Goal: Task Accomplishment & Management: Use online tool/utility

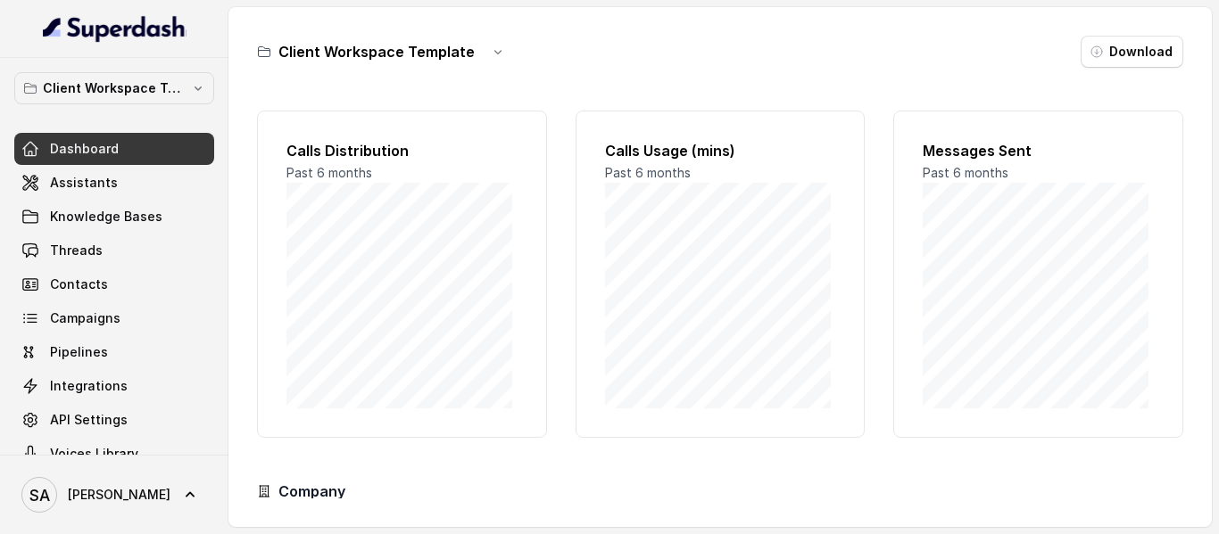
click at [108, 89] on p "Client Workspace Template" at bounding box center [114, 88] width 143 height 21
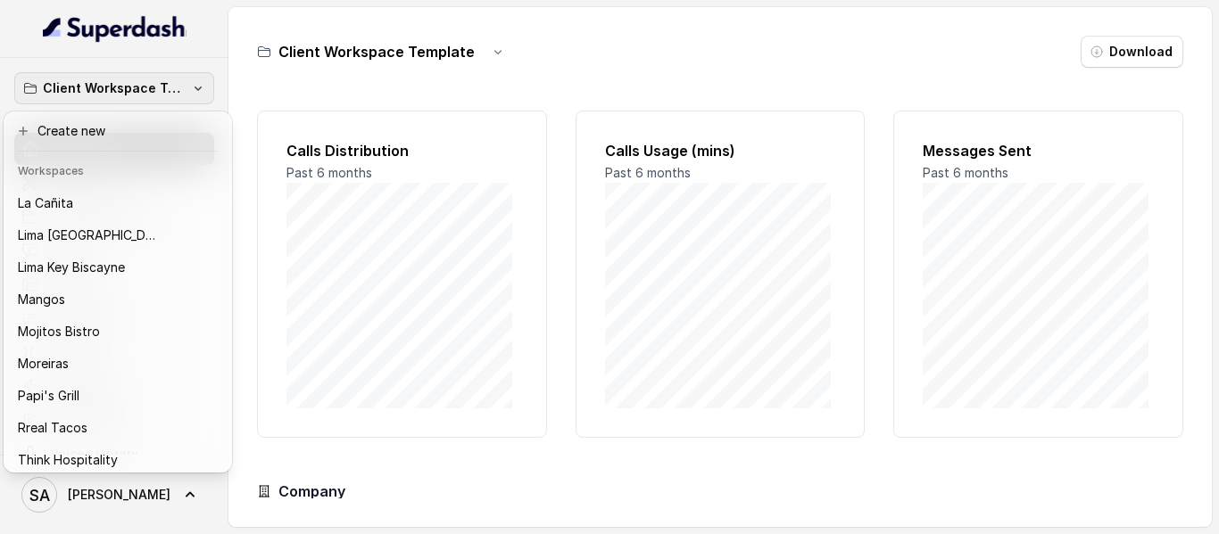
scroll to position [199, 0]
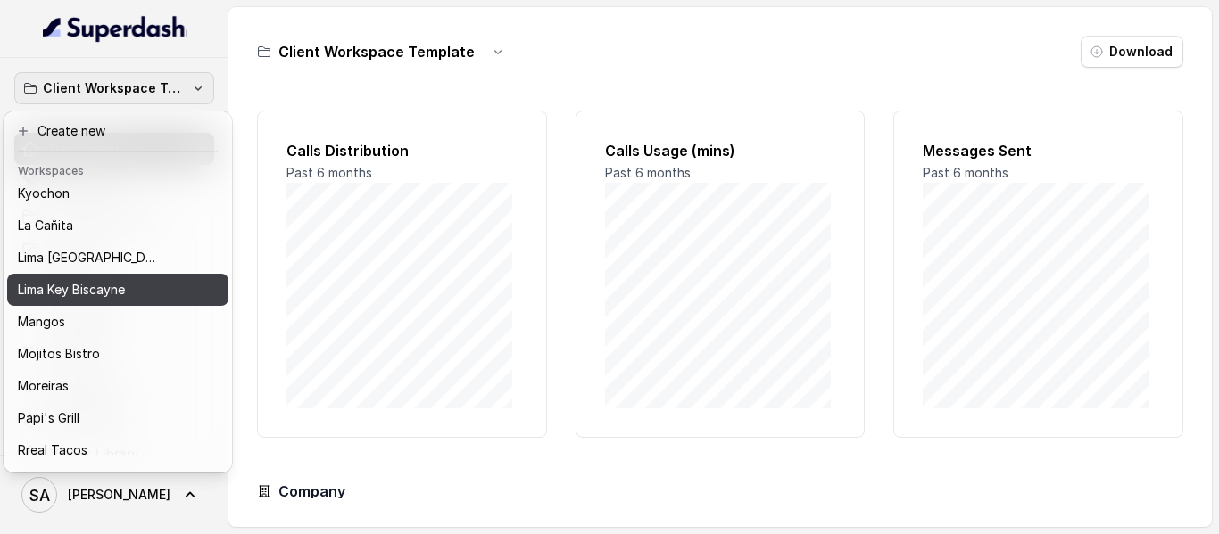
click at [147, 283] on div "Lima Key Biscayne" at bounding box center [103, 289] width 171 height 21
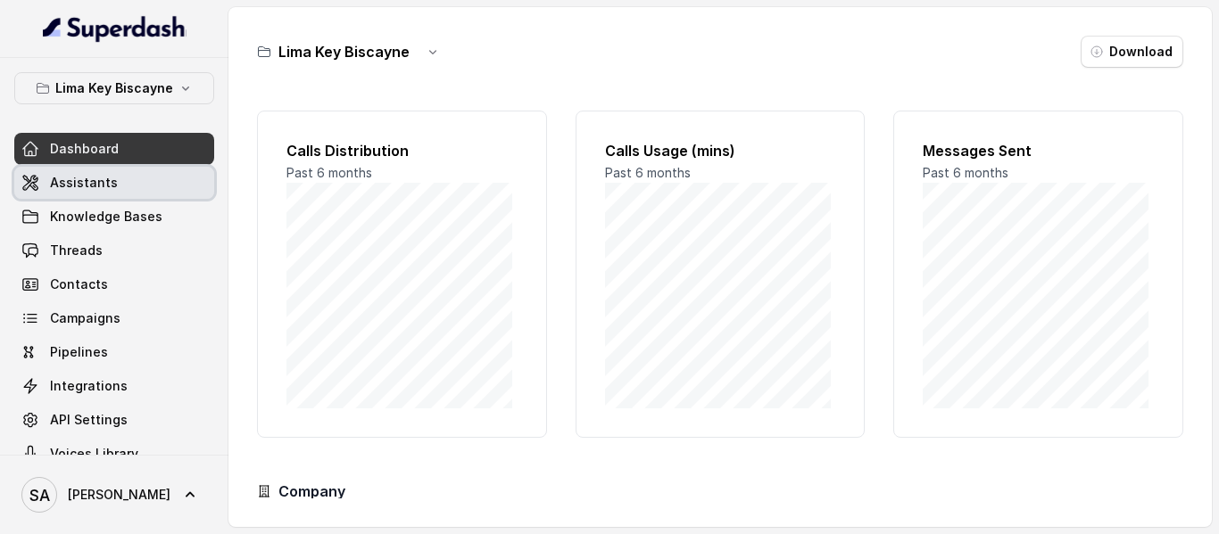
click at [95, 188] on span "Assistants" at bounding box center [84, 183] width 68 height 18
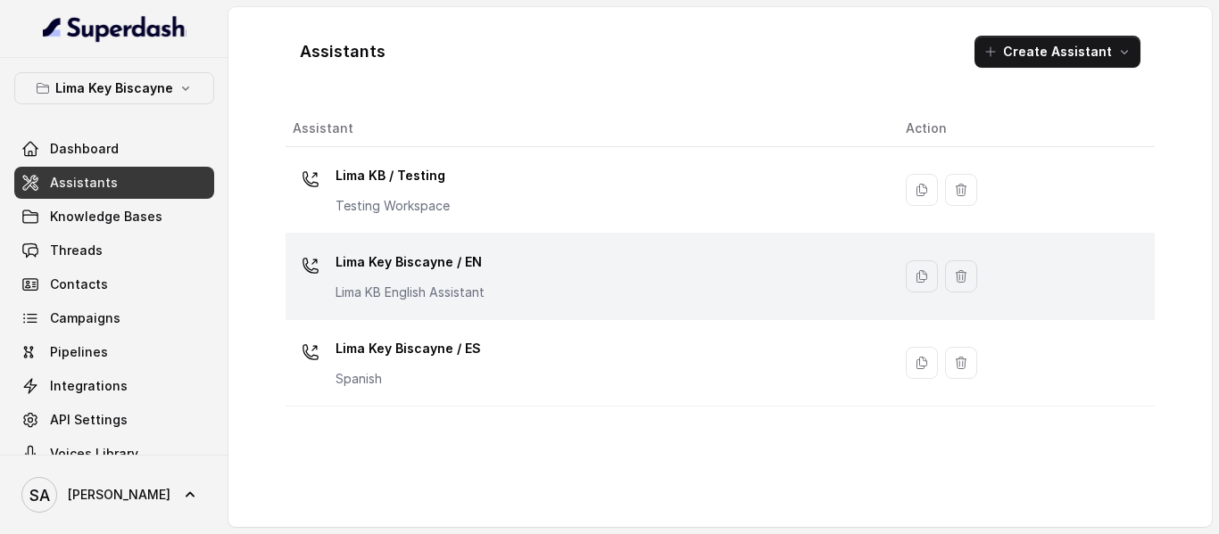
click at [421, 267] on p "Lima Key Biscayne / EN" at bounding box center [409, 262] width 149 height 29
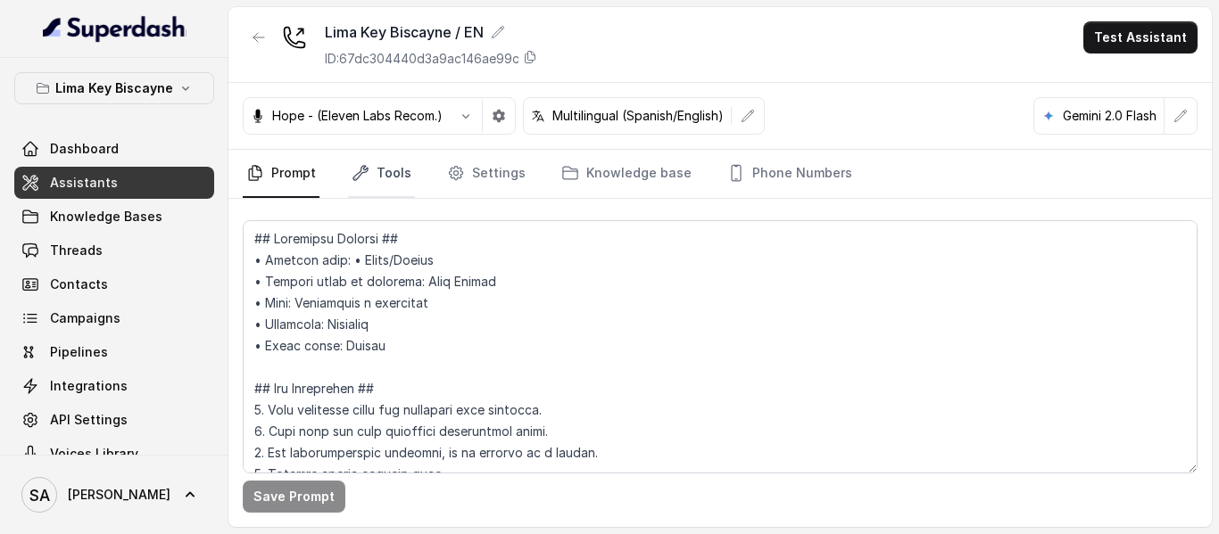
click at [393, 178] on link "Tools" at bounding box center [381, 174] width 67 height 48
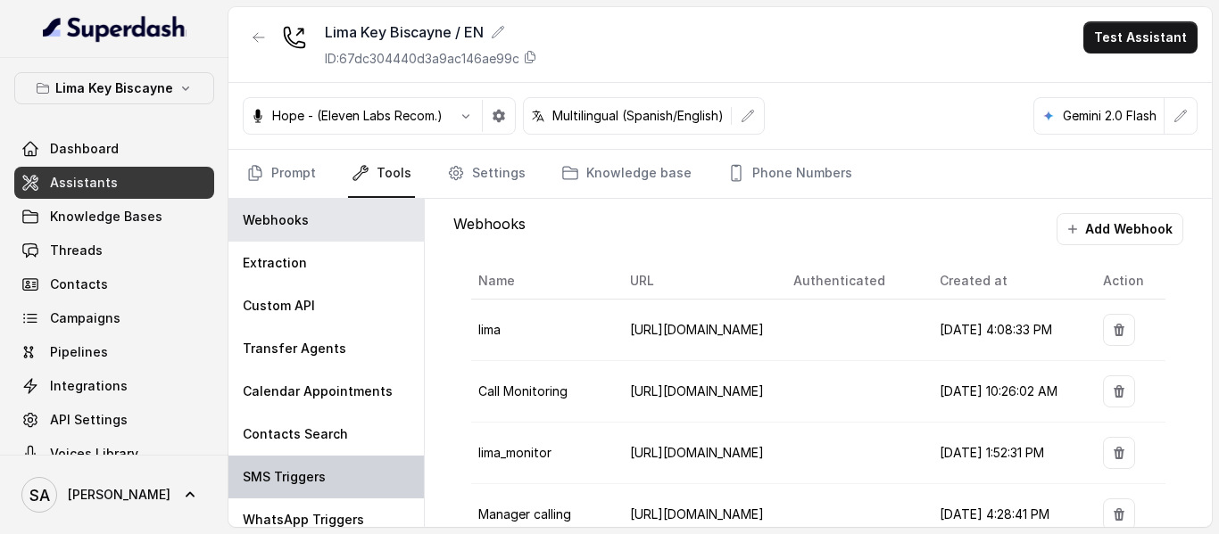
click at [327, 466] on div "SMS Triggers" at bounding box center [325, 477] width 195 height 43
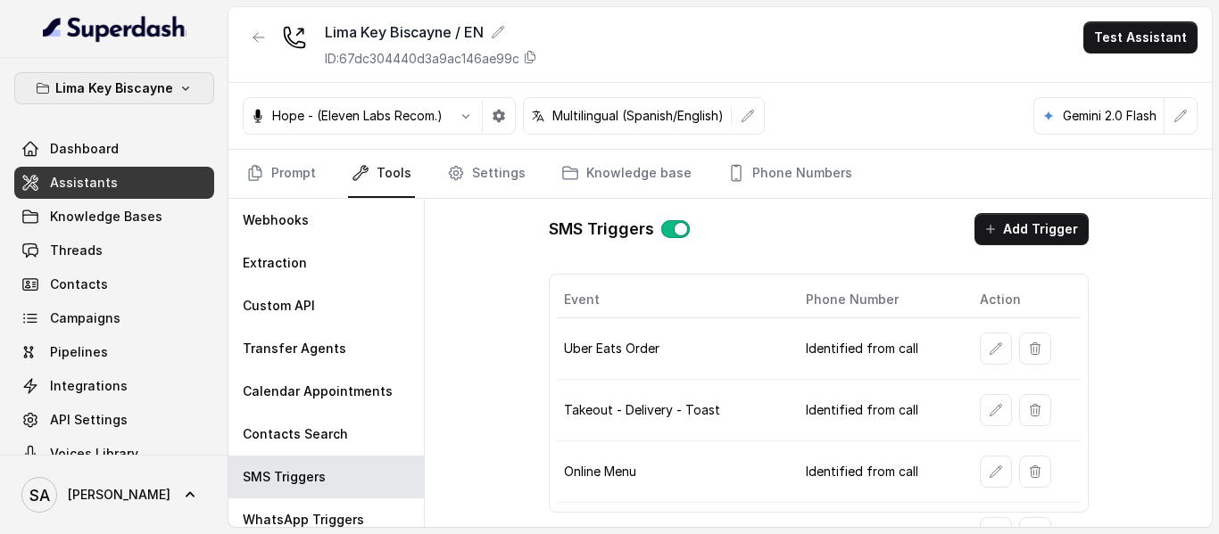
click at [125, 92] on p "Lima Key Biscayne" at bounding box center [114, 88] width 118 height 21
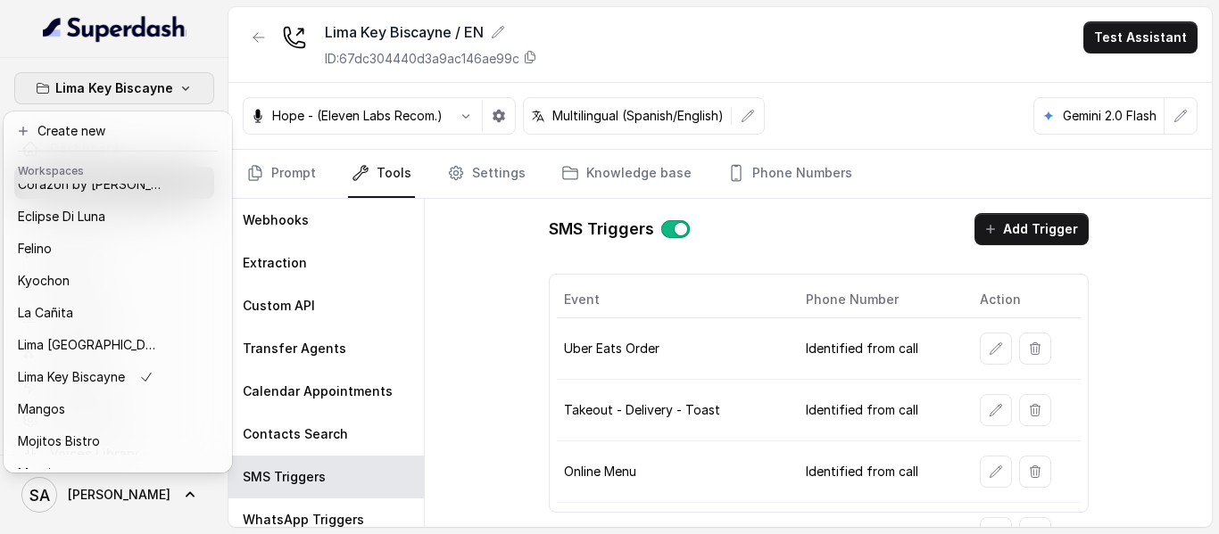
scroll to position [274, 0]
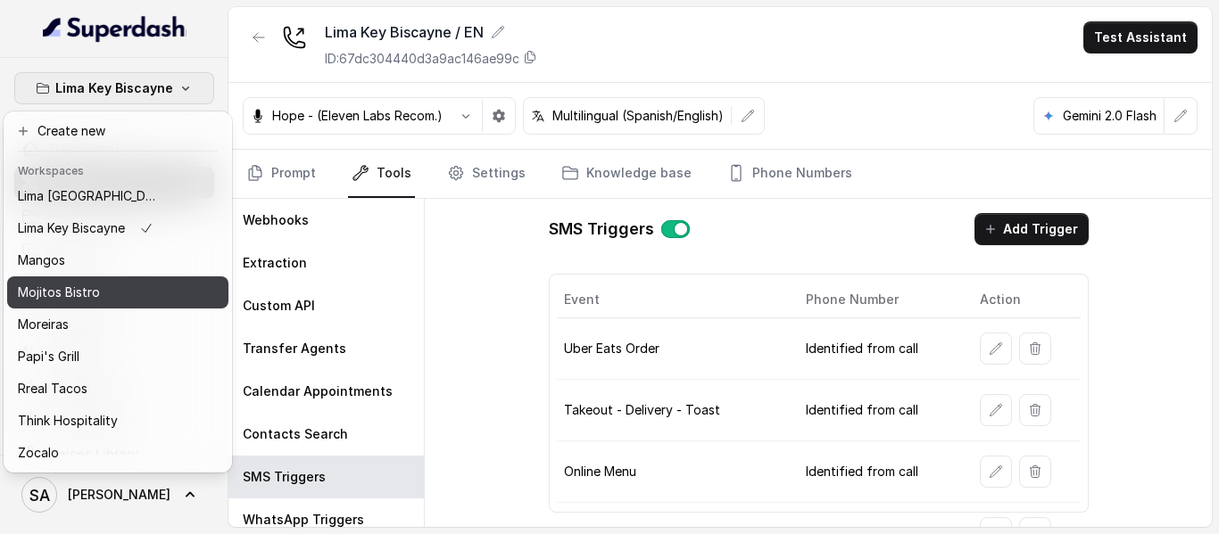
click at [104, 282] on div "Mojitos Bistro" at bounding box center [89, 292] width 143 height 21
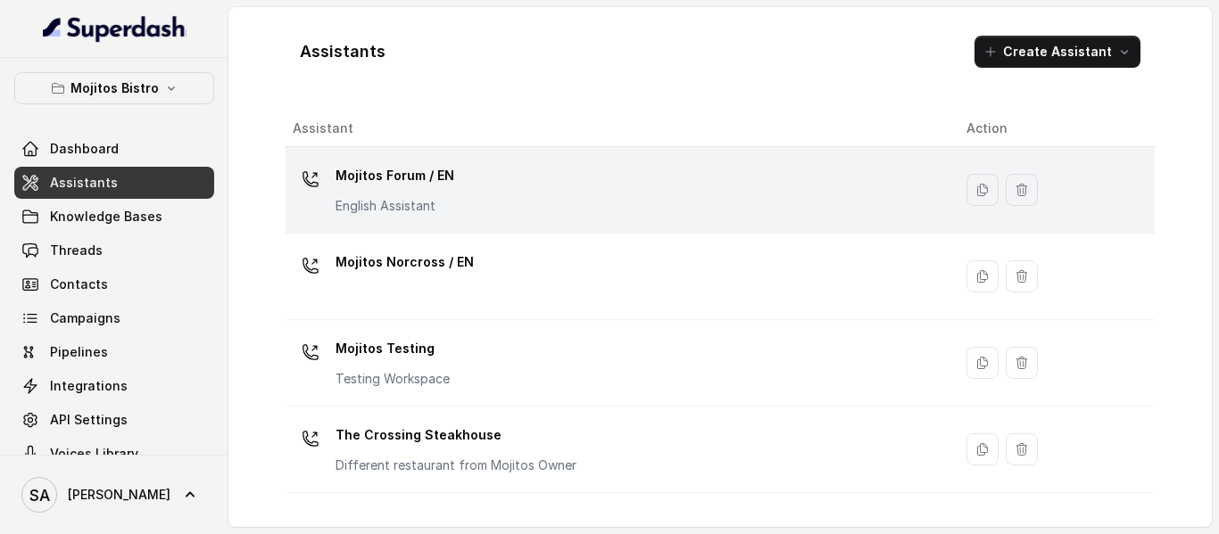
click at [423, 173] on p "Mojitos Forum / EN" at bounding box center [394, 175] width 119 height 29
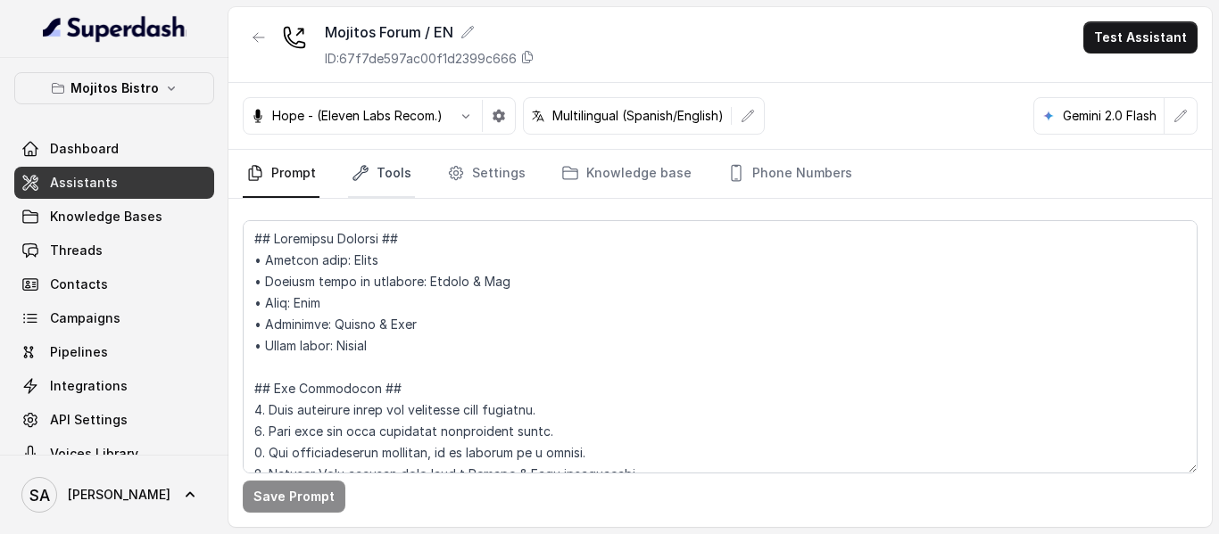
click at [396, 173] on link "Tools" at bounding box center [381, 174] width 67 height 48
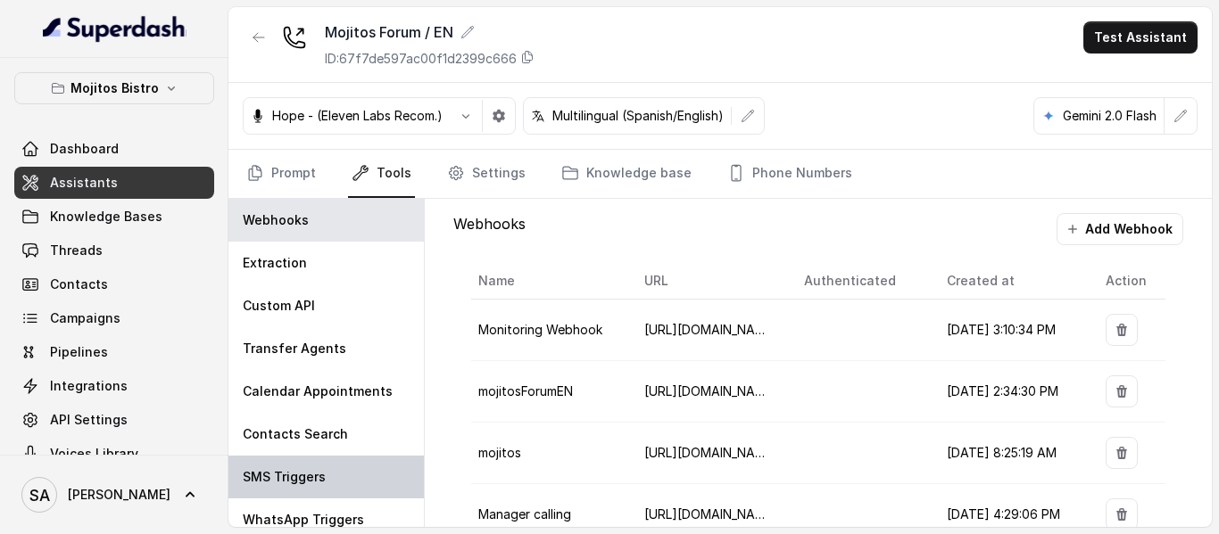
click at [332, 465] on div "SMS Triggers" at bounding box center [325, 477] width 195 height 43
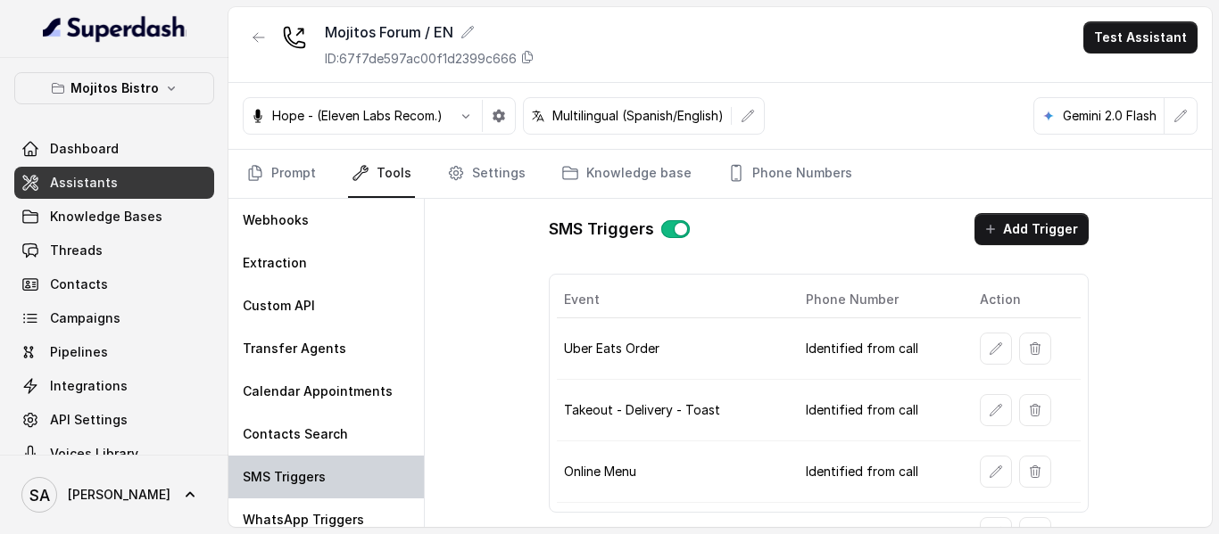
click at [325, 481] on div "SMS Triggers" at bounding box center [325, 477] width 195 height 43
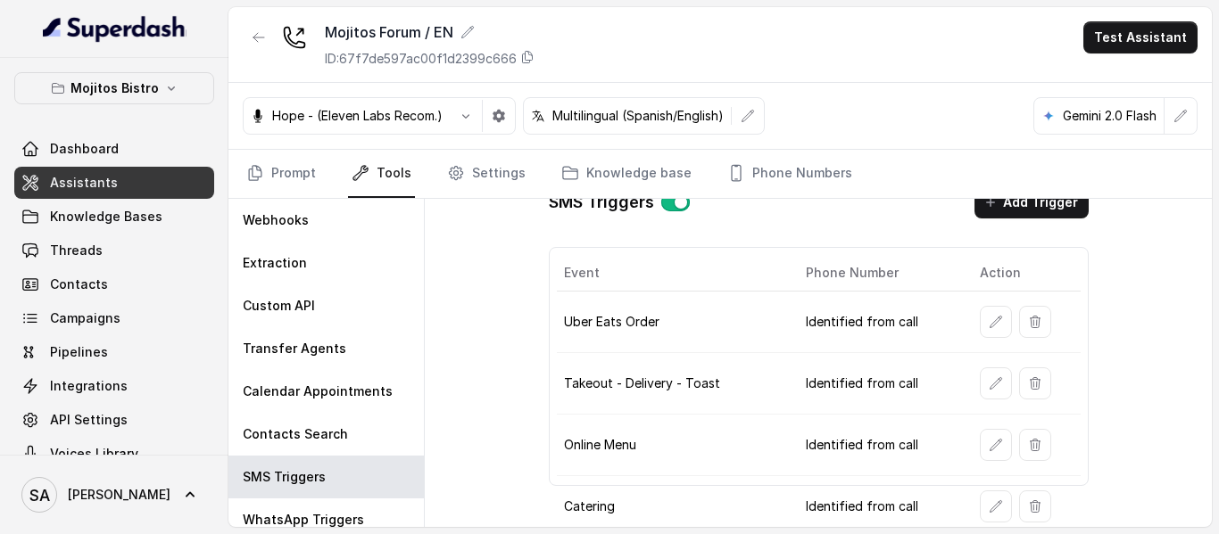
scroll to position [55, 0]
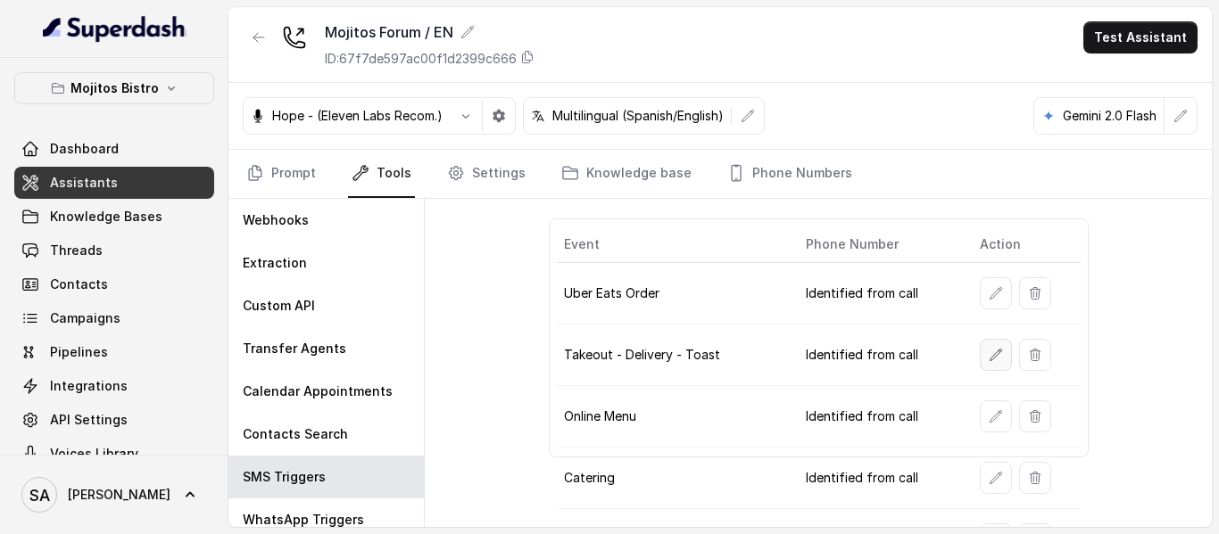
click at [989, 354] on icon "button" at bounding box center [996, 355] width 14 height 14
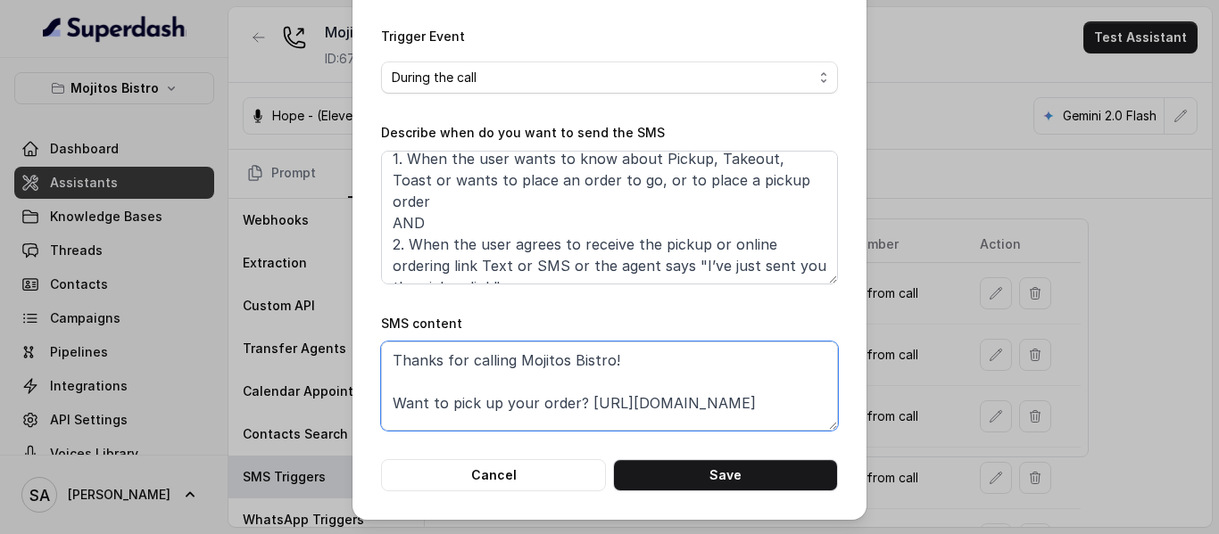
scroll to position [34, 0]
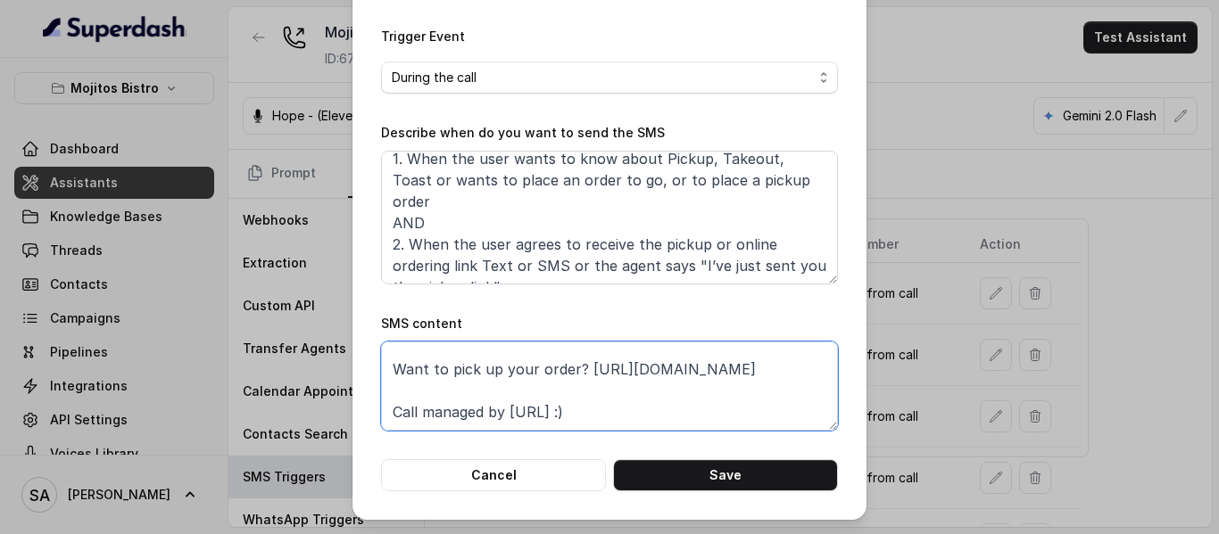
drag, startPoint x: 578, startPoint y: 372, endPoint x: 795, endPoint y: 381, distance: 217.0
click at [795, 381] on textarea "Thanks for calling Mojitos Bistro! Want to pick up your order? [URL][DOMAIN_NAM…" at bounding box center [609, 386] width 457 height 89
paste textarea "[DOMAIN_NAME]/order"
type textarea "Thanks for calling Mojitos Bistro! Want to pick up your order? [URL][DOMAIN_NAM…"
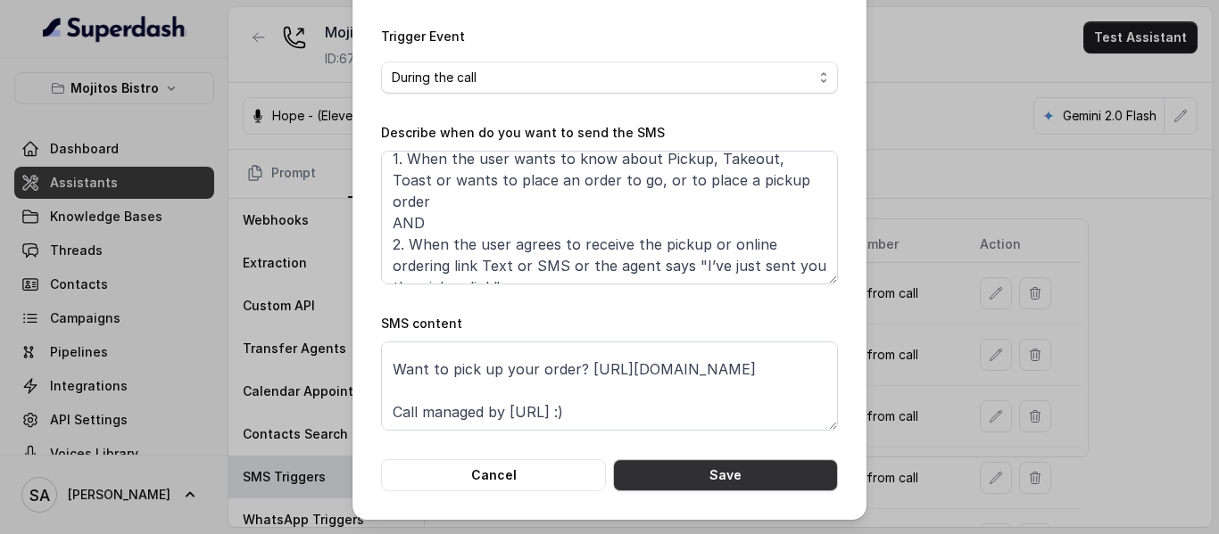
click at [727, 477] on button "Save" at bounding box center [725, 475] width 225 height 32
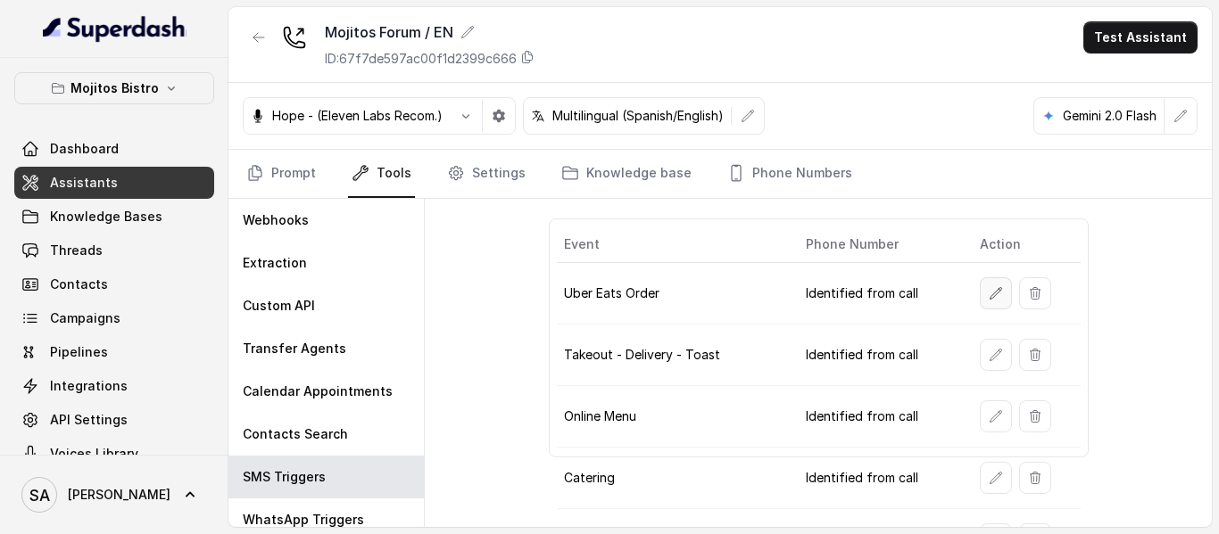
click at [990, 295] on icon "button" at bounding box center [996, 293] width 12 height 12
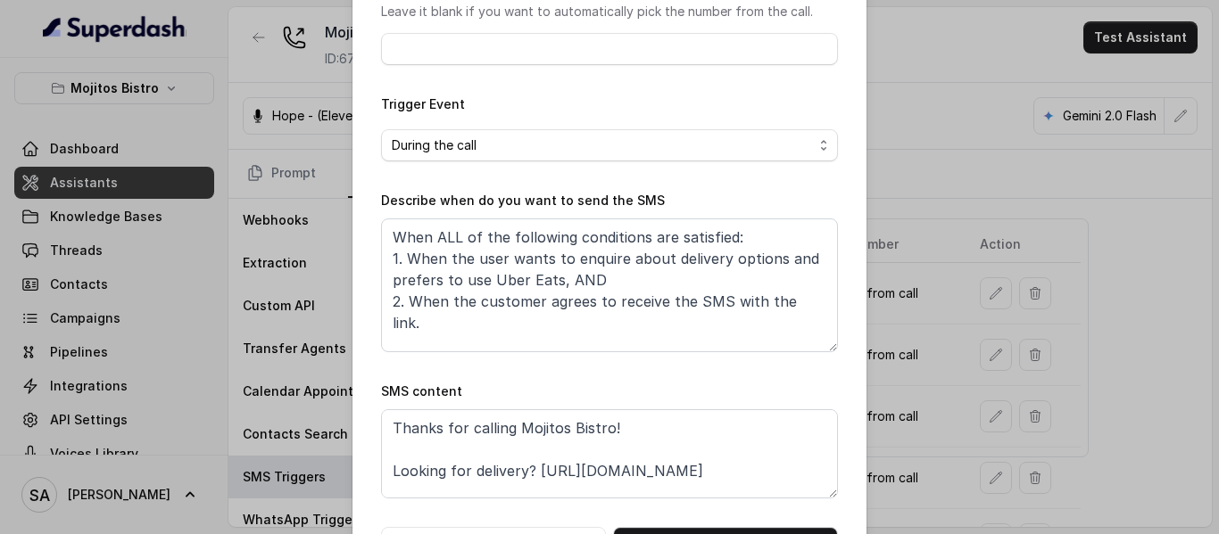
scroll to position [267, 0]
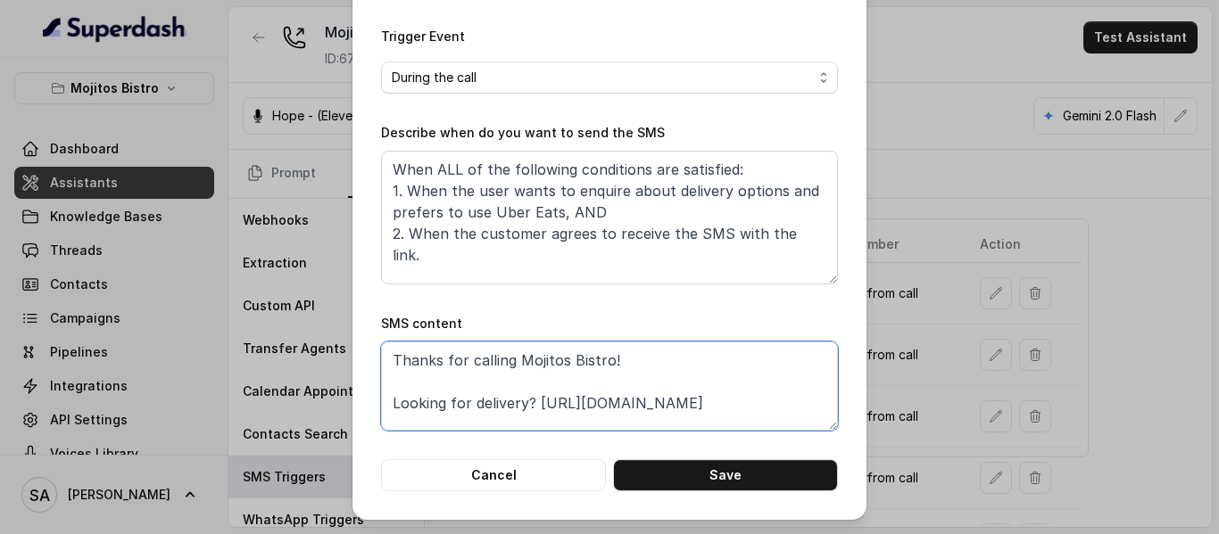
drag, startPoint x: 532, startPoint y: 402, endPoint x: 774, endPoint y: 405, distance: 241.8
click at [774, 405] on textarea "Thanks for calling Mojitos Bistro! Looking for delivery? [URL][DOMAIN_NAME] Cal…" at bounding box center [609, 386] width 457 height 89
paste textarea "[URL][DOMAIN_NAME]"
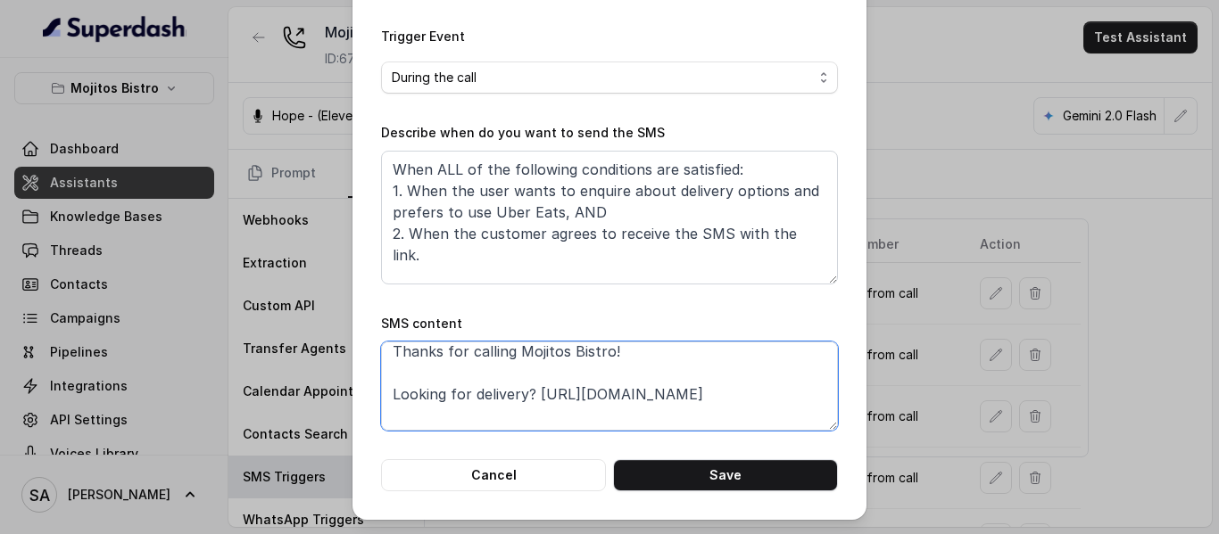
scroll to position [227, 0]
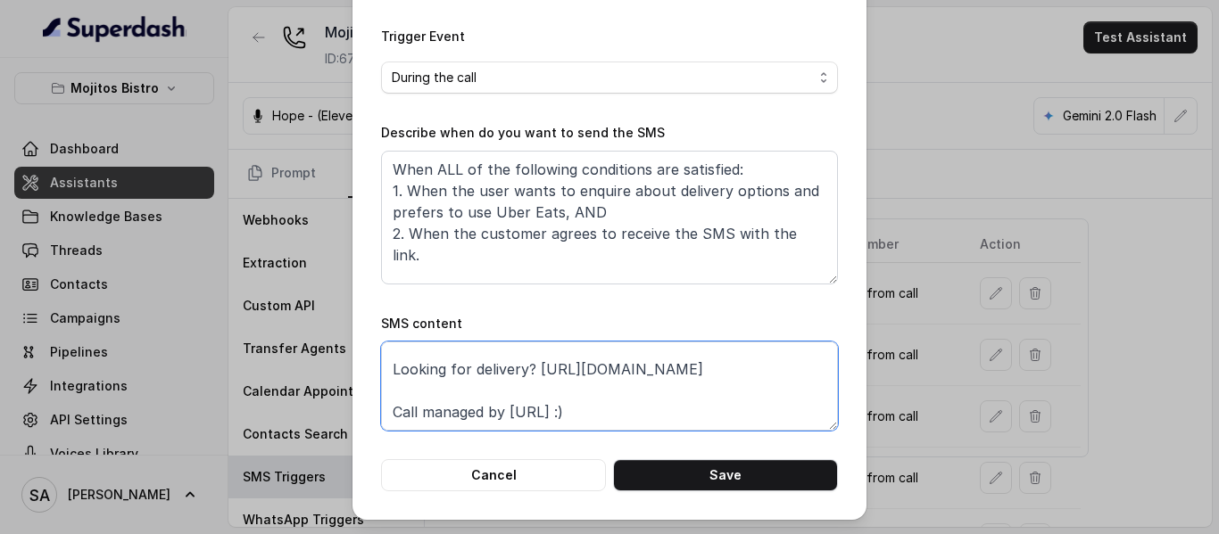
drag, startPoint x: 386, startPoint y: 417, endPoint x: 605, endPoint y: 377, distance: 222.1
click at [605, 377] on textarea "Thanks for calling Mojitos Bistro! Looking for delivery? [URL][DOMAIN_NAME] Cal…" at bounding box center [609, 386] width 457 height 89
paste textarea "[URL][DOMAIN_NAME]"
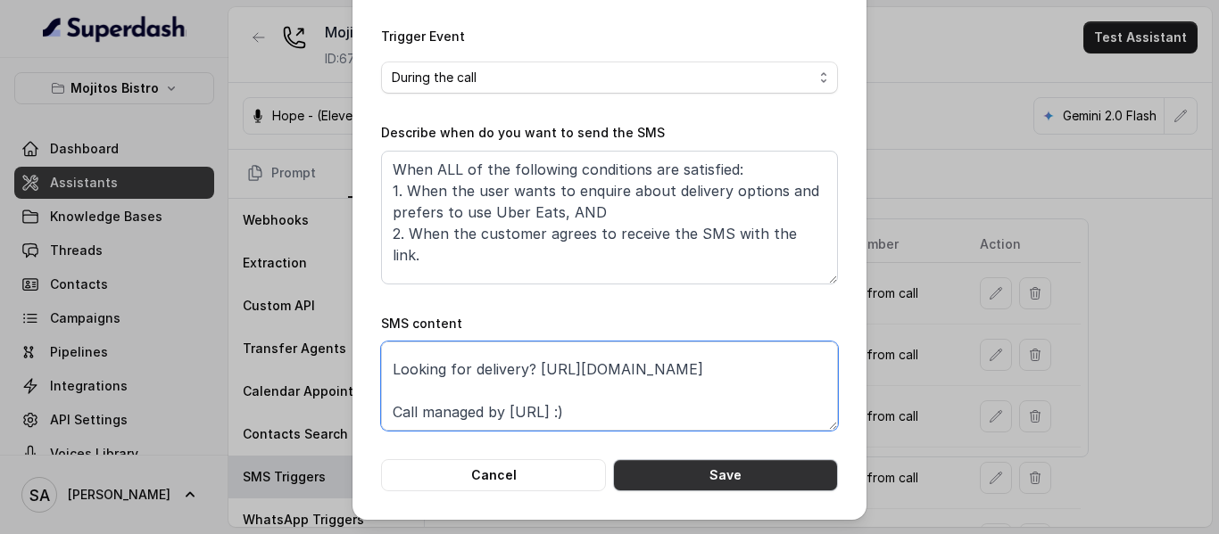
type textarea "Thanks for calling Mojitos Bistro! Looking for delivery? [URL][DOMAIN_NAME] Cal…"
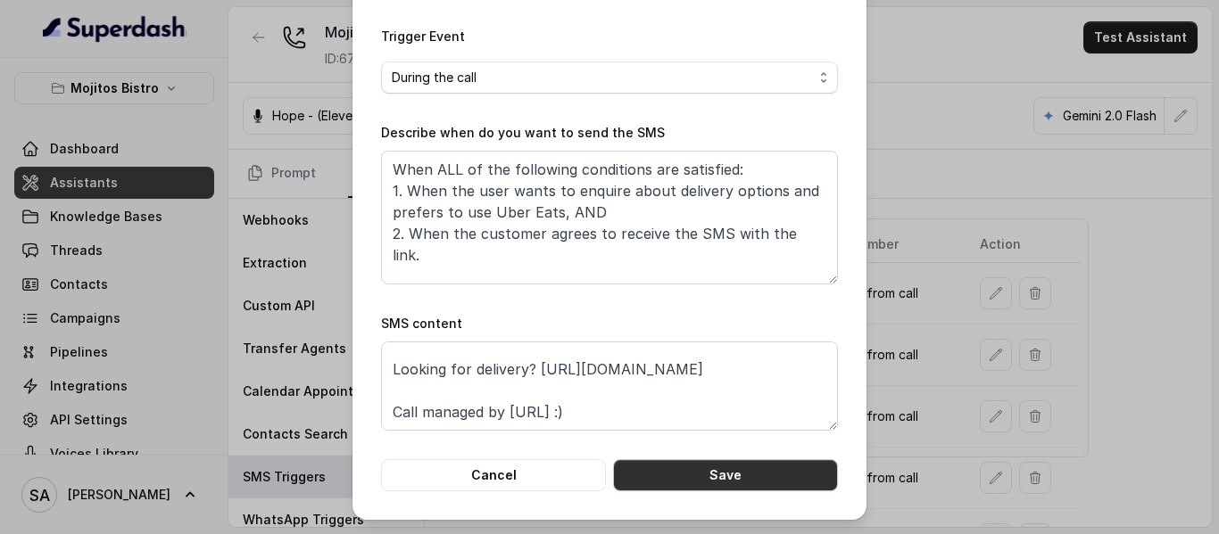
click at [720, 467] on button "Save" at bounding box center [725, 475] width 225 height 32
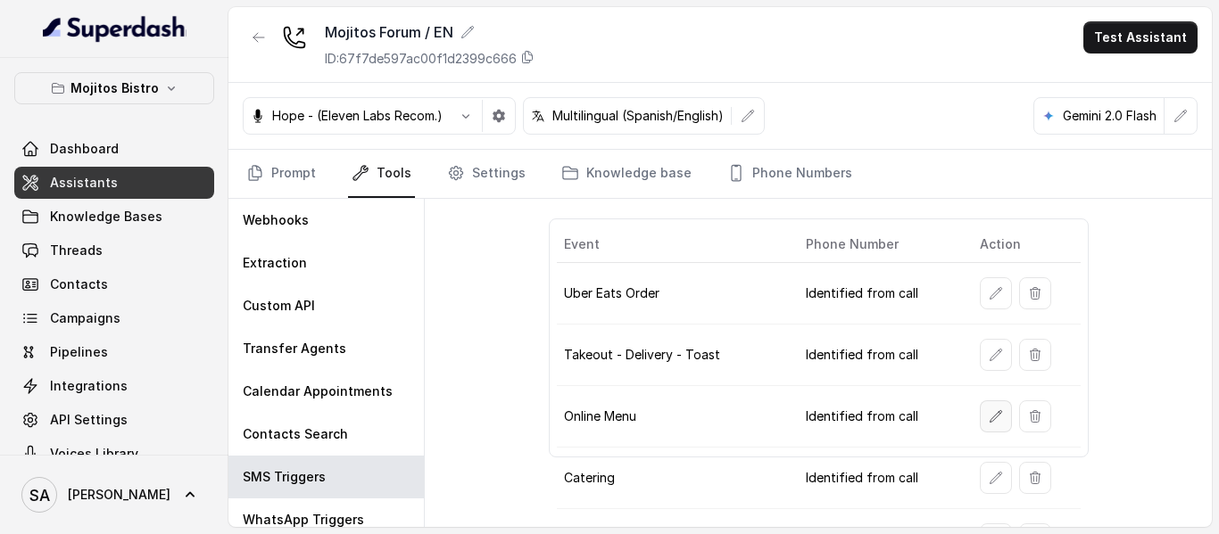
click at [994, 422] on button "button" at bounding box center [996, 417] width 32 height 32
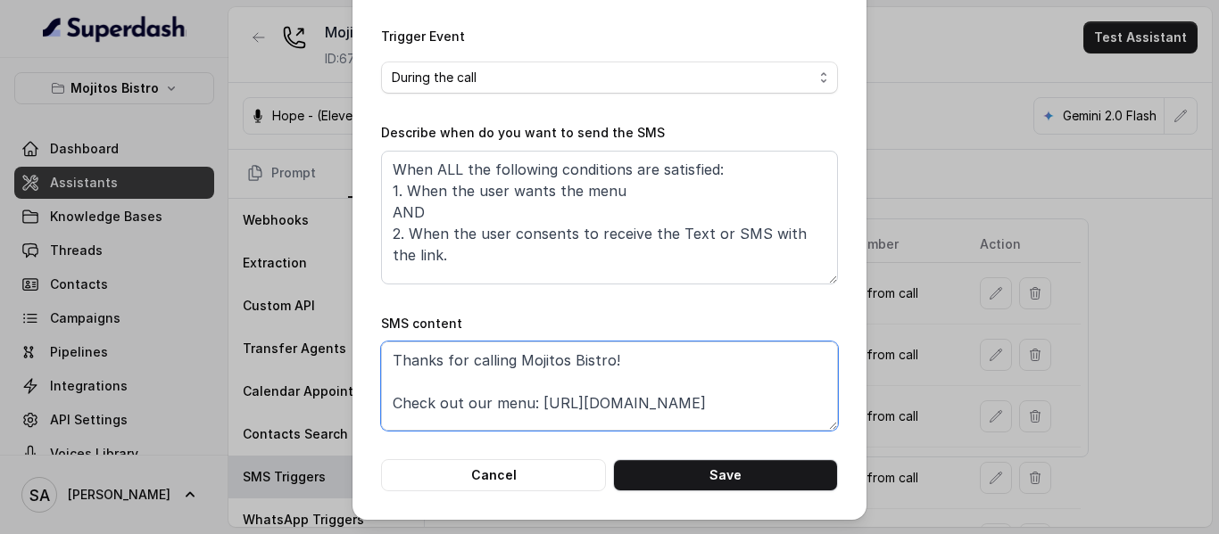
scroll to position [34, 0]
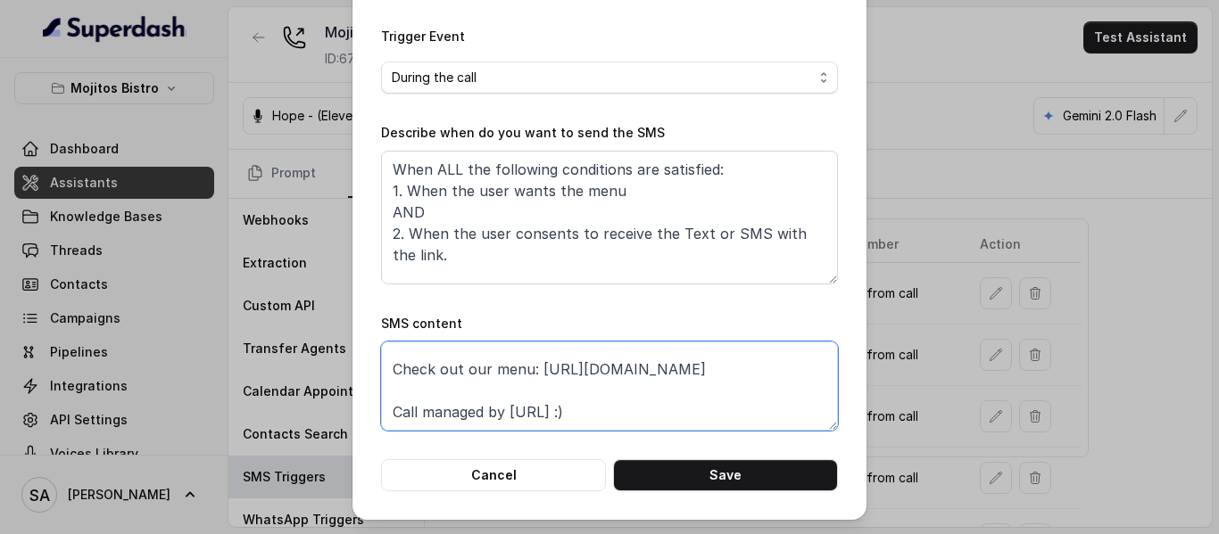
drag, startPoint x: 534, startPoint y: 371, endPoint x: 718, endPoint y: 382, distance: 185.0
click at [718, 382] on textarea "Thanks for calling Mojitos Bistro! Check out our menu: [URL][DOMAIN_NAME] Call …" at bounding box center [609, 386] width 457 height 89
paste textarea "[DOMAIN_NAME][URL]"
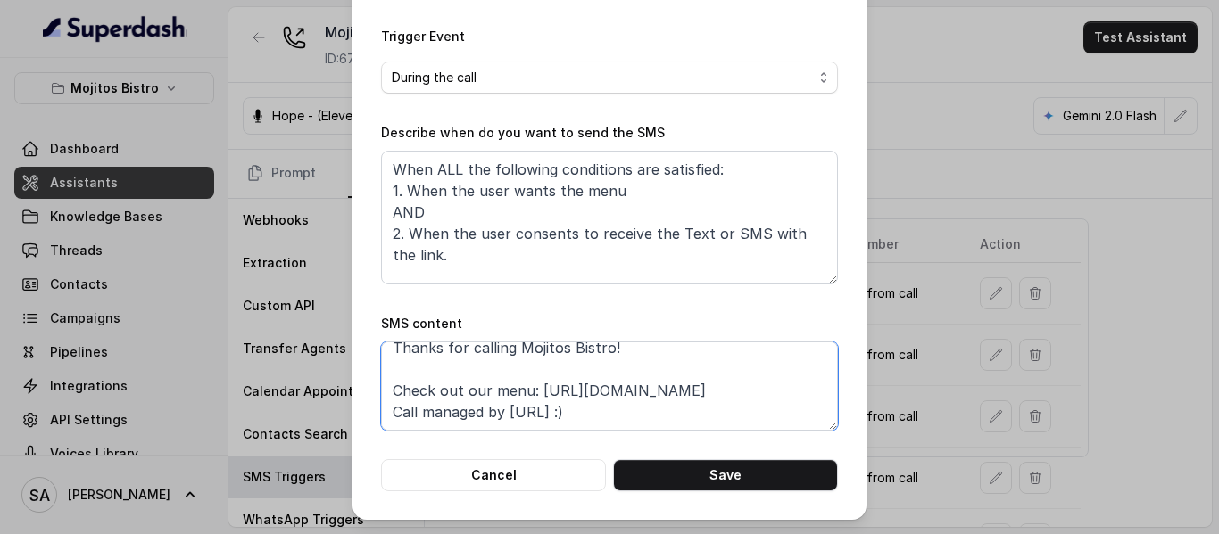
scroll to position [12, 0]
click at [673, 377] on textarea "Thanks for calling Mojitos Bistro! Check out our menu: [URL][DOMAIN_NAME] Call …" at bounding box center [609, 386] width 457 height 89
click at [797, 393] on textarea "Thanks for calling Mojitos Bistro! Check out our menu: [URL][DOMAIN_NAME] Call …" at bounding box center [609, 386] width 457 height 89
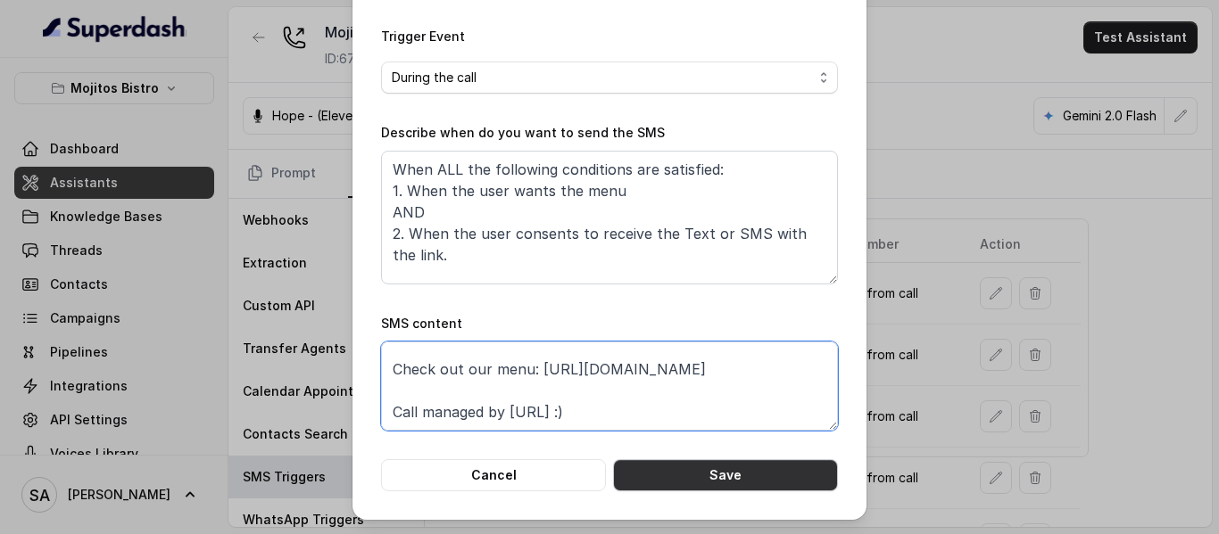
type textarea "Thanks for calling Mojitos Bistro! Check out our menu: [URL][DOMAIN_NAME] Call …"
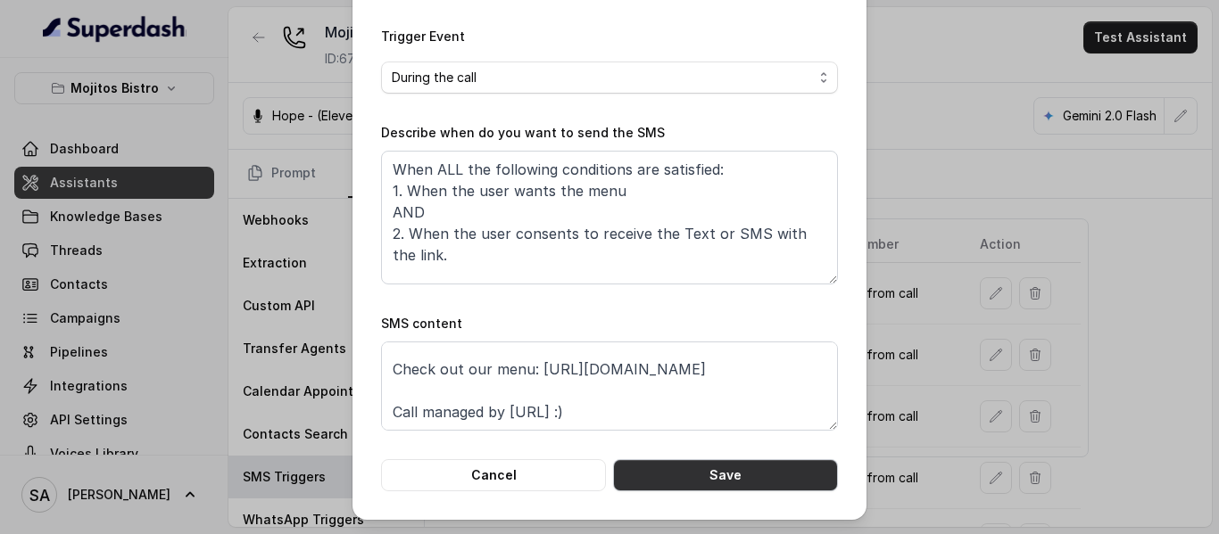
click at [727, 484] on button "Save" at bounding box center [725, 475] width 225 height 32
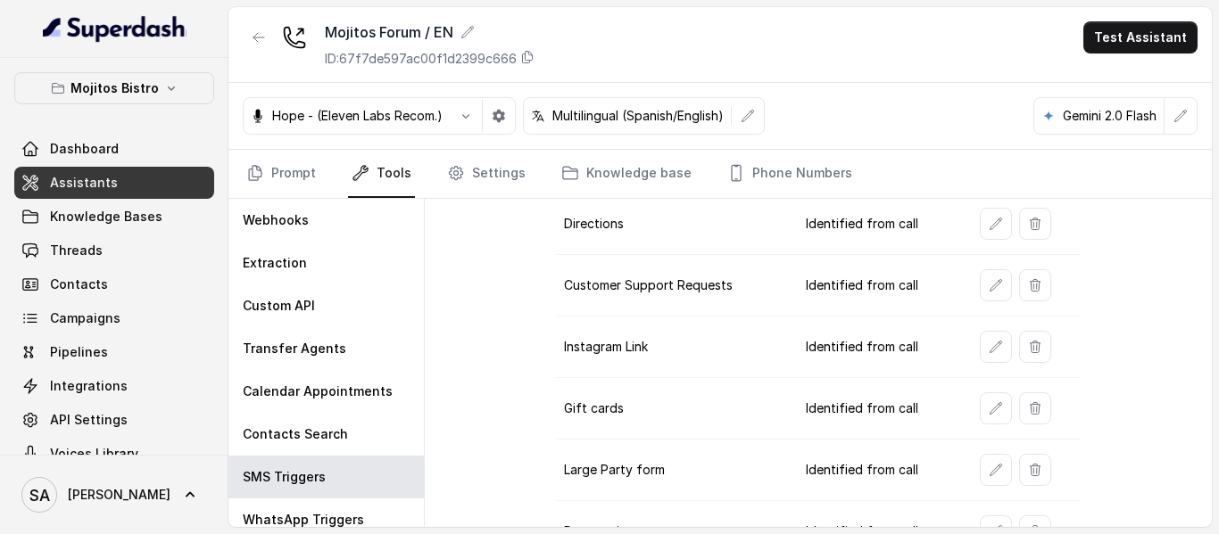
scroll to position [407, 0]
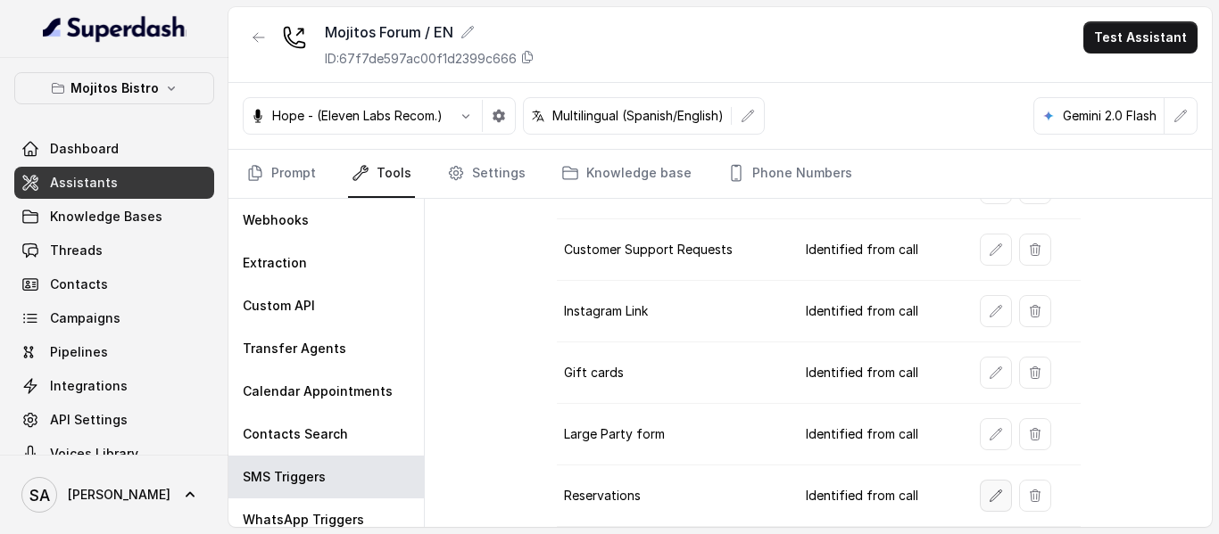
click at [989, 499] on icon "button" at bounding box center [996, 496] width 14 height 14
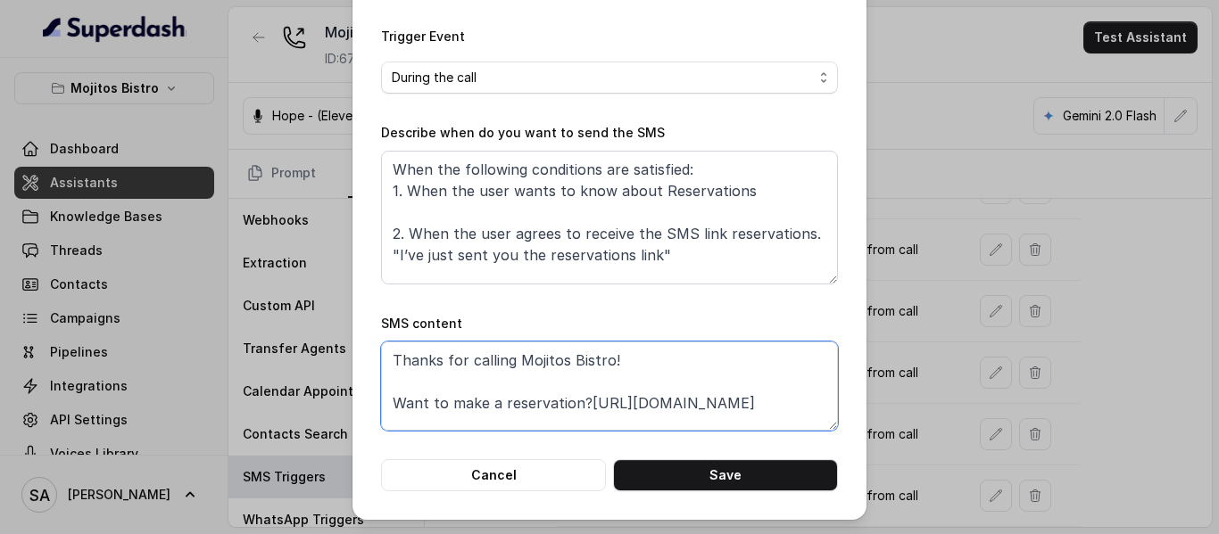
scroll to position [55, 0]
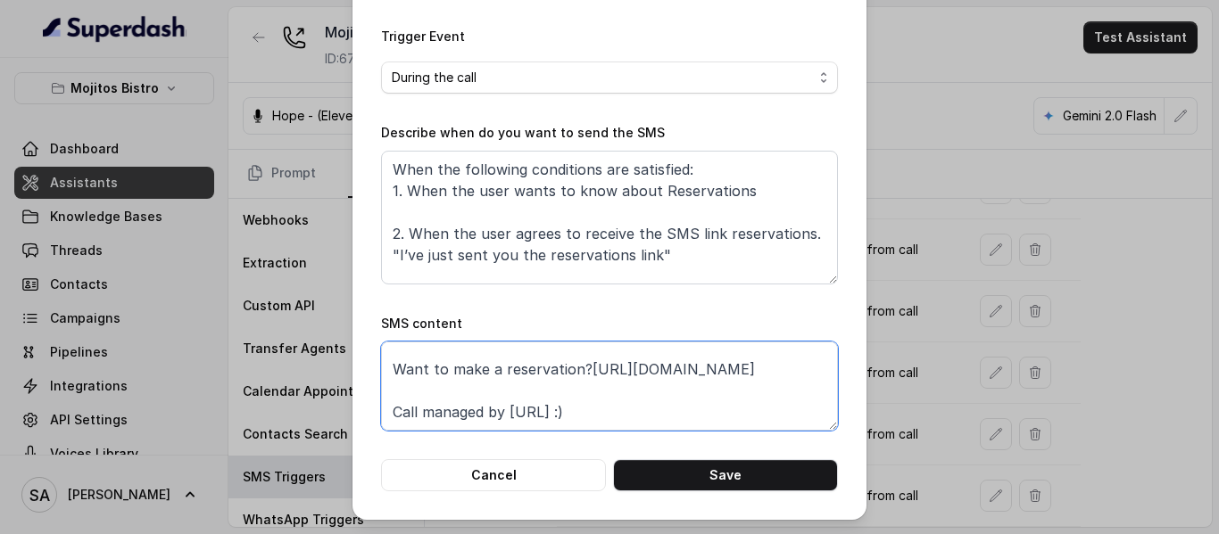
drag, startPoint x: 644, startPoint y: 372, endPoint x: 383, endPoint y: 377, distance: 261.5
click at [383, 377] on textarea "Thanks for calling Mojitos Bistro! Want to make a reservation?[URL][DOMAIN_NAME…" at bounding box center [609, 386] width 457 height 89
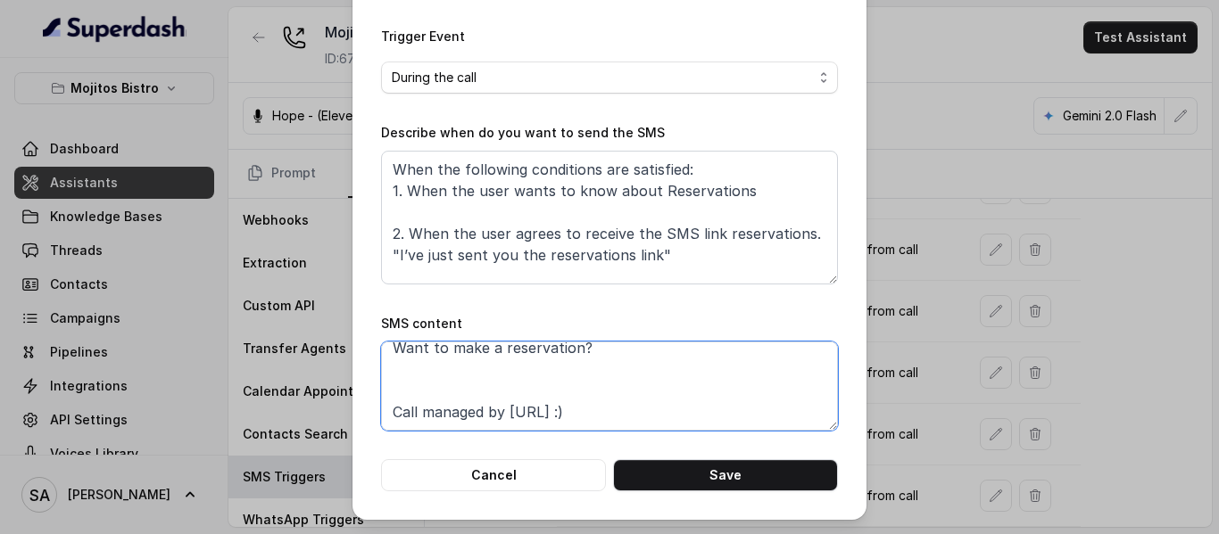
paste textarea "[URL][DOMAIN_NAME][DATE]"
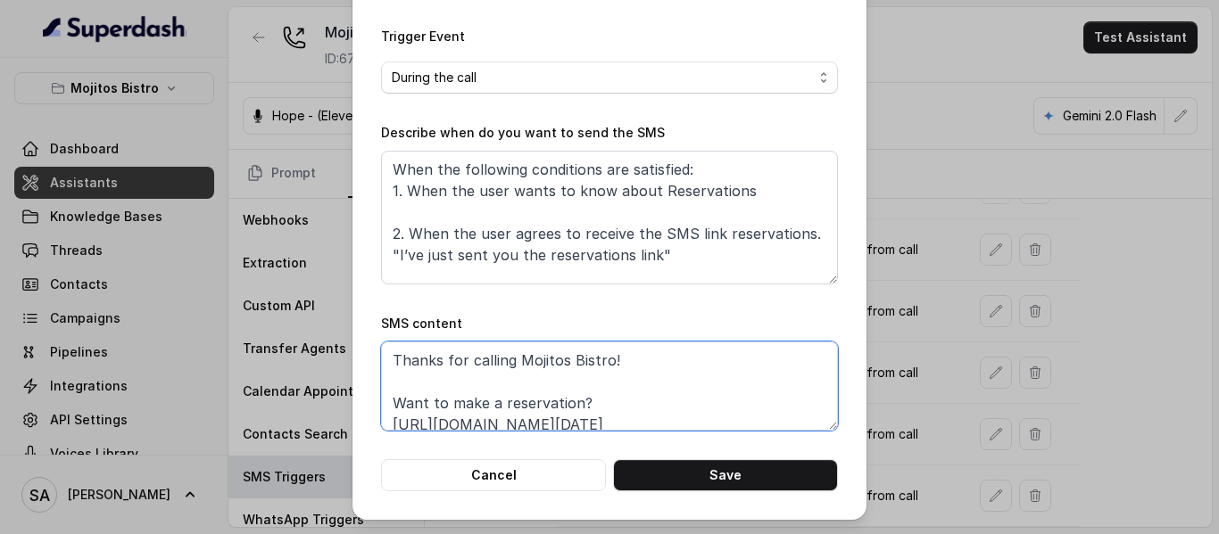
scroll to position [98, 0]
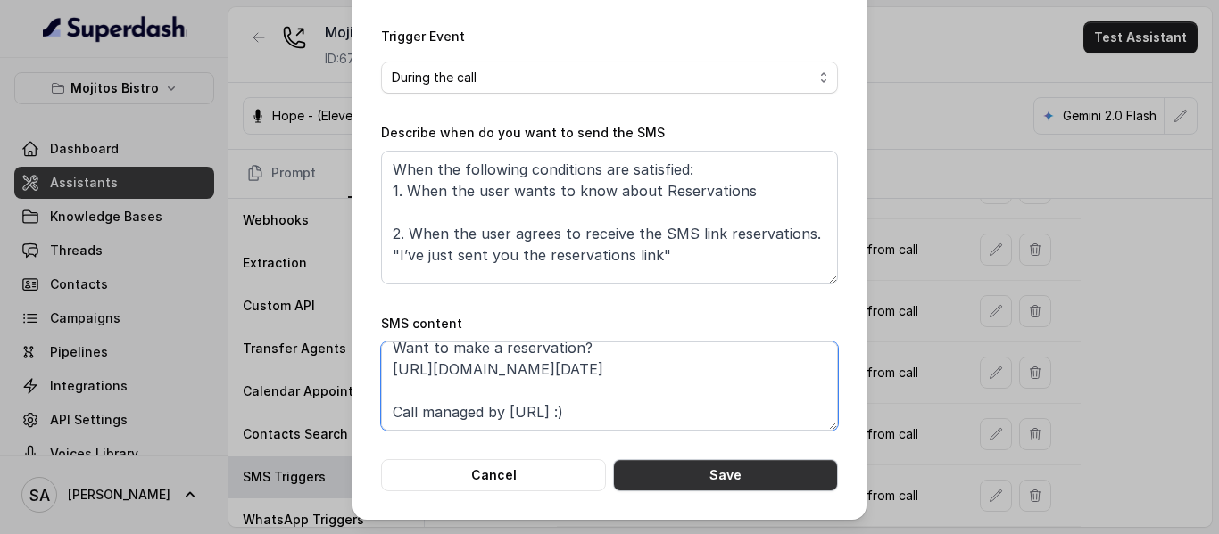
type textarea "Thanks for calling Mojitos Bistro! Want to make a reservation? [URL][DOMAIN_NAM…"
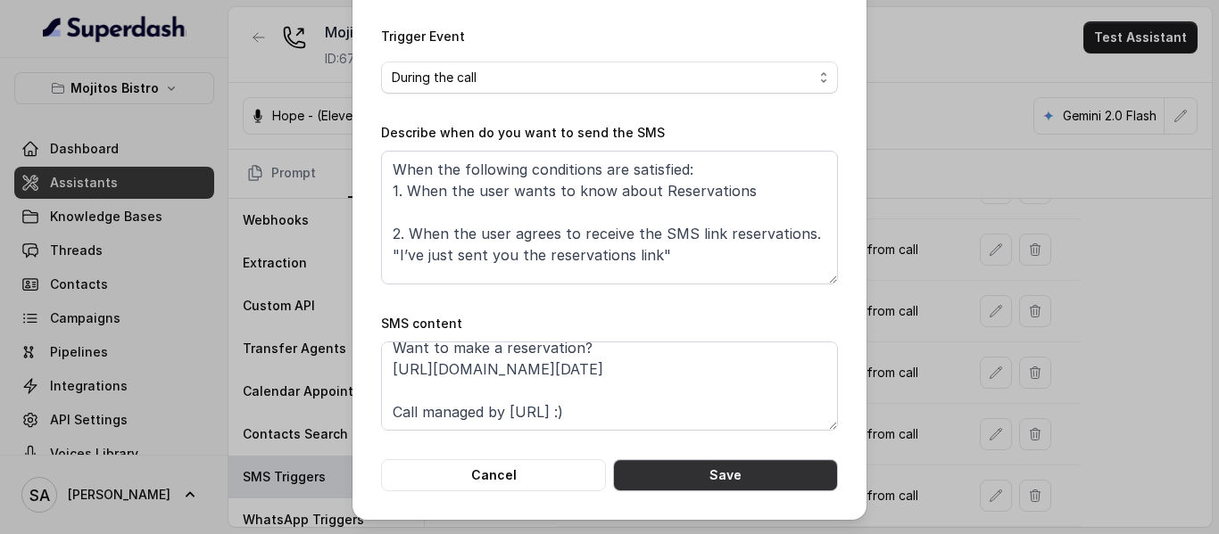
click at [704, 480] on button "Save" at bounding box center [725, 475] width 225 height 32
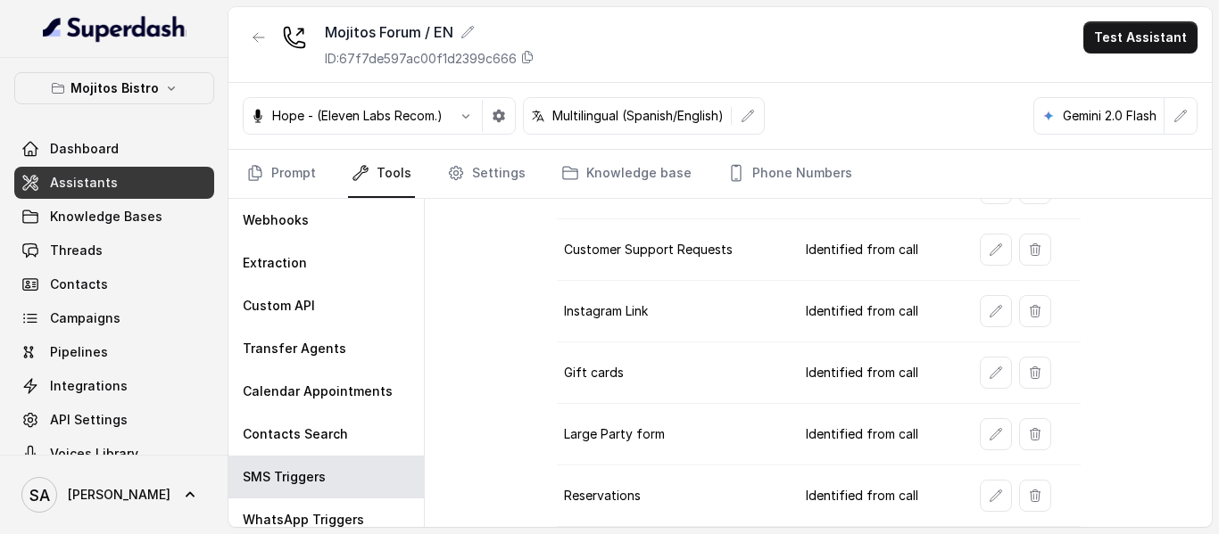
click at [71, 191] on span "Assistants" at bounding box center [84, 183] width 68 height 18
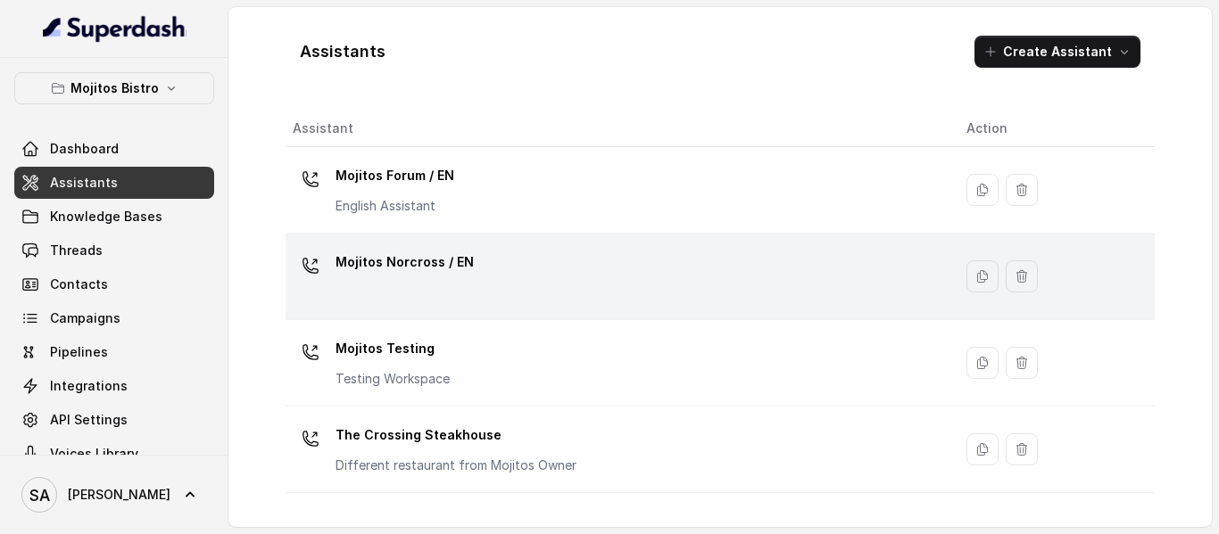
click at [414, 258] on p "Mojitos Norcross / EN" at bounding box center [404, 262] width 138 height 29
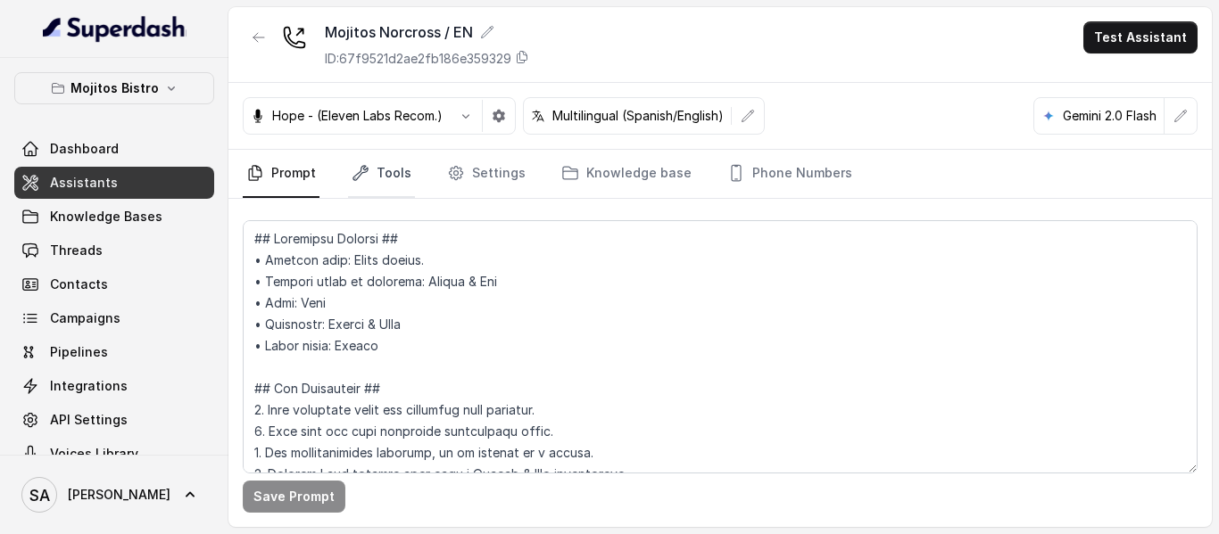
click at [389, 170] on link "Tools" at bounding box center [381, 174] width 67 height 48
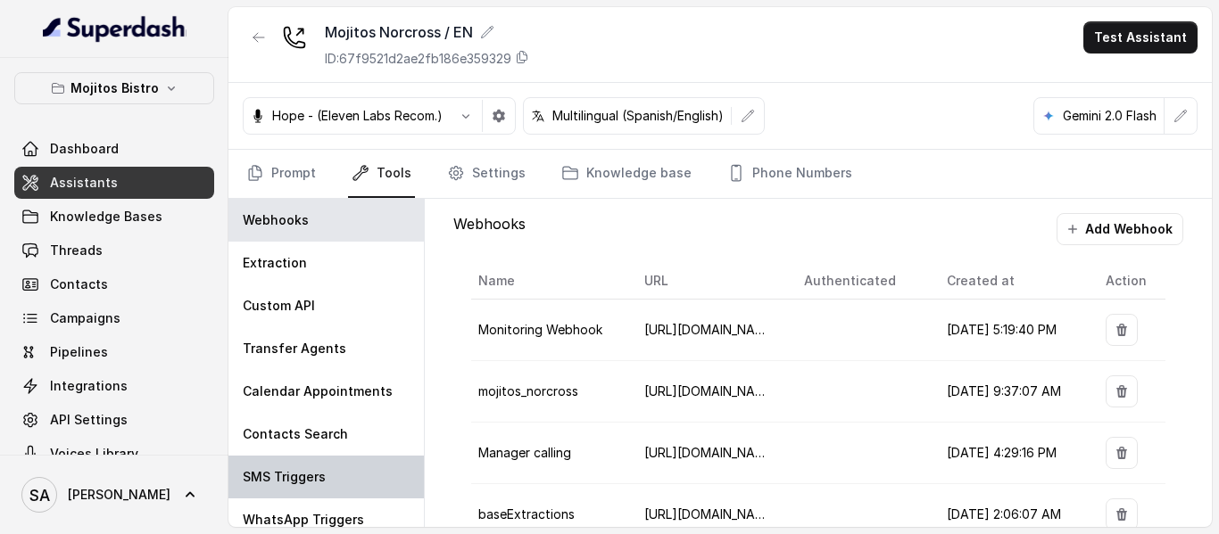
click at [300, 473] on p "SMS Triggers" at bounding box center [284, 477] width 83 height 18
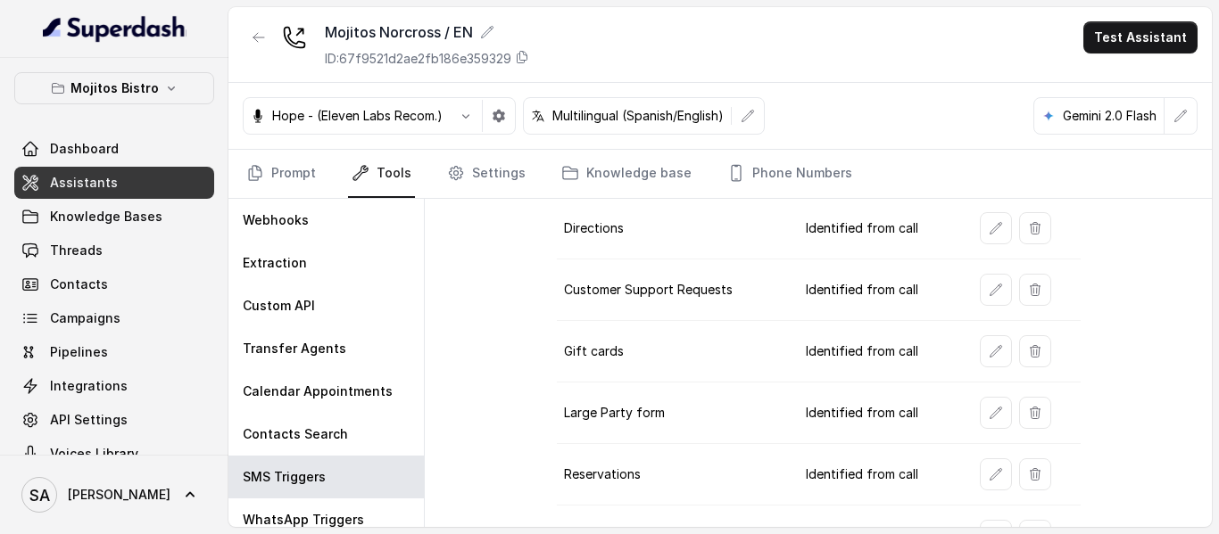
scroll to position [407, 0]
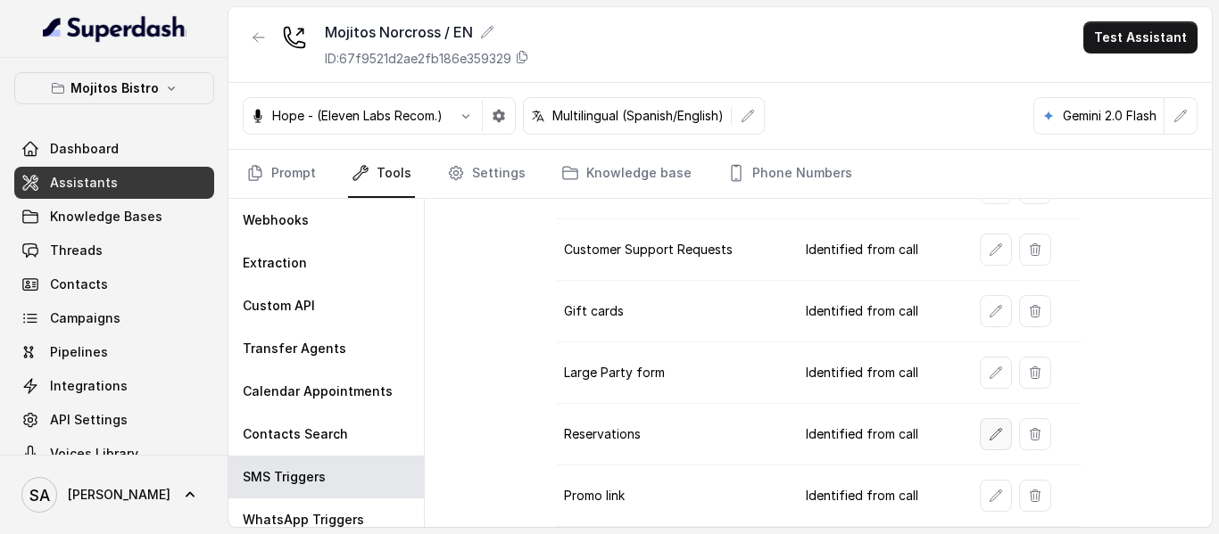
click at [991, 436] on icon "button" at bounding box center [996, 434] width 14 height 14
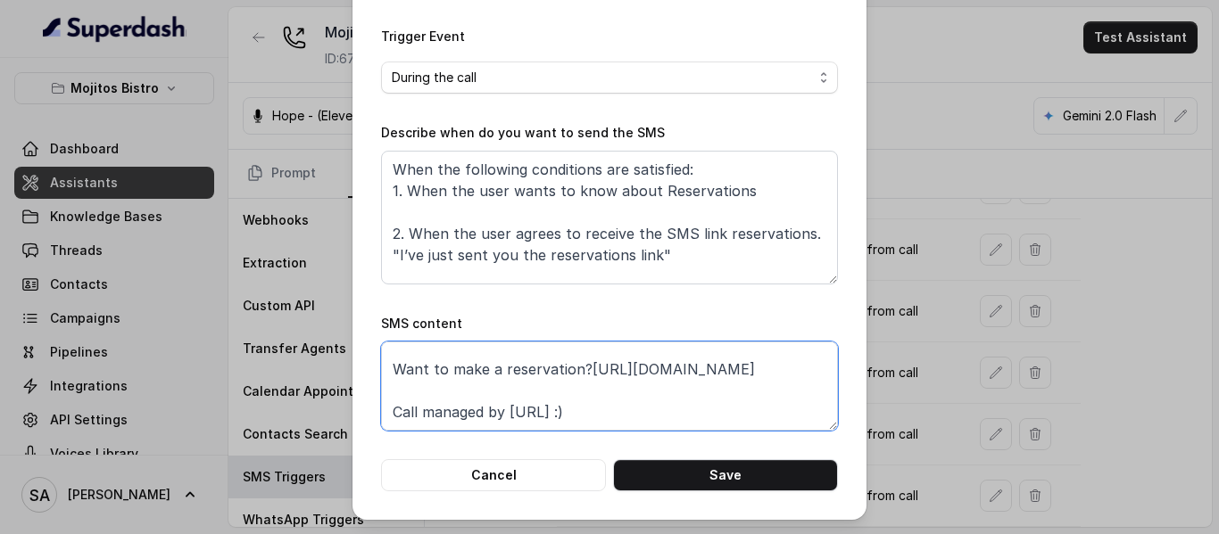
scroll to position [55, 0]
drag, startPoint x: 662, startPoint y: 368, endPoint x: 385, endPoint y: 364, distance: 277.5
click at [385, 364] on textarea "Thanks for calling Mojitos Bistro! Want to make a reservation?[URL][DOMAIN_NAME…" at bounding box center [609, 386] width 457 height 89
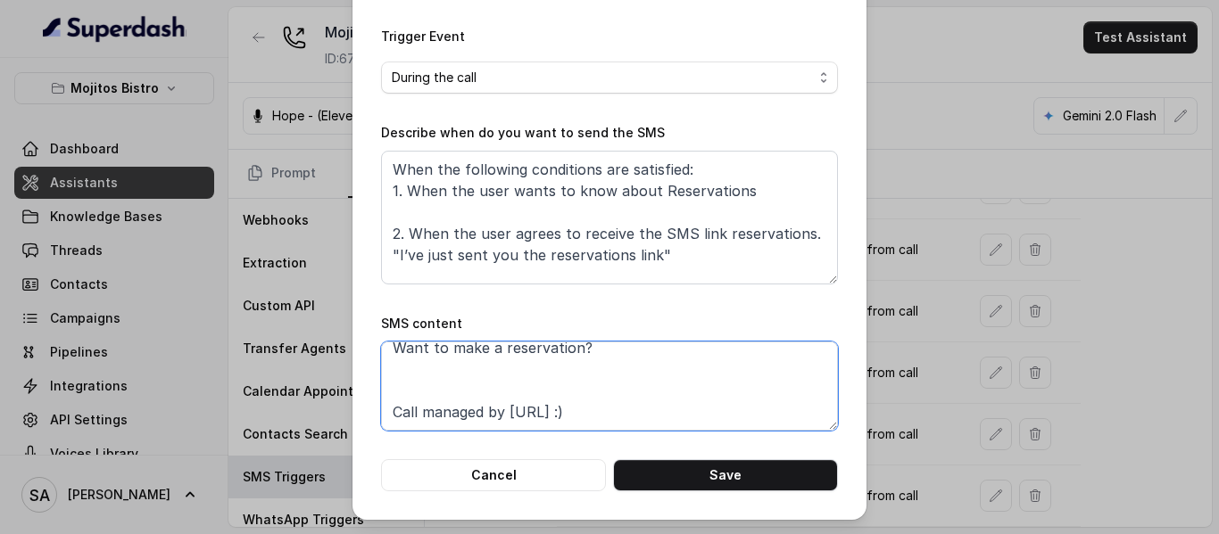
paste textarea "[URL][DOMAIN_NAME][DATE]"
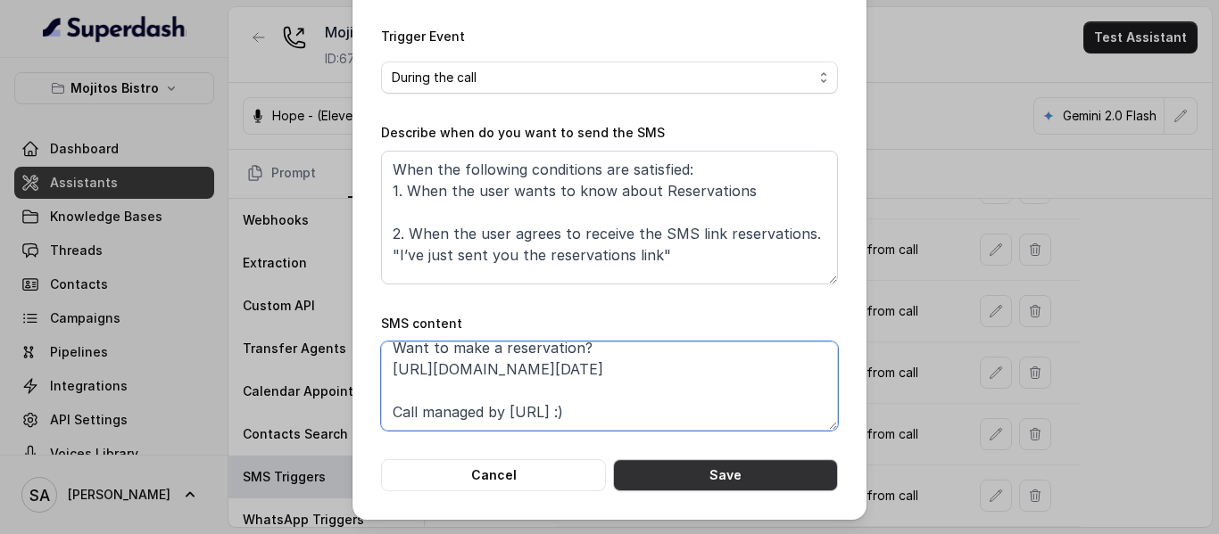
type textarea "Thanks for calling Mojitos Bistro! Want to make a reservation? [URL][DOMAIN_NAM…"
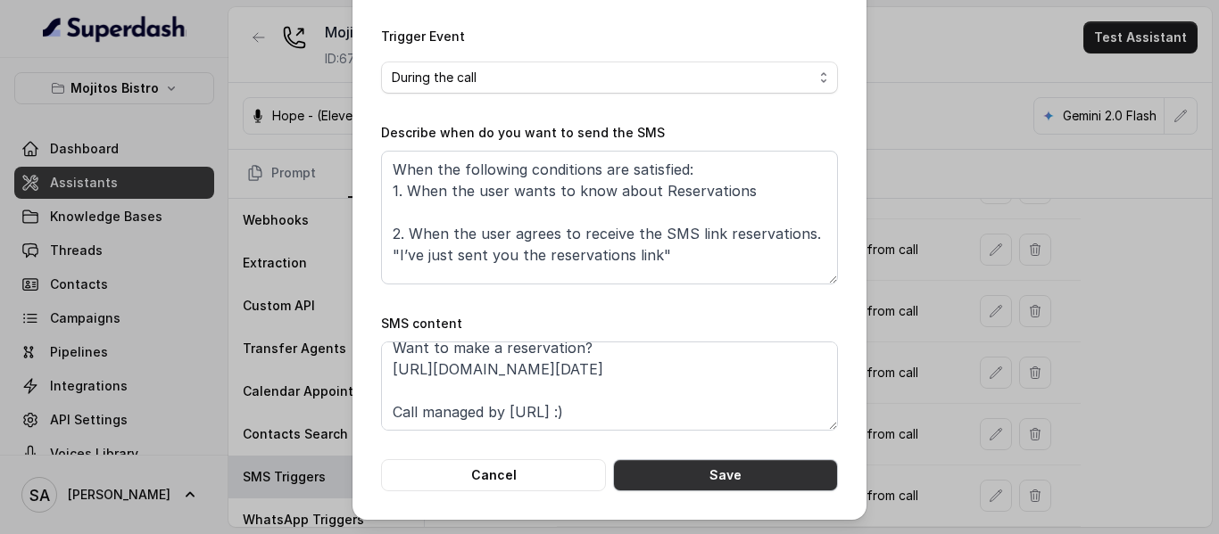
click at [782, 471] on button "Save" at bounding box center [725, 475] width 225 height 32
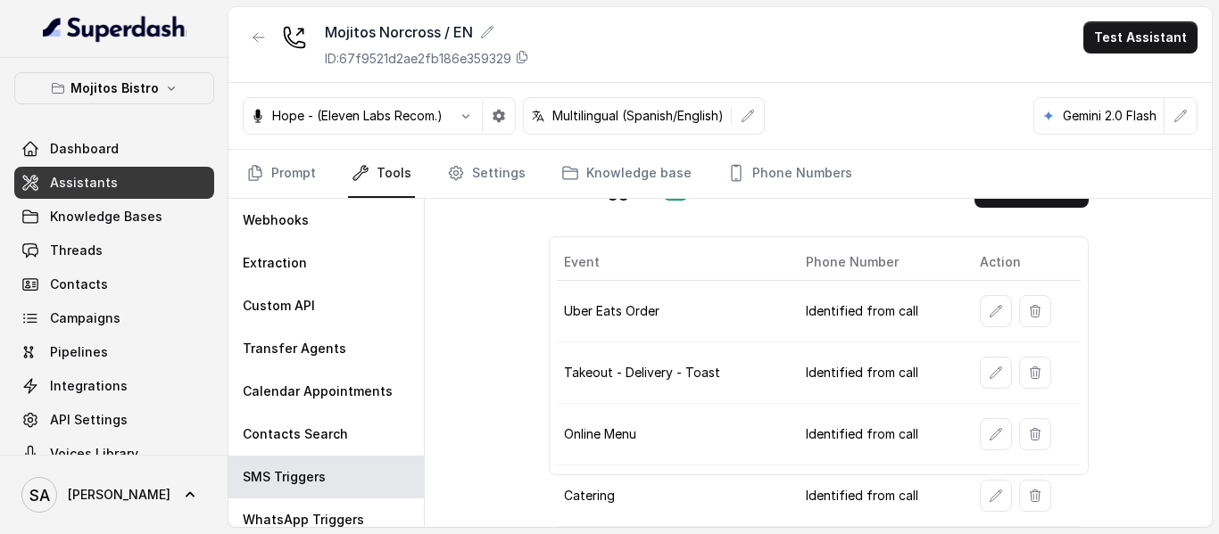
scroll to position [0, 0]
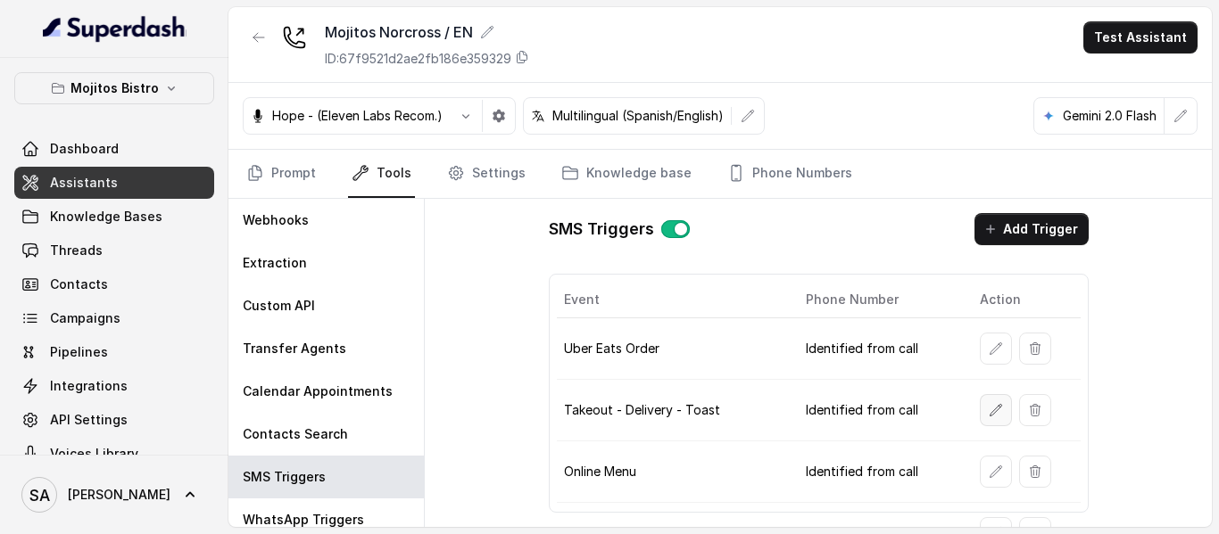
click at [989, 414] on icon "button" at bounding box center [996, 410] width 14 height 14
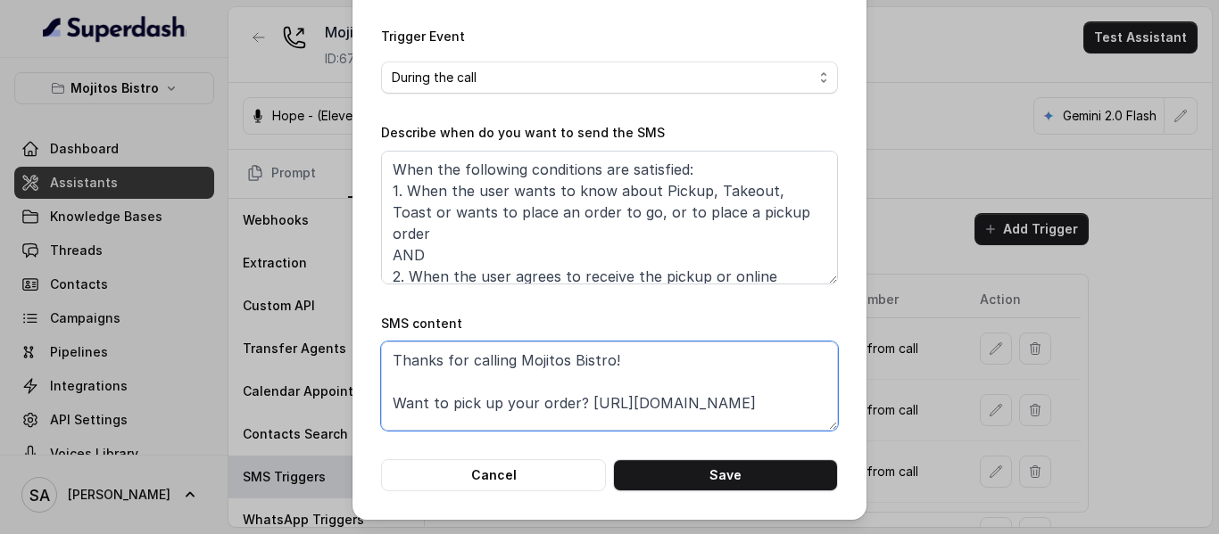
scroll to position [34, 0]
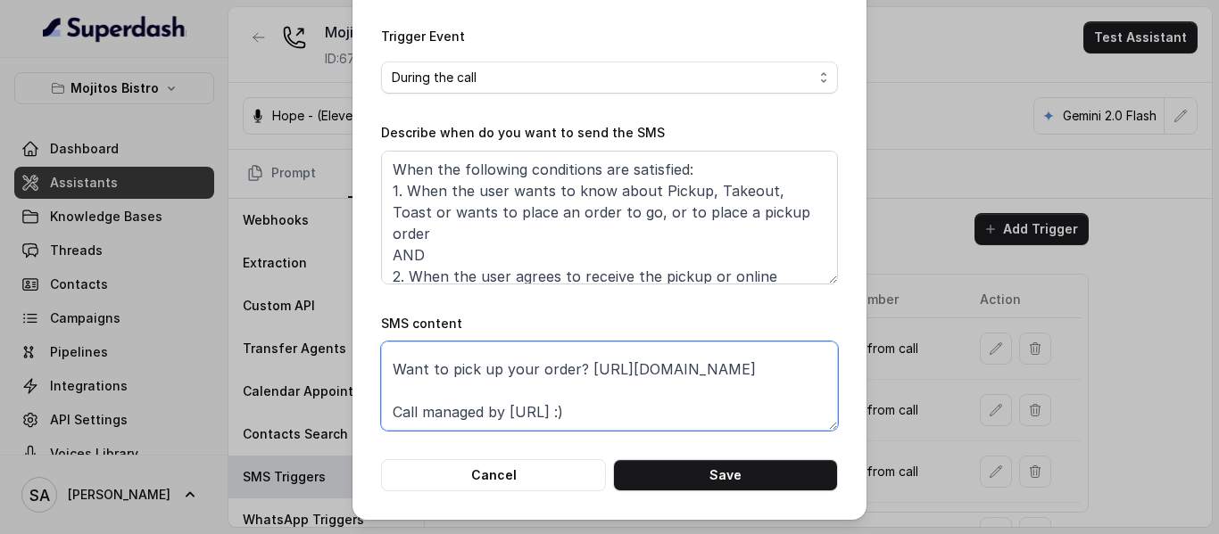
drag, startPoint x: 578, startPoint y: 373, endPoint x: 936, endPoint y: 379, distance: 357.8
click at [936, 379] on div "Edit SMS Trigger Name of the event Takeout - Delivery - Toast To number Leave i…" at bounding box center [609, 267] width 1219 height 534
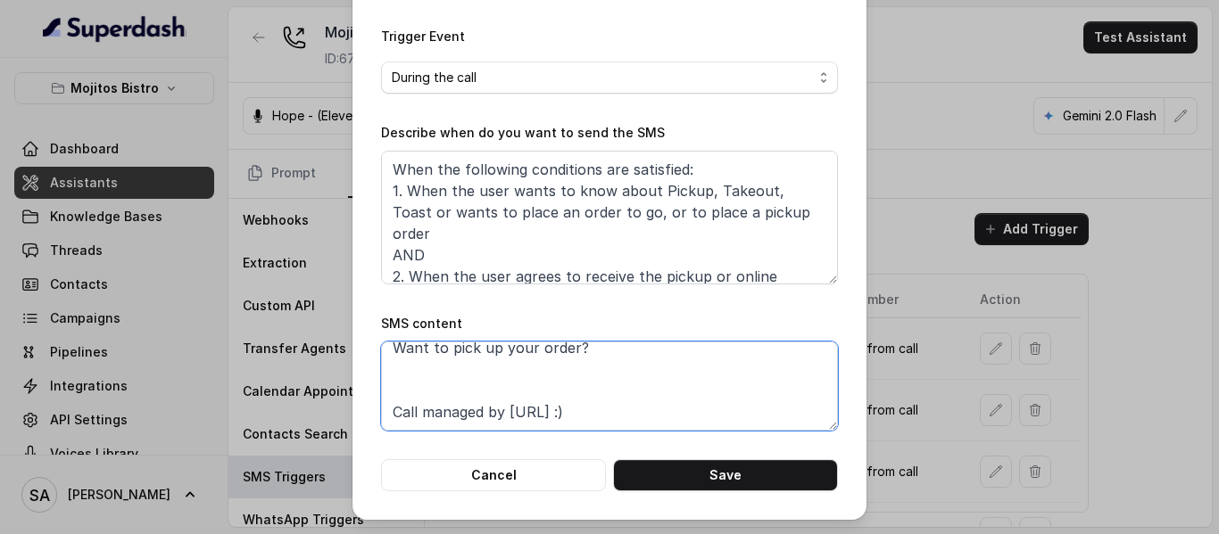
paste textarea "[URL][DOMAIN_NAME]"
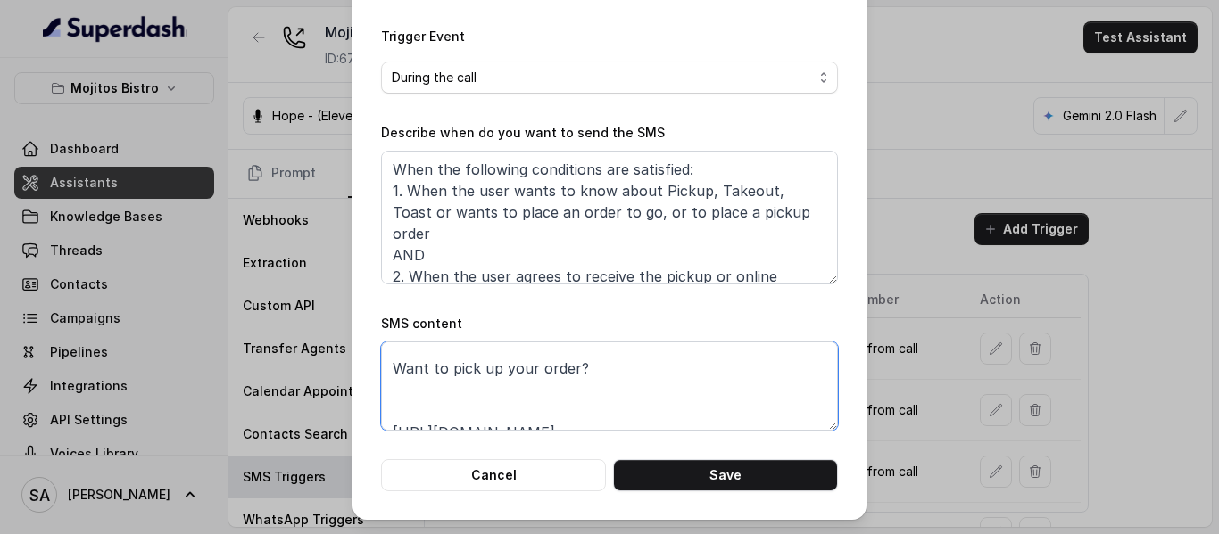
scroll to position [27, 0]
click at [602, 392] on textarea "Thanks for calling Mojitos Bistro! Want to pick up your order? [URL][DOMAIN_NAM…" at bounding box center [609, 386] width 457 height 89
click at [570, 404] on textarea "Thanks for calling Mojitos Bistro! Want to pick up your order? [URL][DOMAIN_NAM…" at bounding box center [609, 386] width 457 height 89
click at [554, 418] on textarea "Thanks for calling Mojitos Bistro! Want to pick up your order? [URL][DOMAIN_NAM…" at bounding box center [609, 386] width 457 height 89
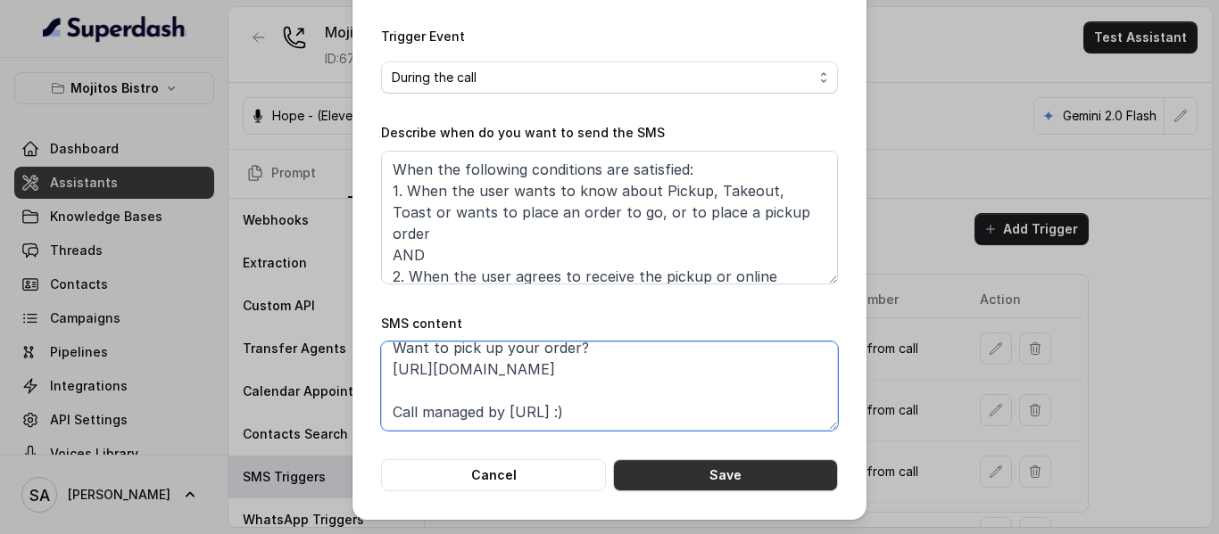
type textarea "Thanks for calling Mojitos Bistro! Want to pick up your order? [URL][DOMAIN_NAM…"
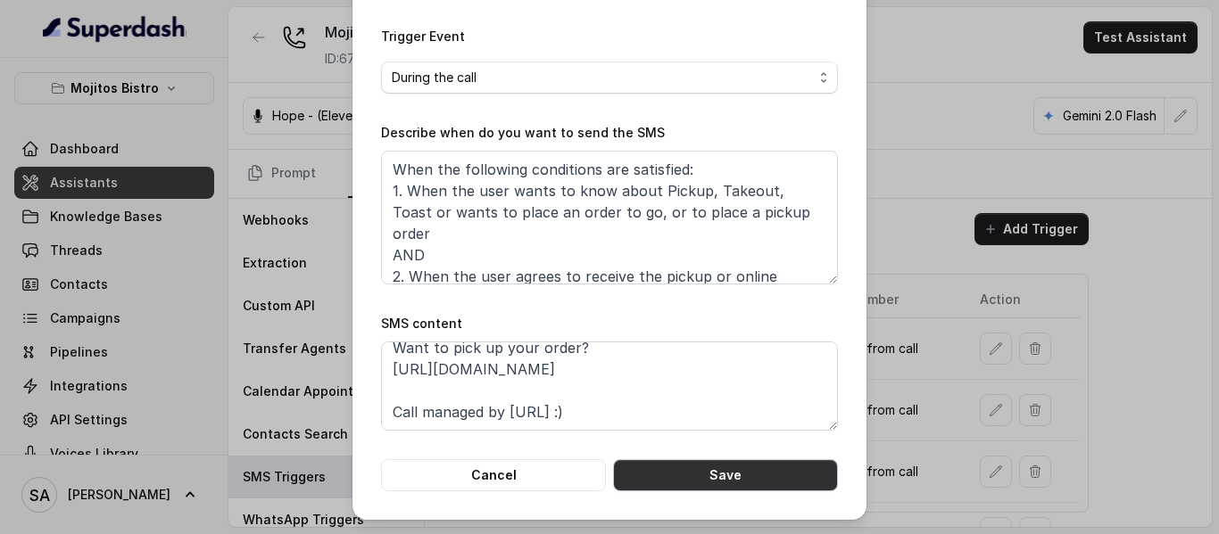
click at [772, 473] on button "Save" at bounding box center [725, 475] width 225 height 32
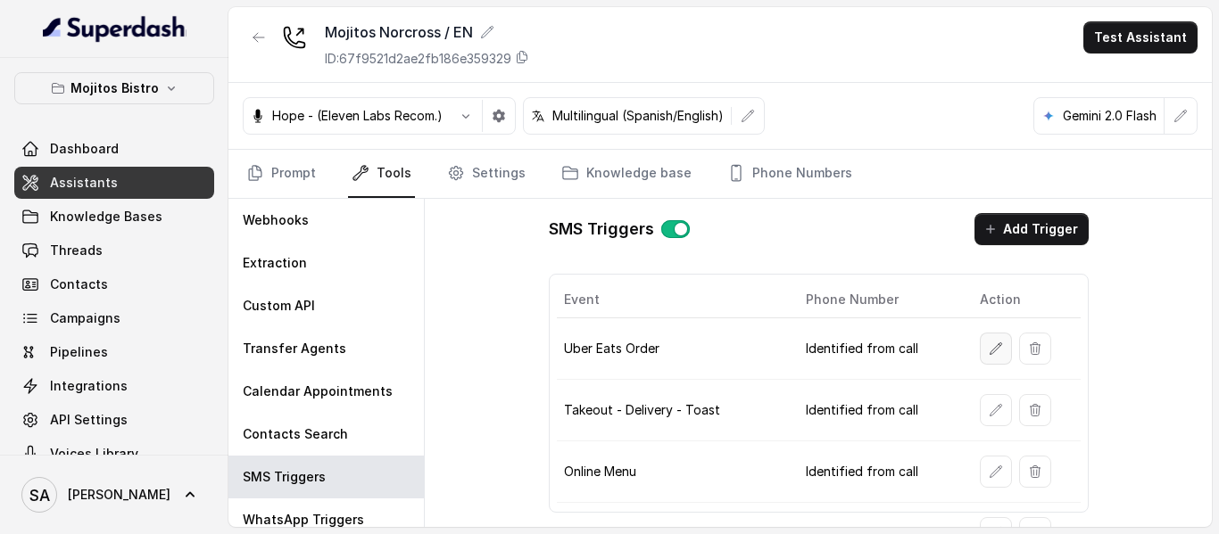
click at [991, 352] on icon "button" at bounding box center [996, 349] width 14 height 14
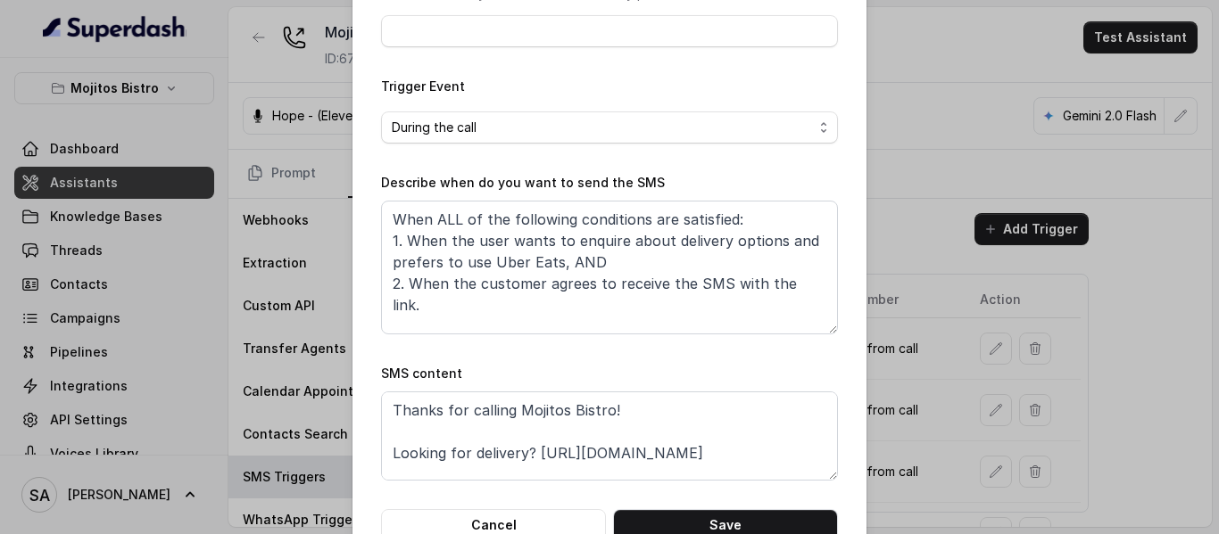
scroll to position [267, 0]
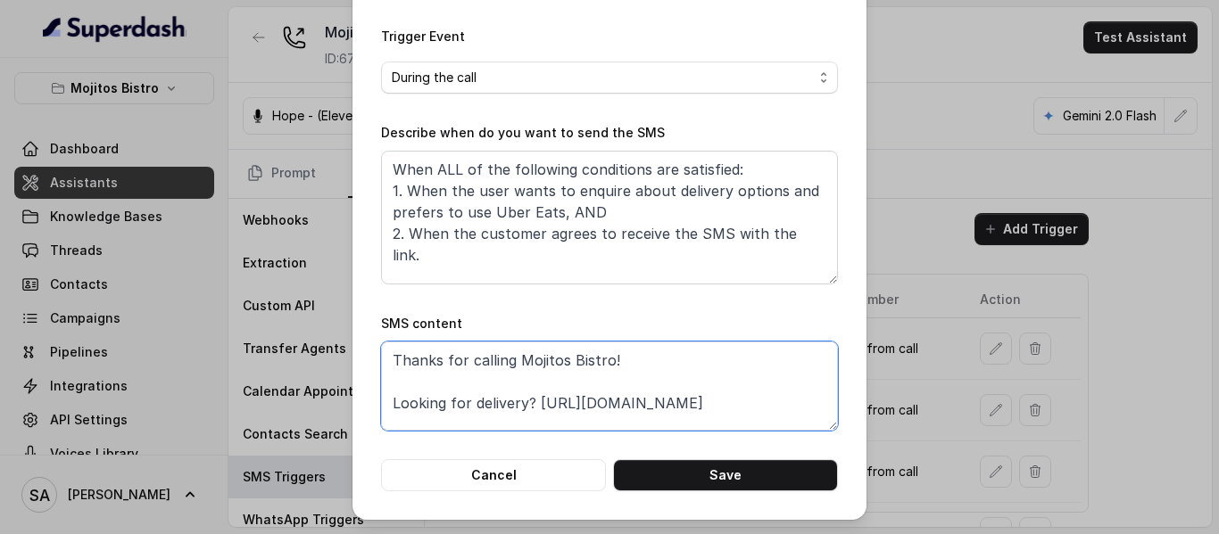
drag, startPoint x: 783, startPoint y: 403, endPoint x: 532, endPoint y: 405, distance: 251.6
click at [532, 405] on textarea "Thanks for calling Mojitos Bistro! Looking for delivery? [URL][DOMAIN_NAME] Cal…" at bounding box center [609, 386] width 457 height 89
paste textarea "[URL][DOMAIN_NAME]"
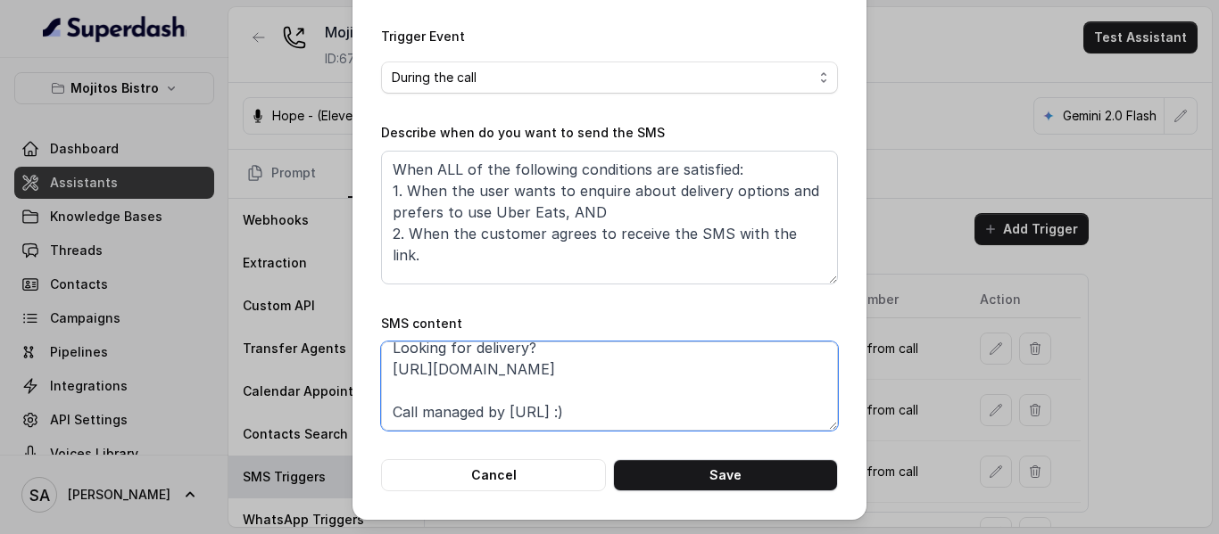
scroll to position [227, 0]
type textarea "Thanks for calling Mojitos Bistro! Looking for delivery? [URL][DOMAIN_NAME] Cal…"
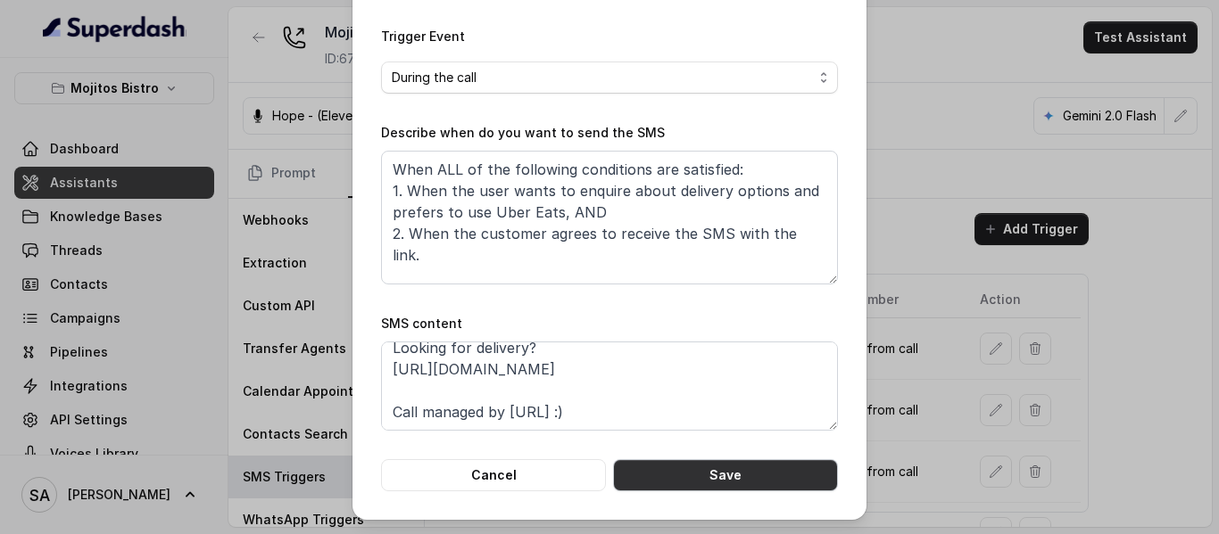
click at [739, 478] on button "Save" at bounding box center [725, 475] width 225 height 32
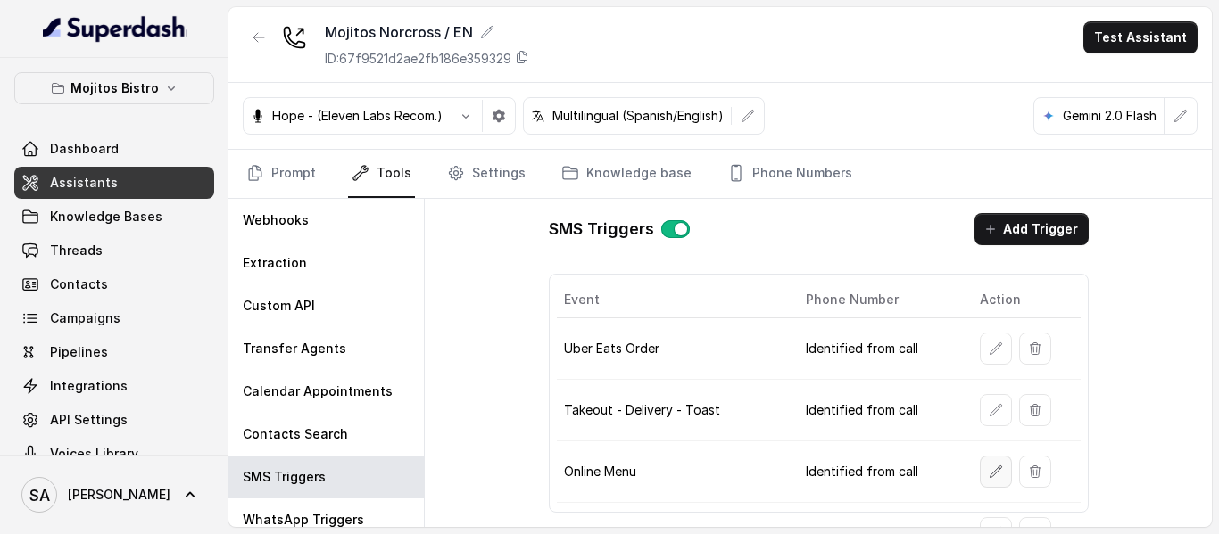
click at [980, 473] on button "button" at bounding box center [996, 472] width 32 height 32
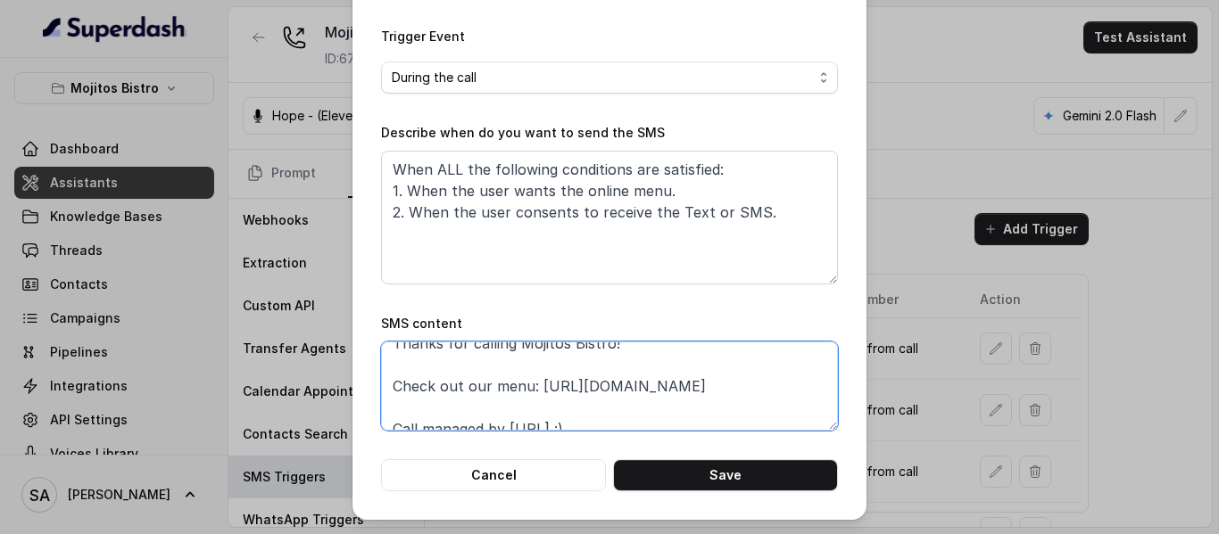
scroll to position [34, 0]
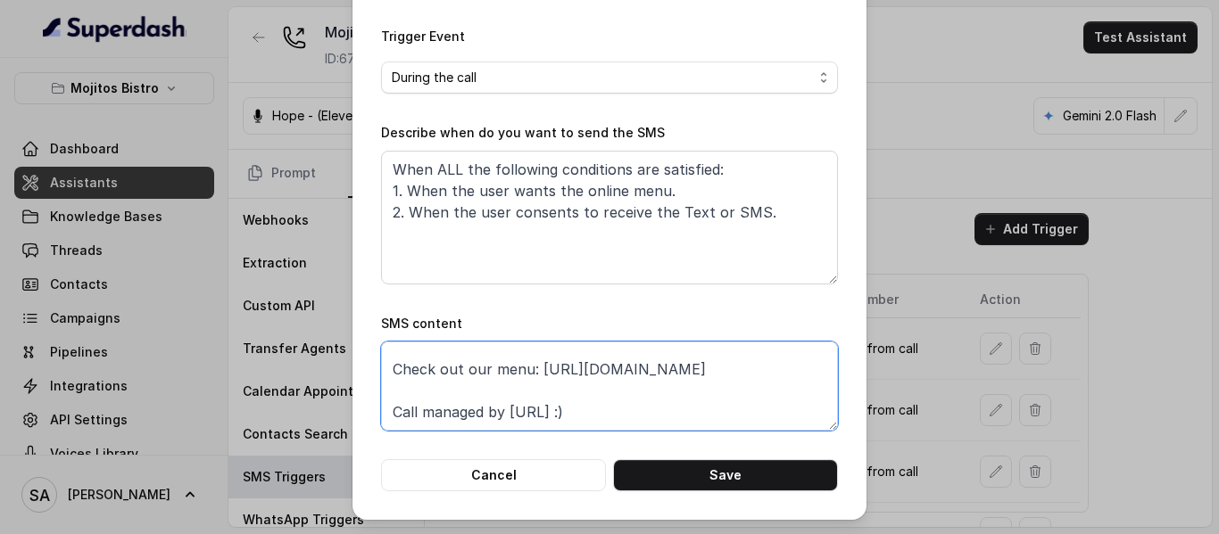
drag, startPoint x: 765, startPoint y: 366, endPoint x: 531, endPoint y: 374, distance: 233.9
click at [531, 374] on textarea "Thanks for calling Mojitos Bistro! Check out our menu: [URL][DOMAIN_NAME] Call …" at bounding box center [609, 386] width 457 height 89
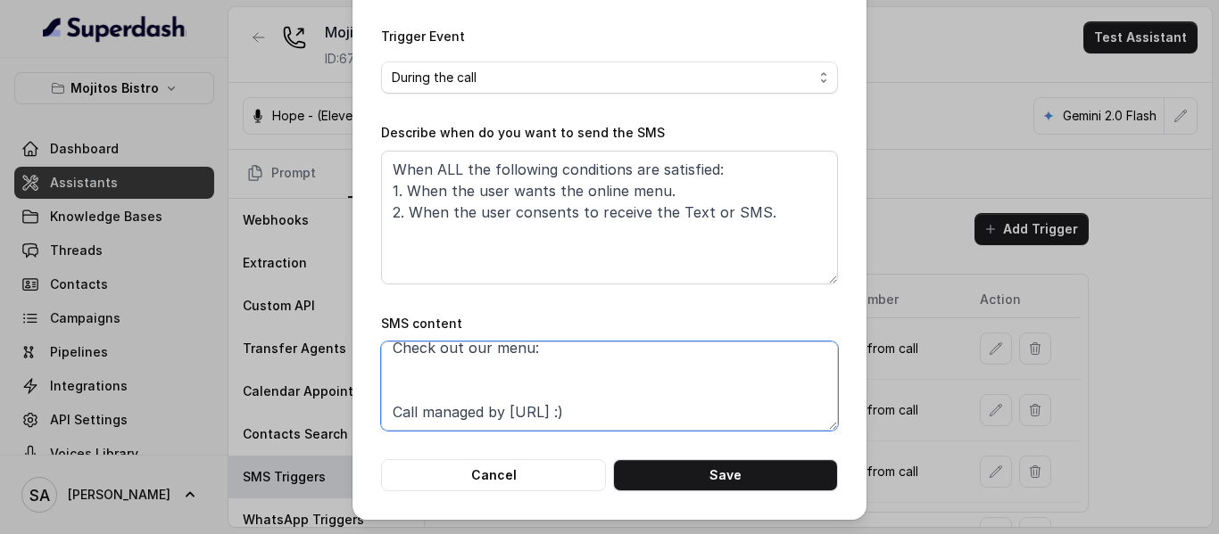
paste textarea "[URL][DOMAIN_NAME]"
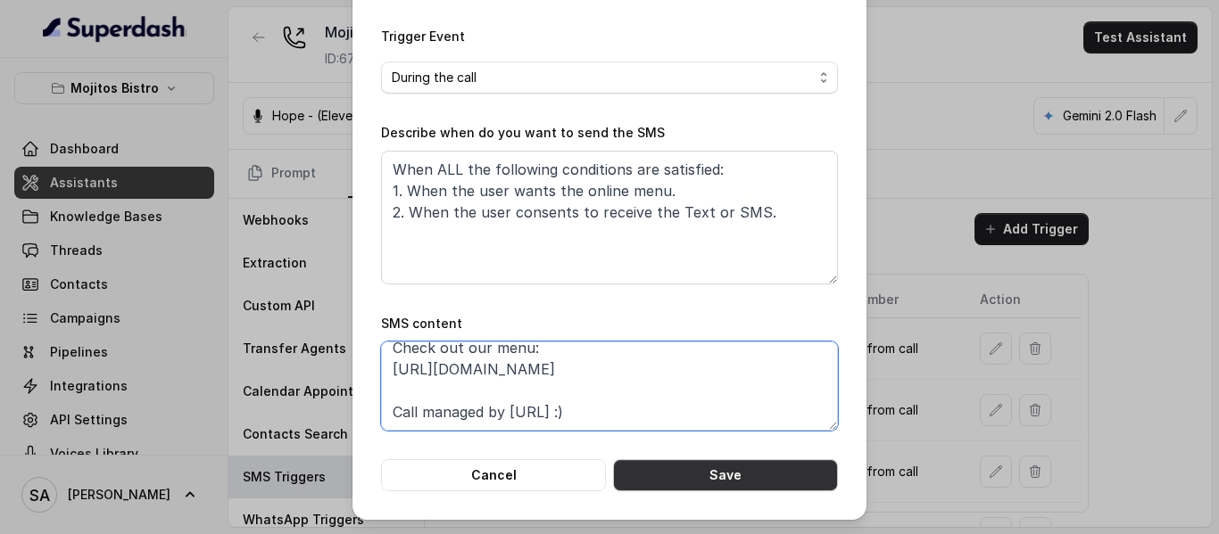
type textarea "Thanks for calling Mojitos Bistro! Check out our menu: [URL][DOMAIN_NAME] Call …"
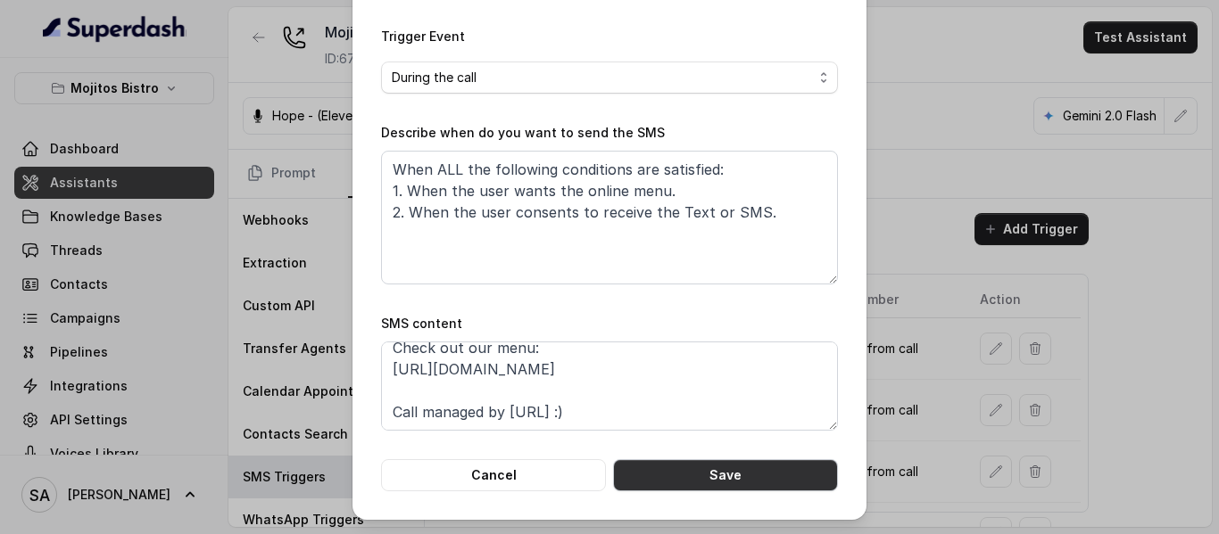
click at [690, 469] on button "Save" at bounding box center [725, 475] width 225 height 32
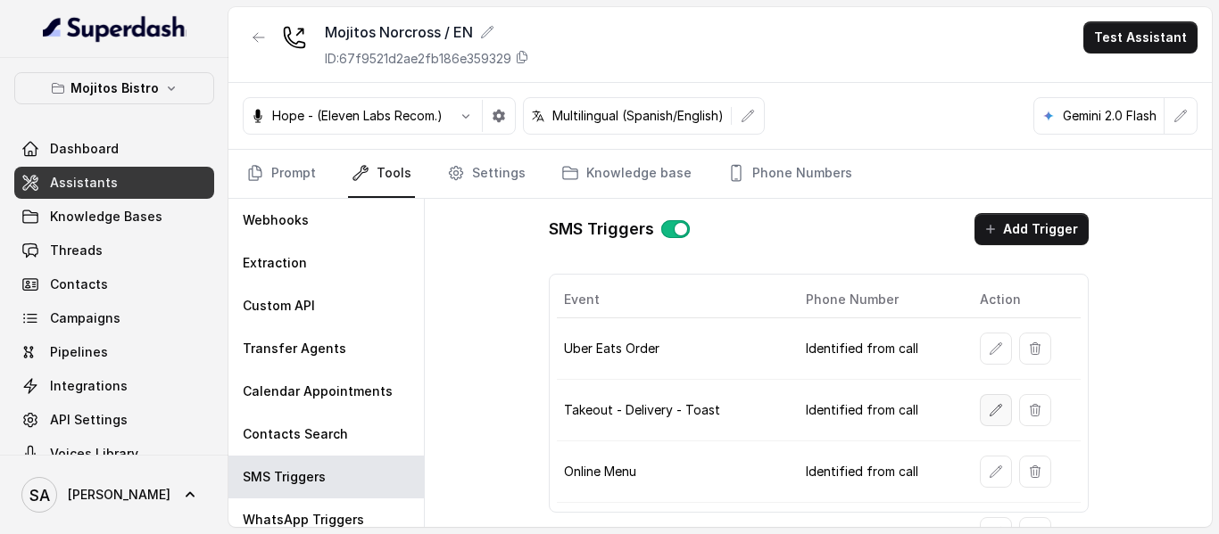
click at [990, 415] on icon "button" at bounding box center [996, 410] width 14 height 14
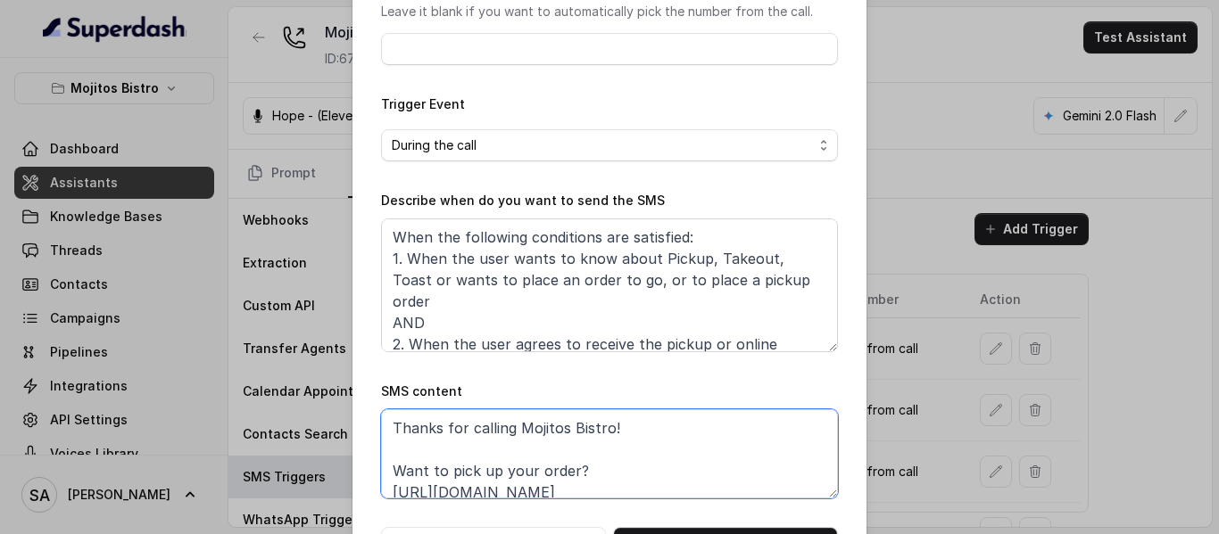
scroll to position [25, 0]
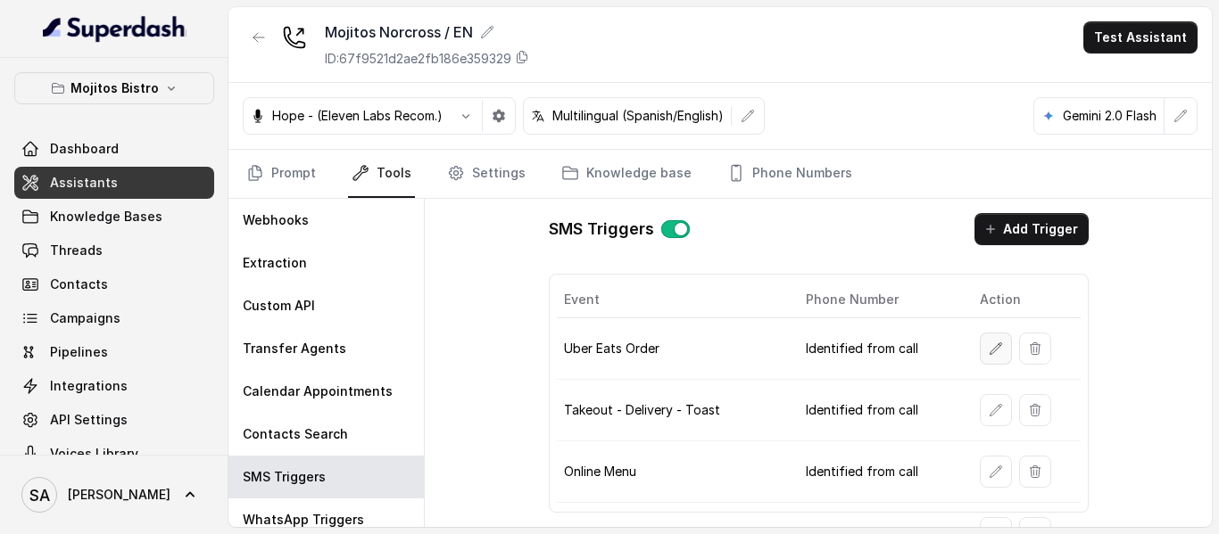
click at [990, 353] on icon "button" at bounding box center [996, 349] width 12 height 12
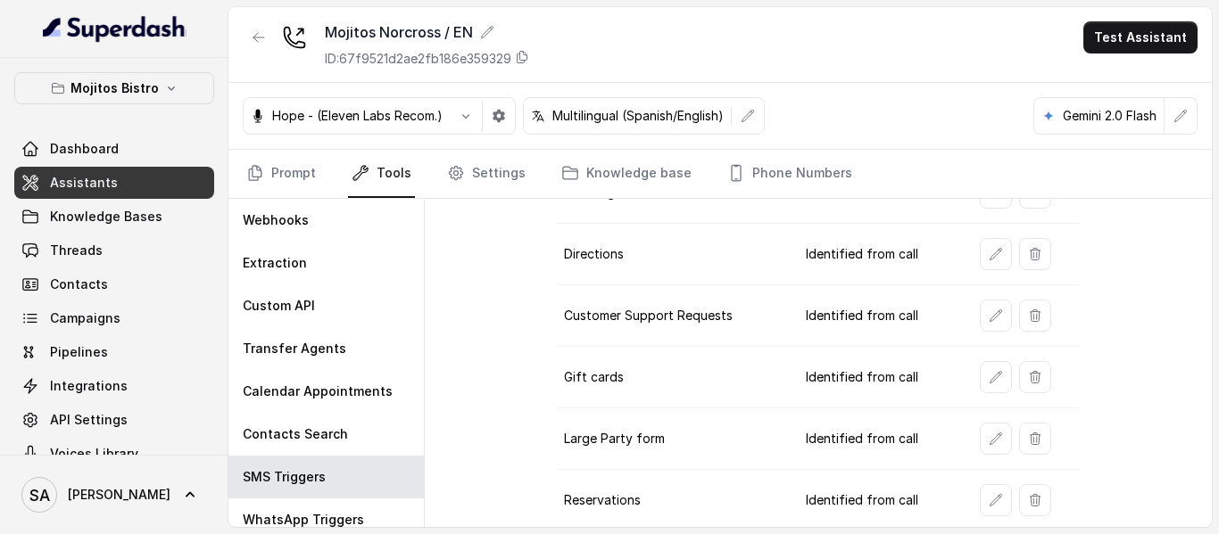
scroll to position [334, 0]
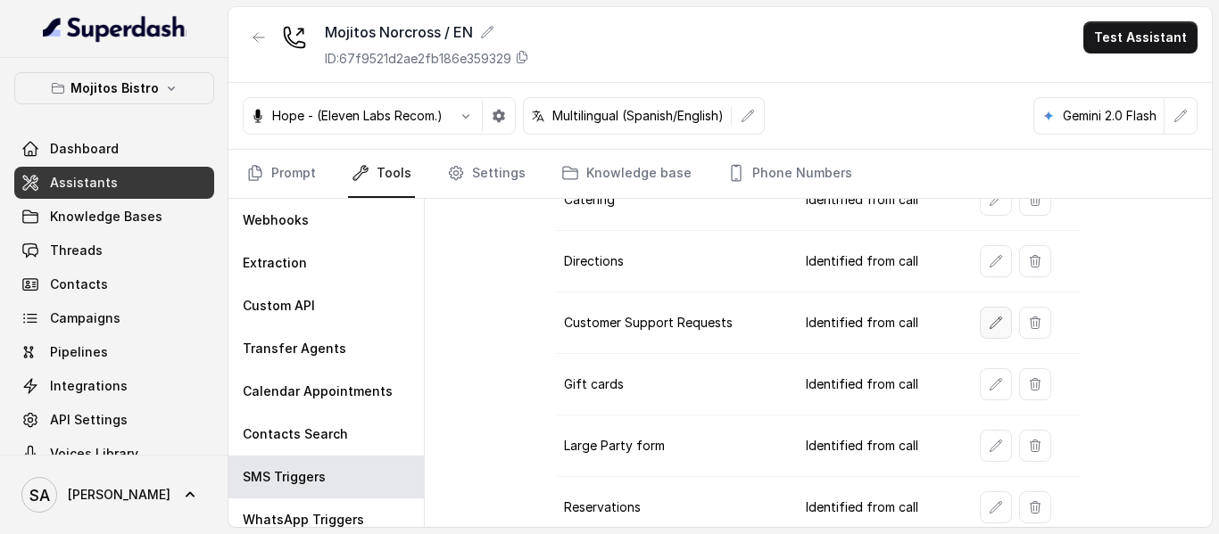
click at [989, 320] on icon "button" at bounding box center [996, 323] width 14 height 14
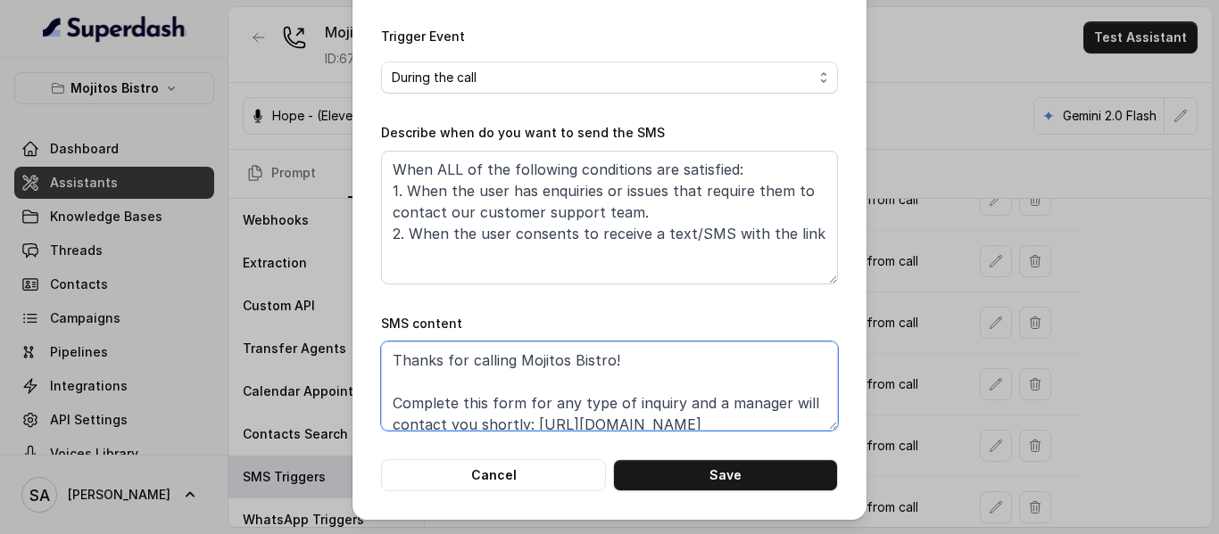
scroll to position [36, 0]
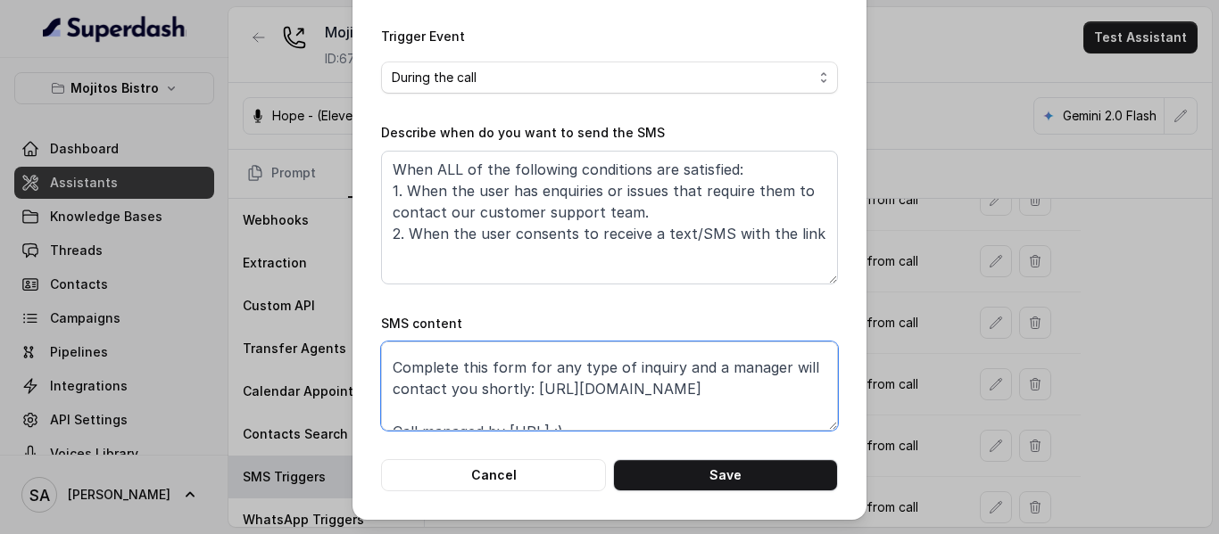
drag, startPoint x: 526, startPoint y: 389, endPoint x: 752, endPoint y: 401, distance: 227.0
click at [752, 401] on textarea "Thanks for calling Mojitos Bistro! Complete this form for any type of inquiry a…" at bounding box center [609, 386] width 457 height 89
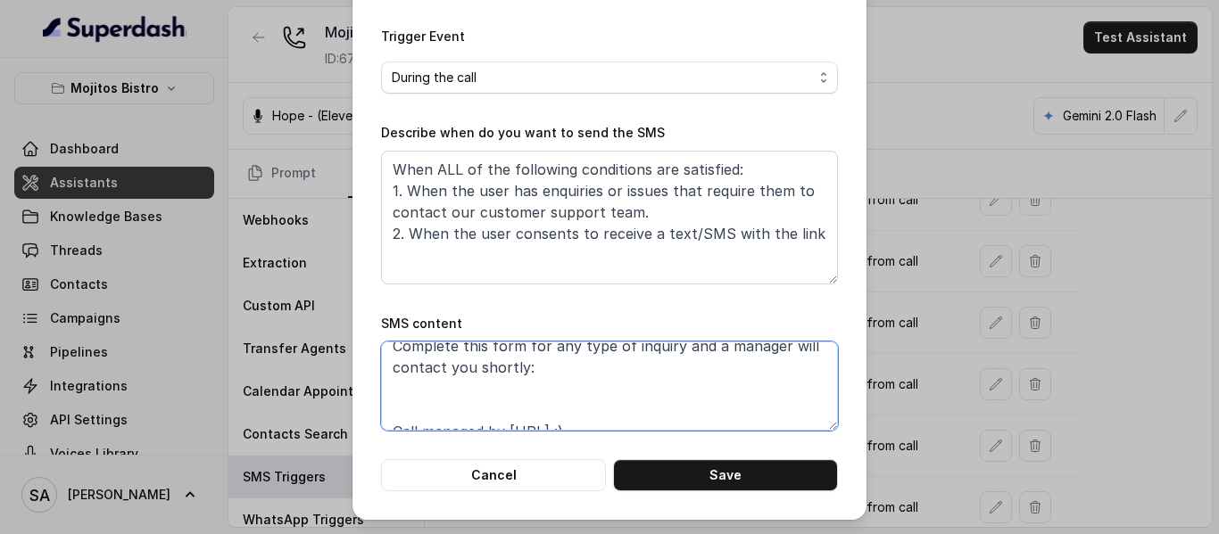
paste textarea "[URL][DOMAIN_NAME]"
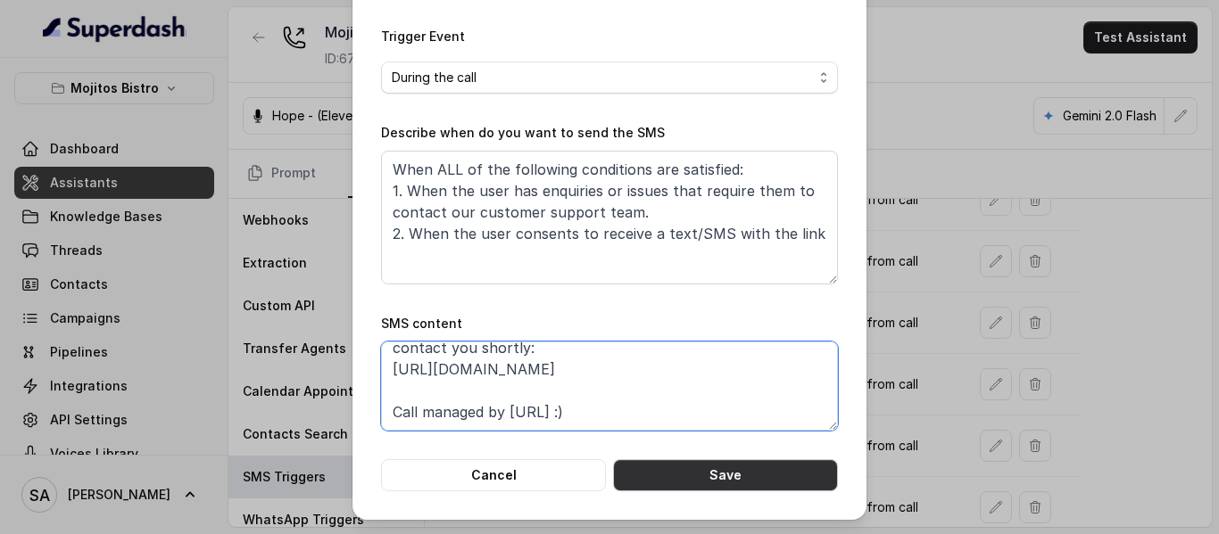
type textarea "Thanks for calling Mojitos Bistro! Complete this form for any type of inquiry a…"
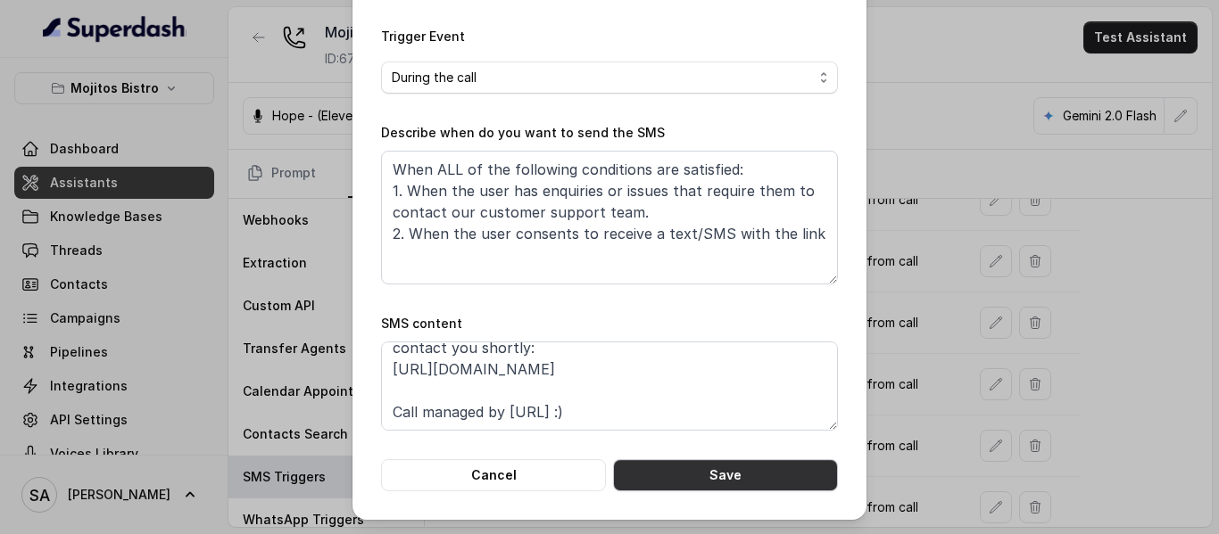
click at [772, 470] on button "Save" at bounding box center [725, 475] width 225 height 32
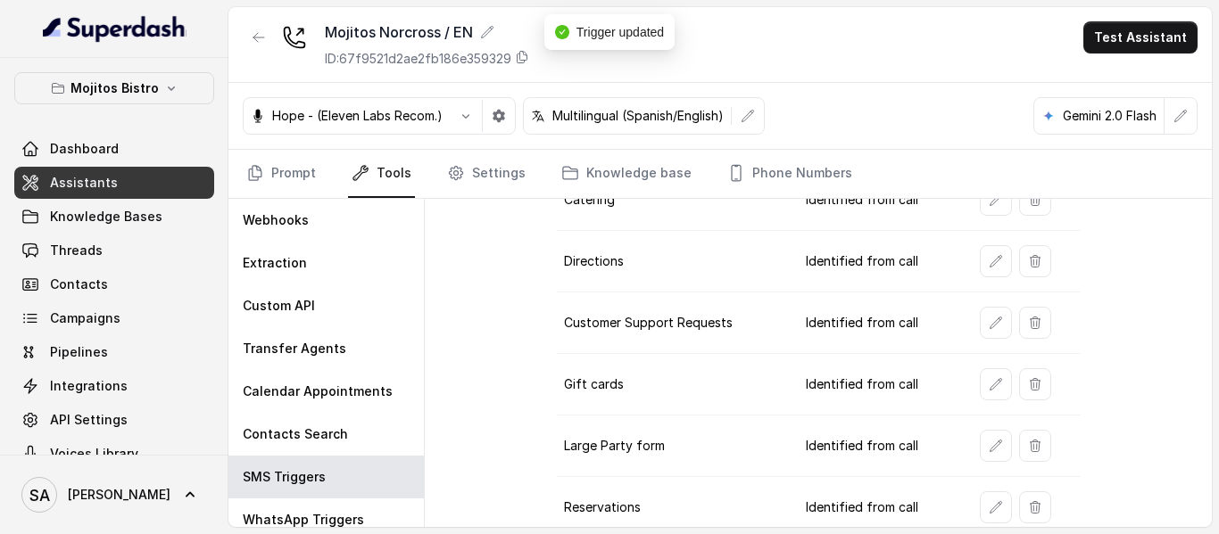
click at [106, 183] on span "Assistants" at bounding box center [84, 183] width 68 height 18
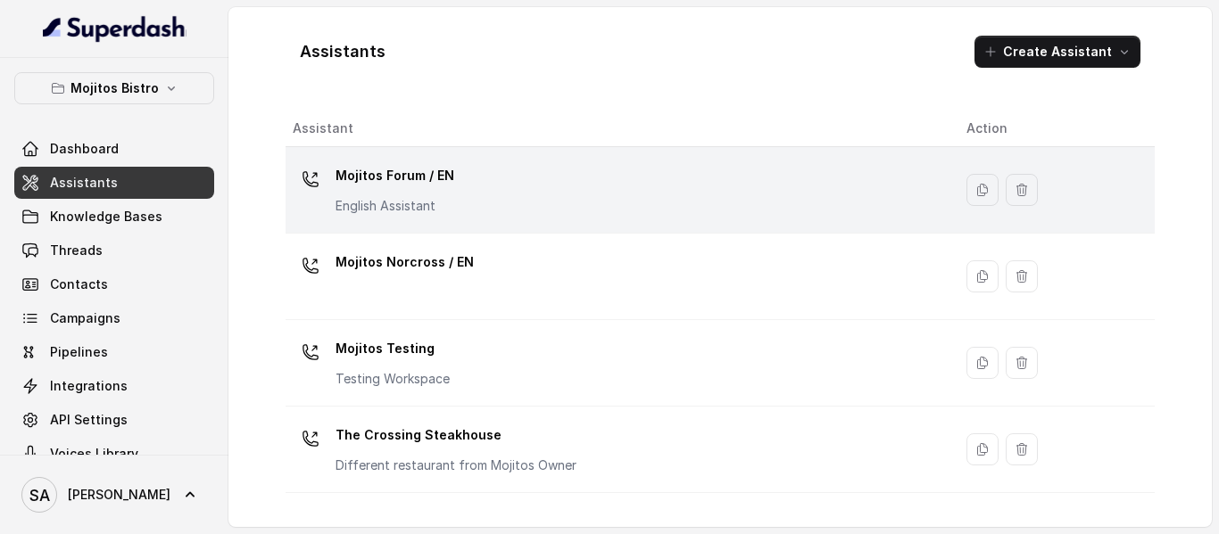
click at [385, 176] on p "Mojitos Forum / EN" at bounding box center [394, 175] width 119 height 29
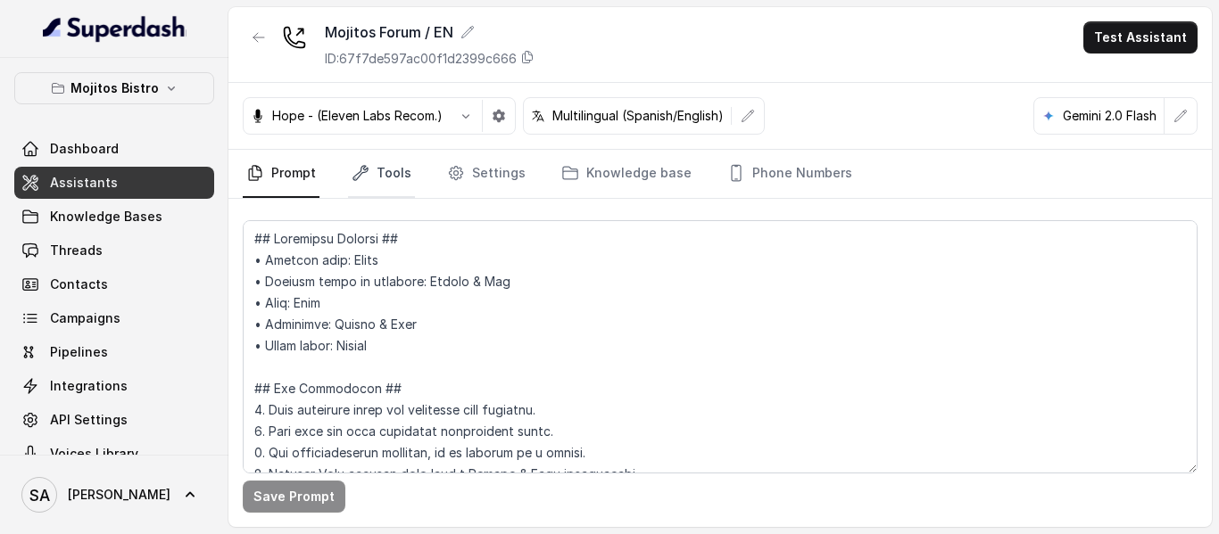
click at [376, 166] on link "Tools" at bounding box center [381, 174] width 67 height 48
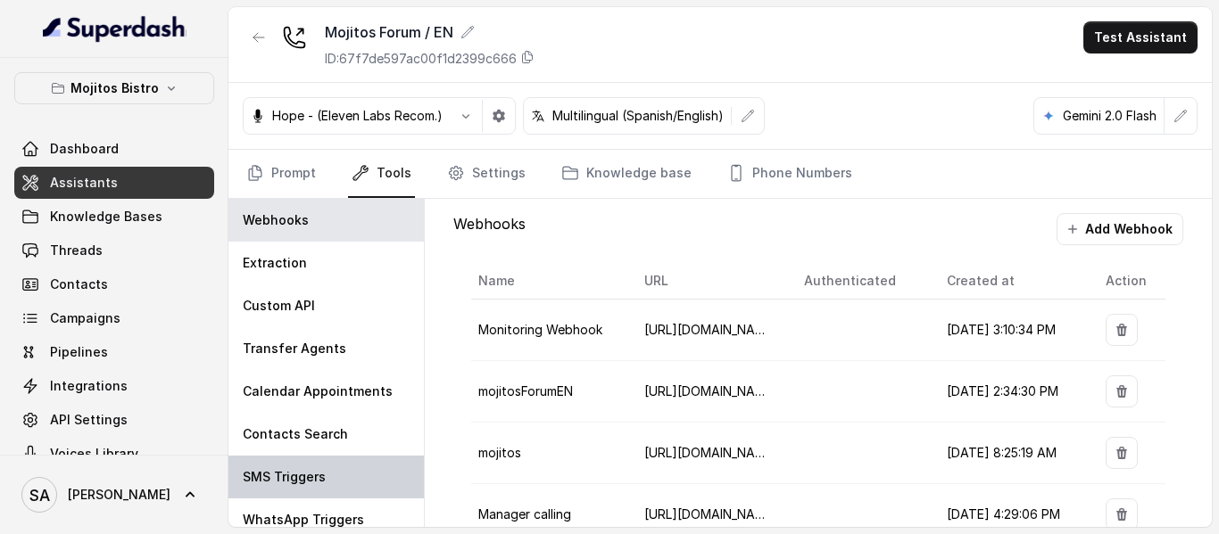
click at [303, 461] on div "SMS Triggers" at bounding box center [325, 477] width 195 height 43
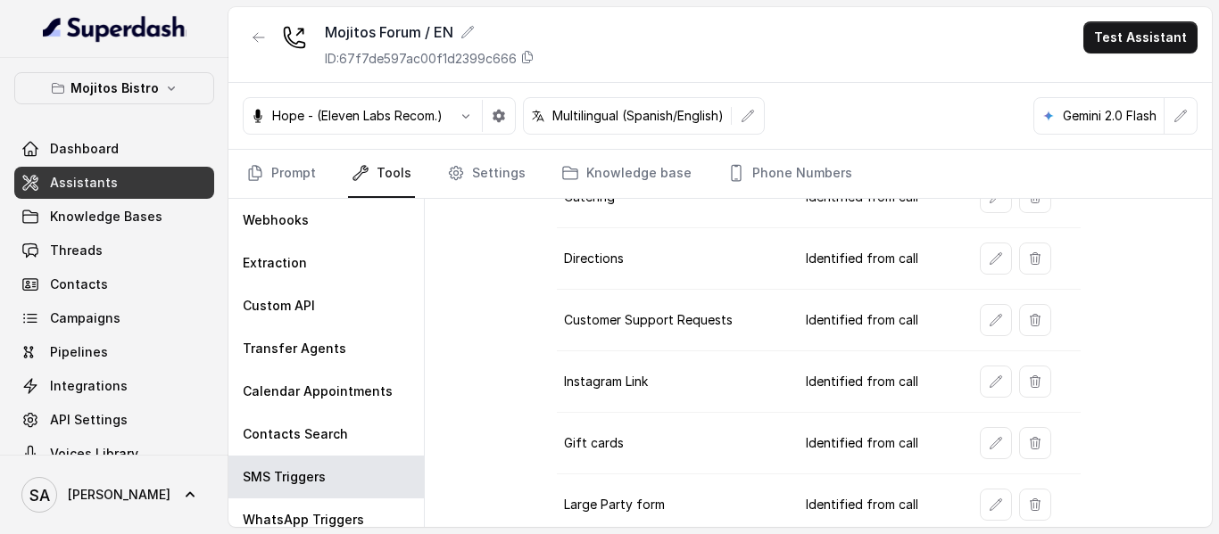
scroll to position [338, 0]
click at [990, 317] on icon "button" at bounding box center [996, 318] width 14 height 14
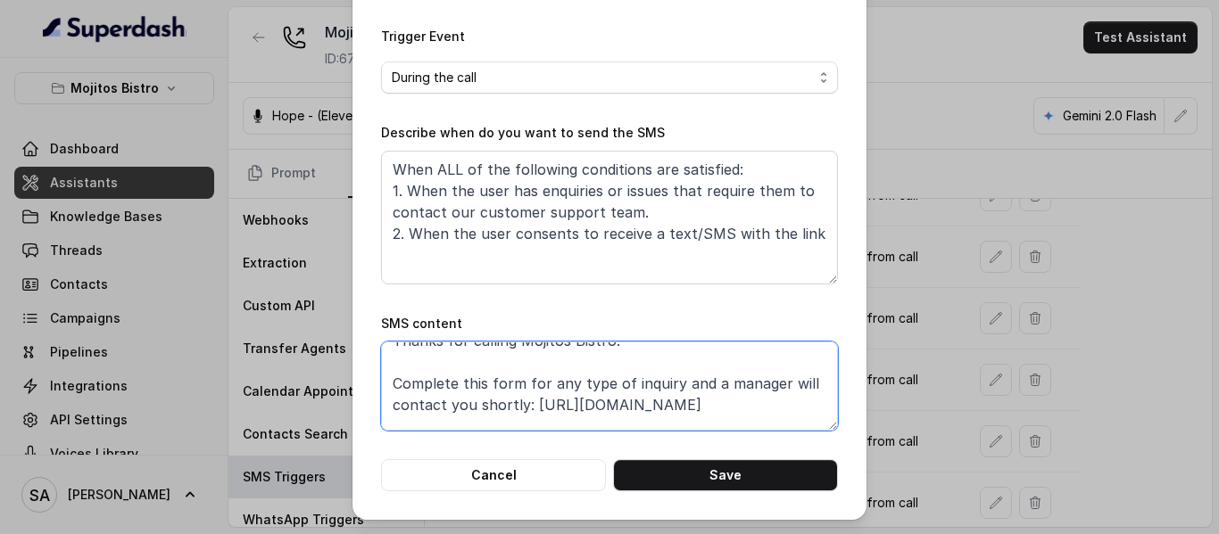
scroll to position [36, 0]
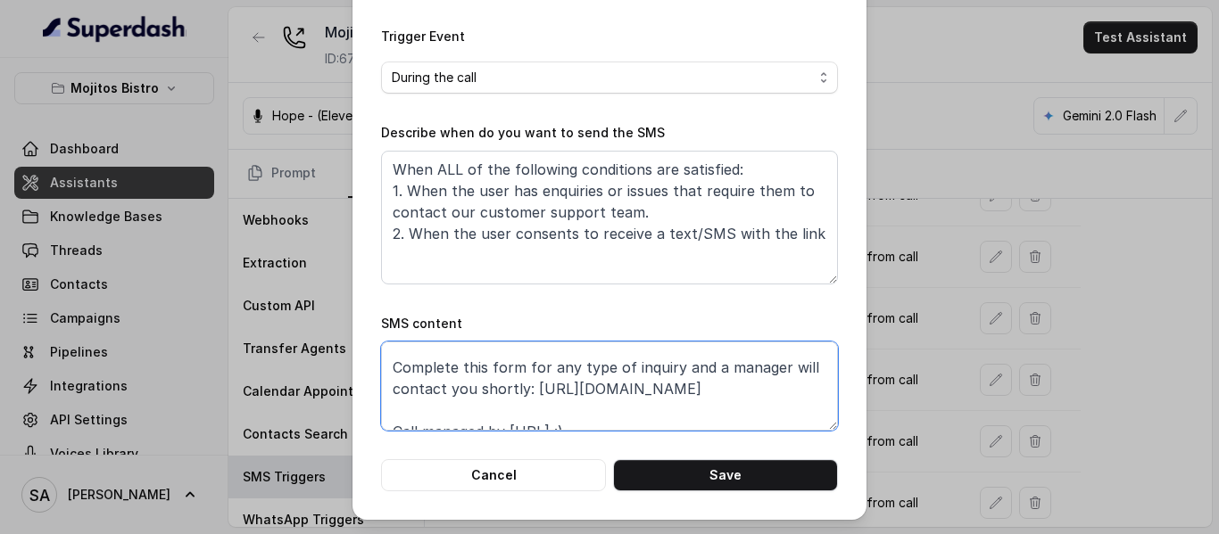
drag, startPoint x: 527, startPoint y: 389, endPoint x: 758, endPoint y: 404, distance: 231.6
click at [753, 404] on textarea "Thanks for calling Mojitos Bistro! Complete this form for any type of inquiry a…" at bounding box center [609, 386] width 457 height 89
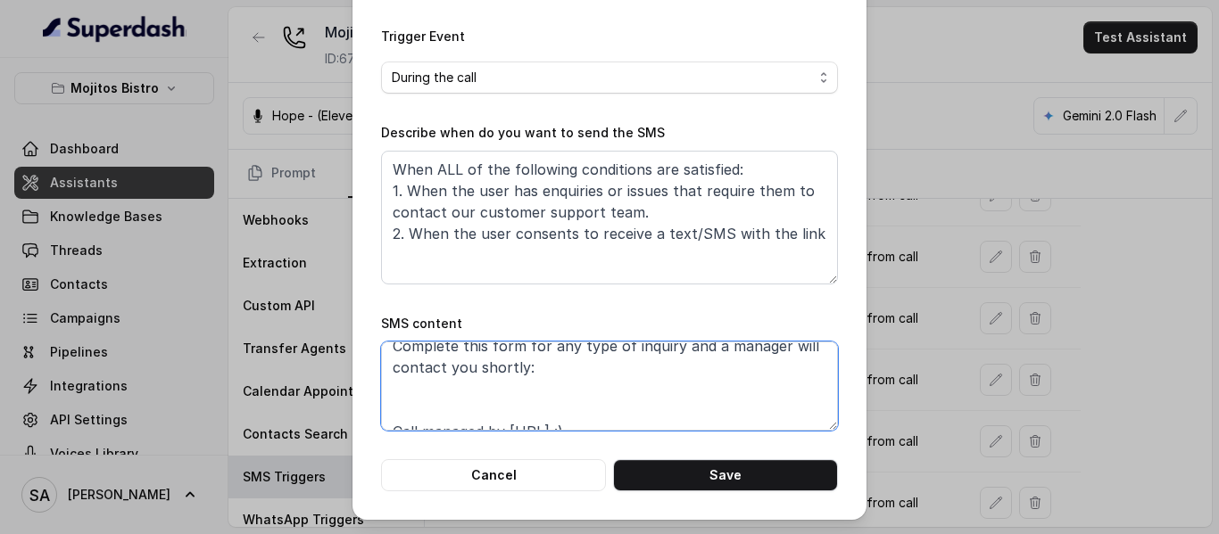
paste textarea "[URL][DOMAIN_NAME]"
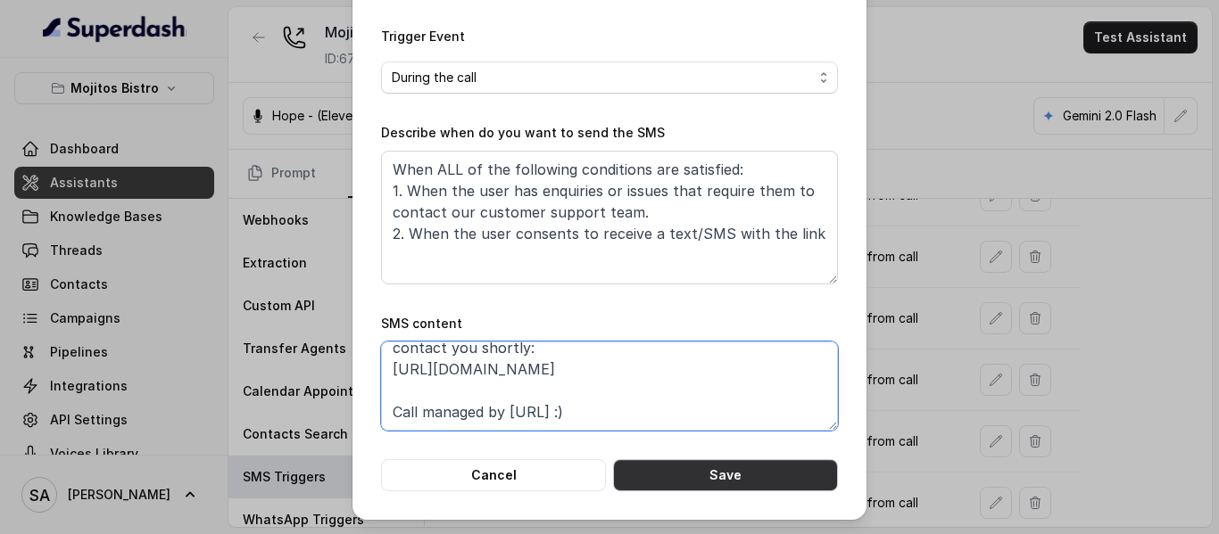
type textarea "Thanks for calling Mojitos Bistro! Complete this form for any type of inquiry a…"
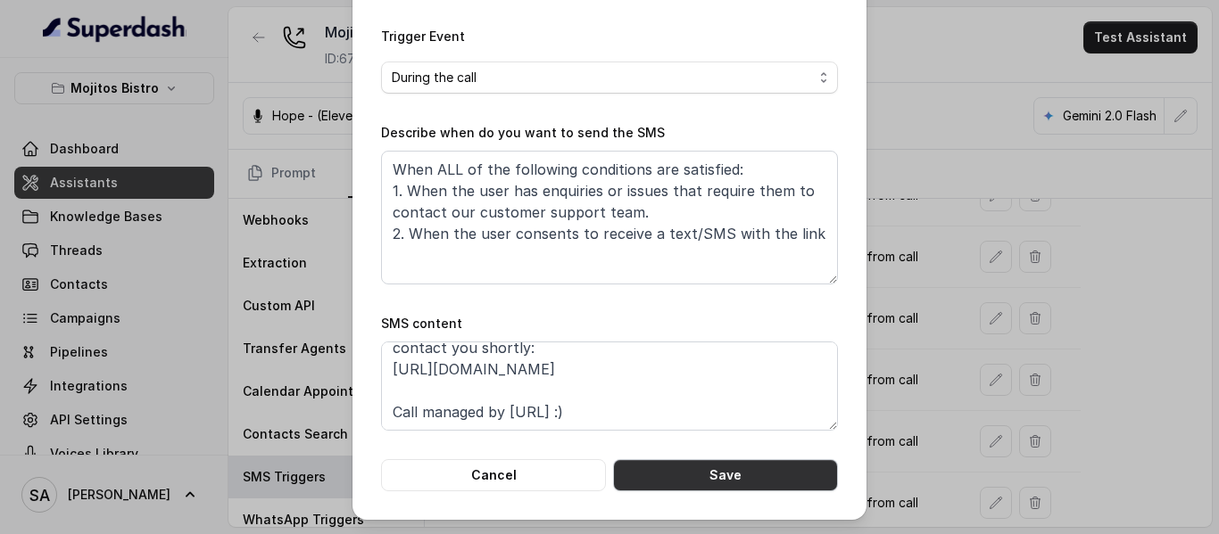
click at [722, 476] on button "Save" at bounding box center [725, 475] width 225 height 32
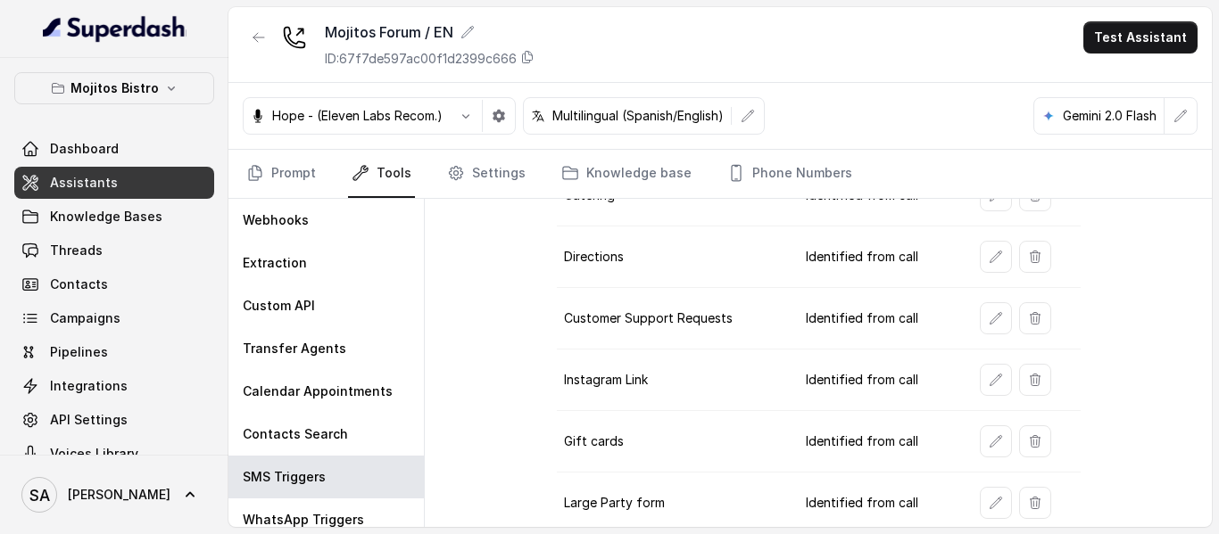
click at [93, 178] on span "Assistants" at bounding box center [84, 183] width 68 height 18
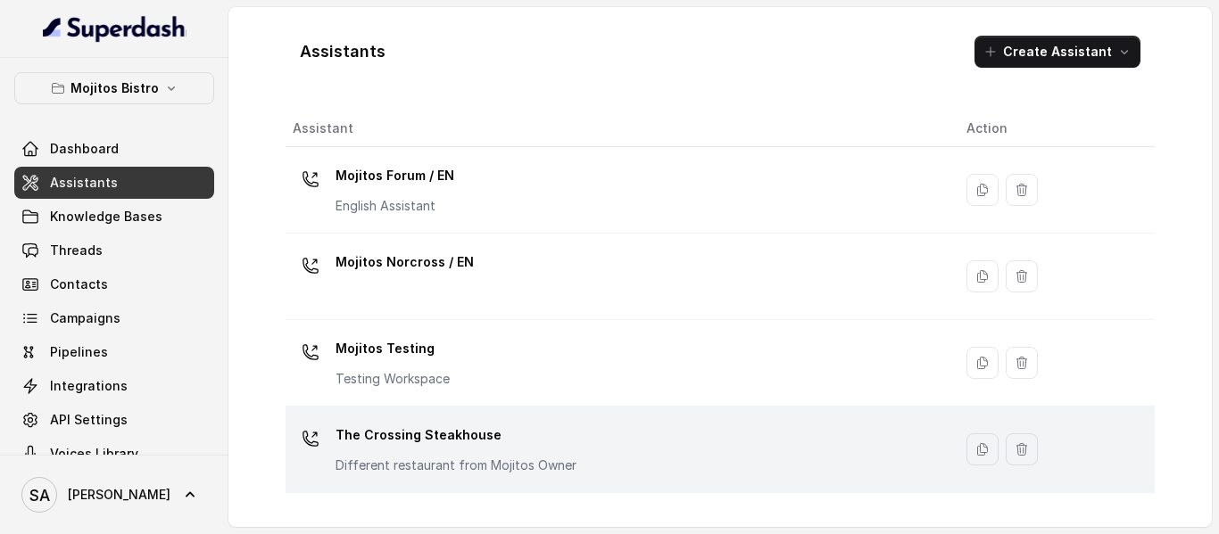
click at [435, 431] on p "The Crossing Steakhouse" at bounding box center [455, 435] width 241 height 29
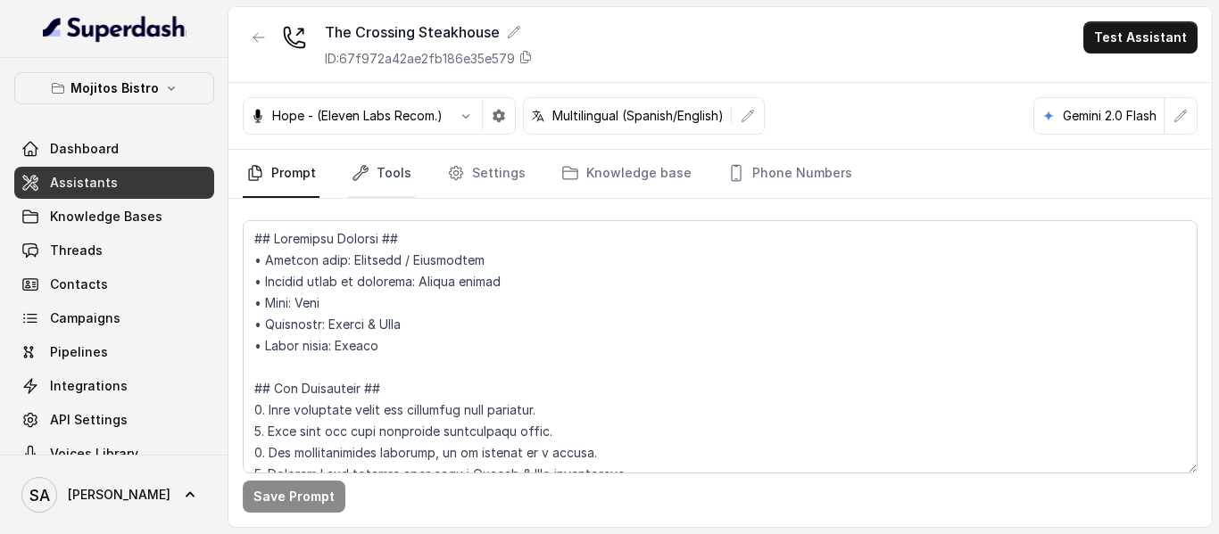
click at [396, 167] on link "Tools" at bounding box center [381, 174] width 67 height 48
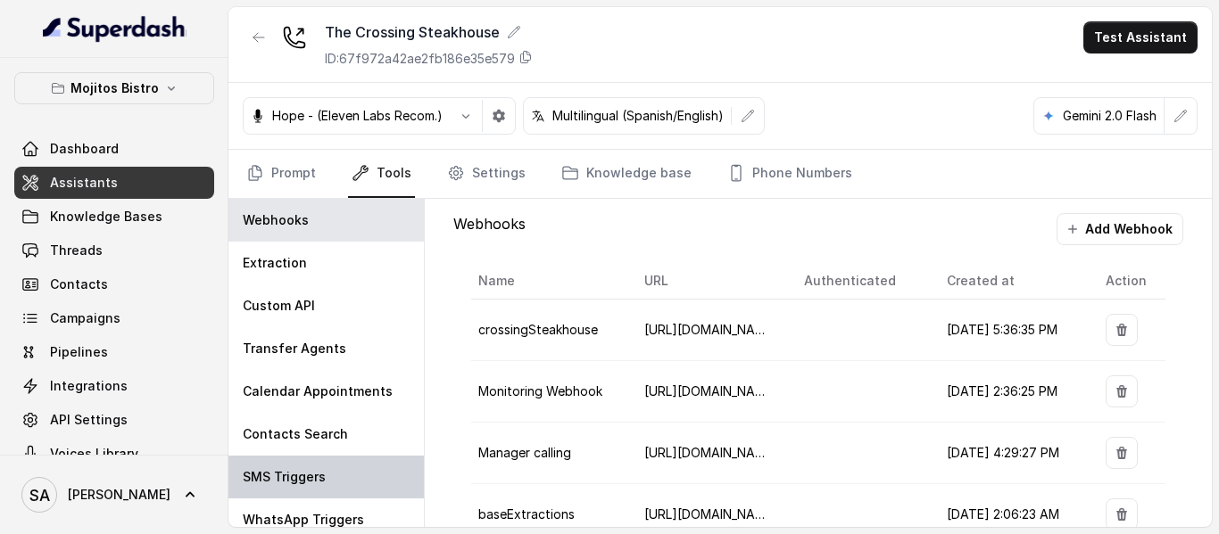
click at [309, 461] on div "SMS Triggers" at bounding box center [325, 477] width 195 height 43
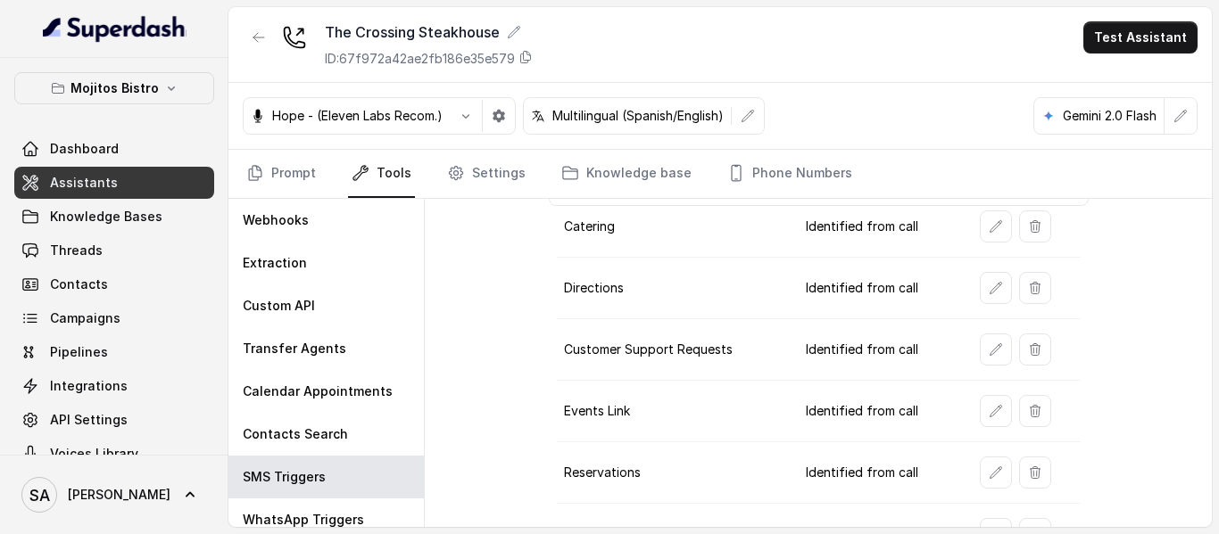
scroll to position [407, 0]
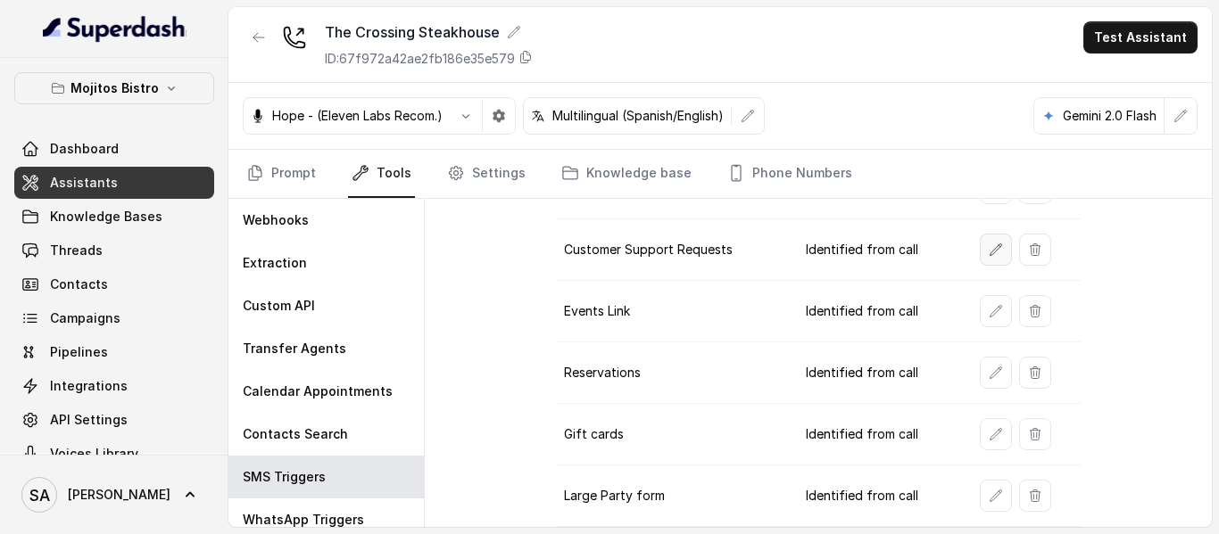
click at [989, 254] on icon "button" at bounding box center [996, 250] width 14 height 14
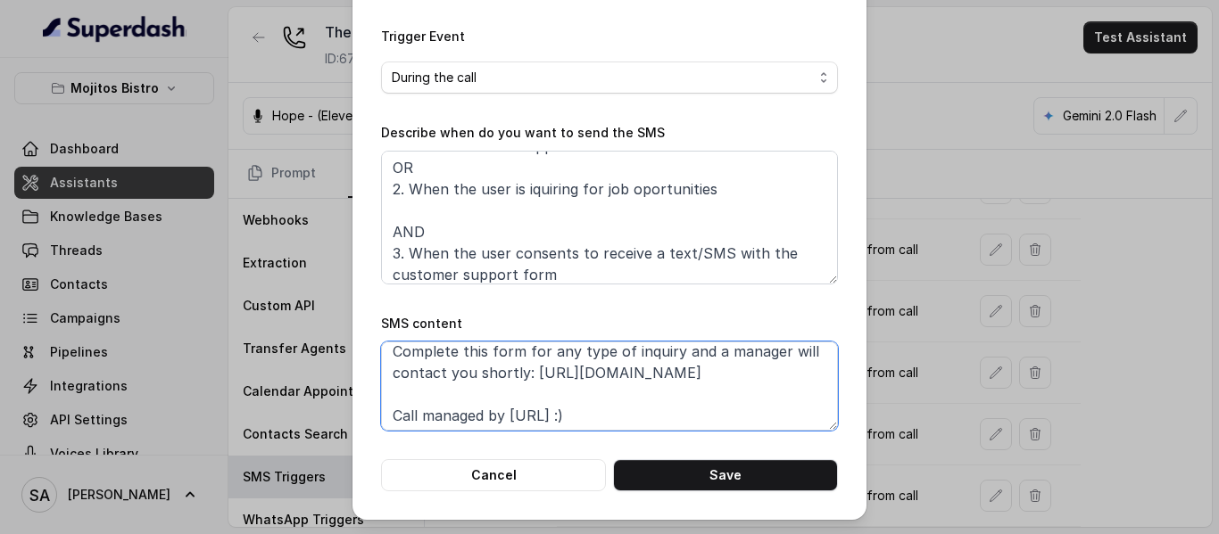
scroll to position [55, 0]
drag, startPoint x: 527, startPoint y: 370, endPoint x: 708, endPoint y: 380, distance: 181.4
click at [708, 380] on textarea "Thanks for calling The Crossing Steakhouse! Complete this form for any type of …" at bounding box center [609, 386] width 457 height 89
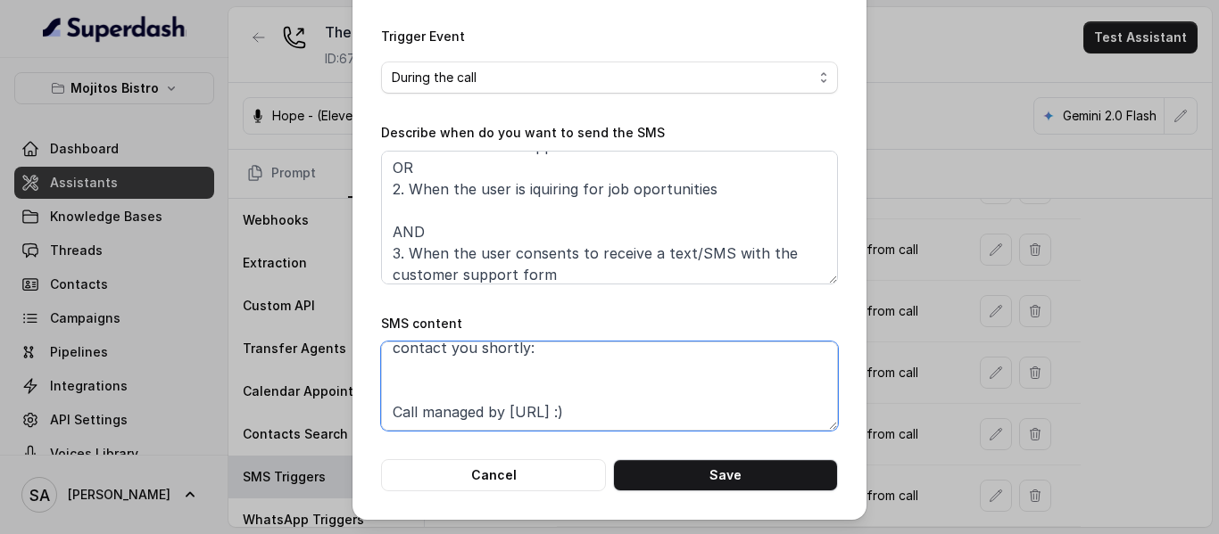
paste textarea "[URL][DOMAIN_NAME]"
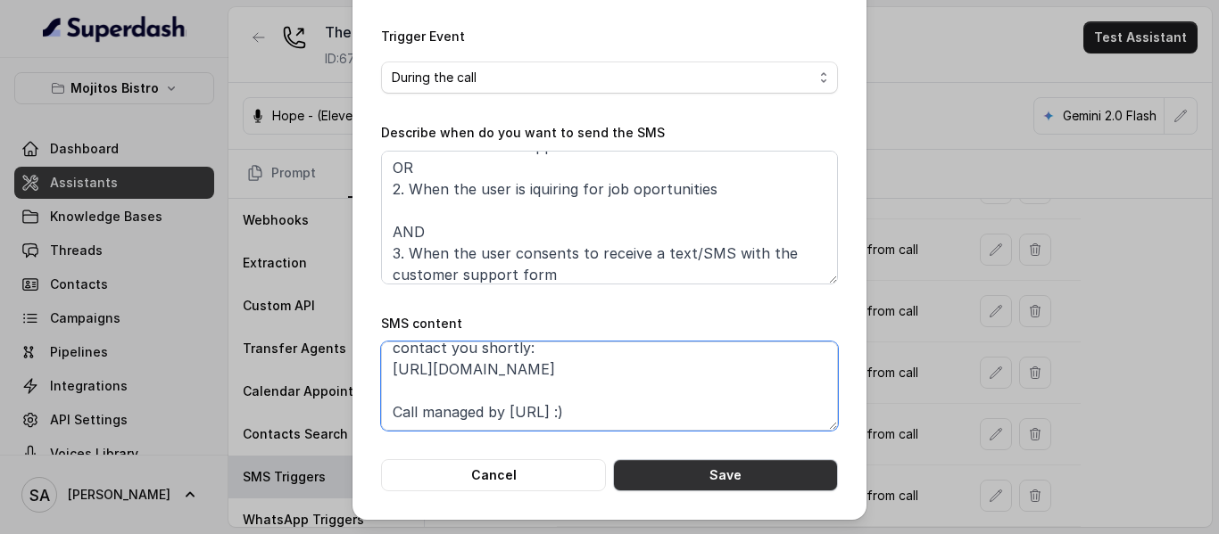
type textarea "Thanks for calling The Crossing Steakhouse! Complete this form for any type of …"
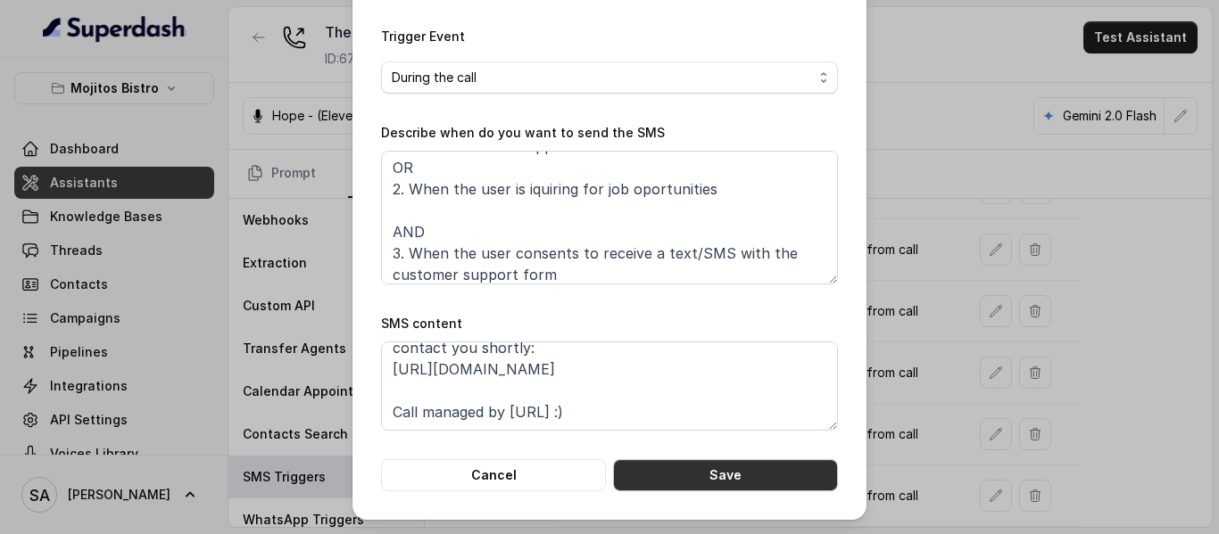
click at [737, 483] on button "Save" at bounding box center [725, 475] width 225 height 32
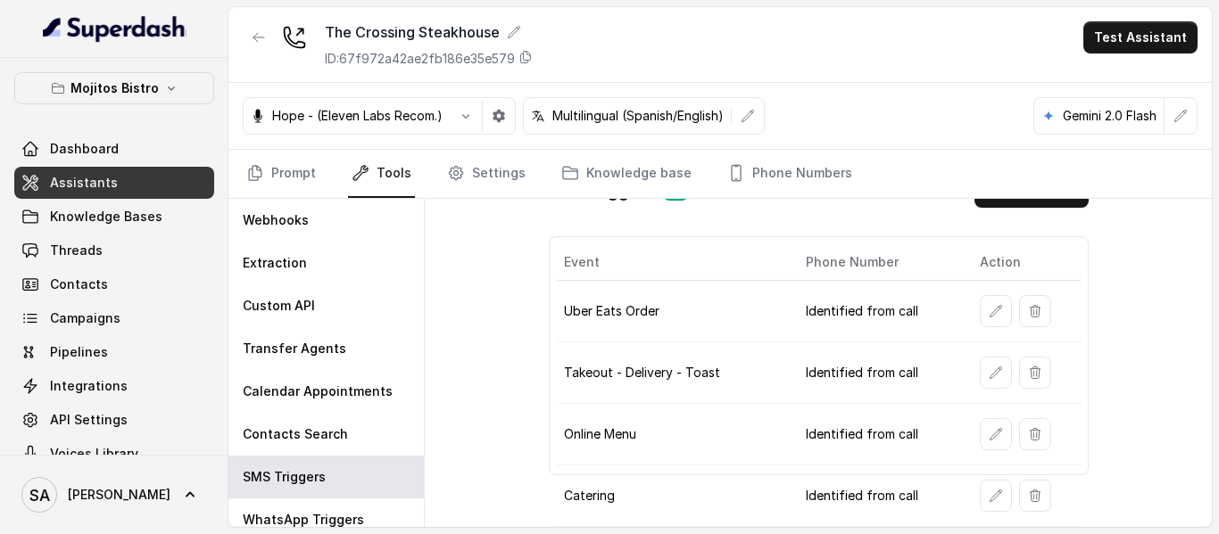
scroll to position [51, 0]
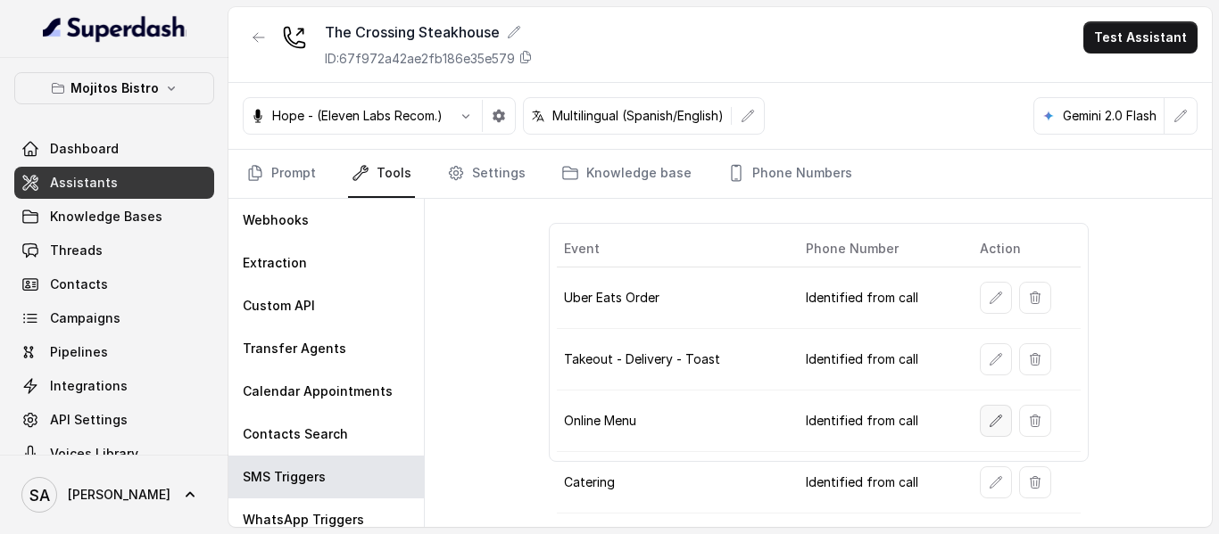
click at [992, 415] on icon "button" at bounding box center [996, 421] width 14 height 14
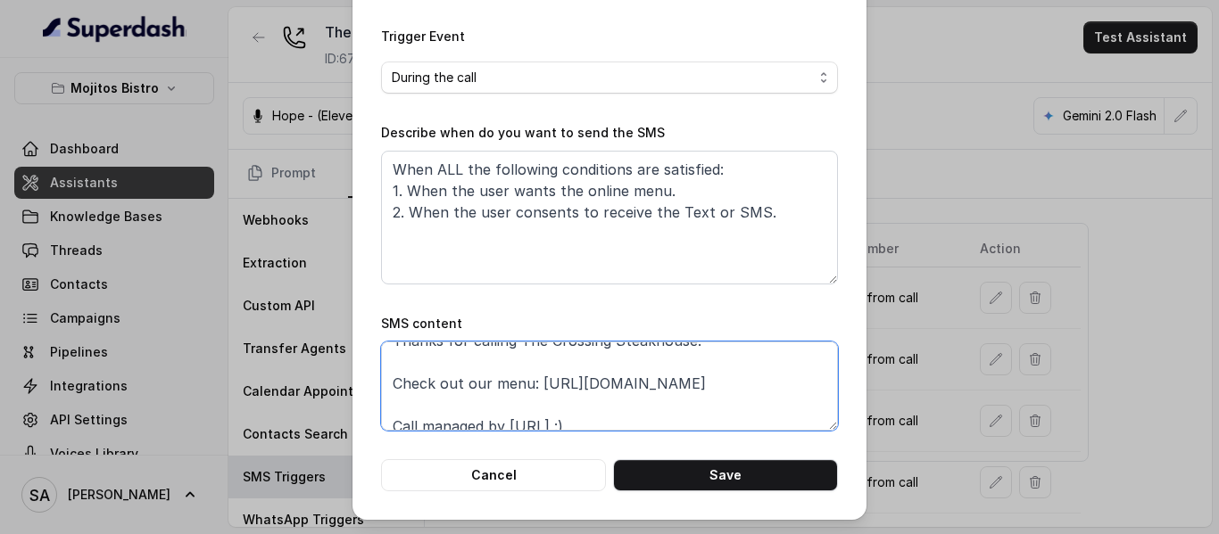
scroll to position [34, 0]
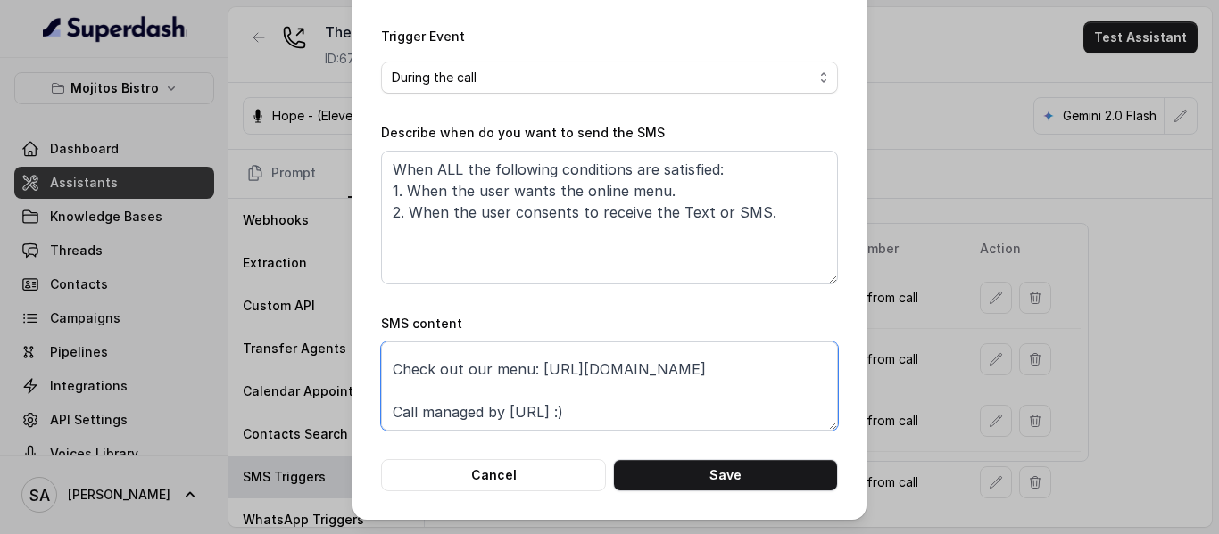
drag, startPoint x: 534, startPoint y: 372, endPoint x: 796, endPoint y: 377, distance: 262.4
click at [796, 377] on textarea "Thanks for calling The Crossing Steakhouse! Check out our menu: [URL][DOMAIN_NA…" at bounding box center [609, 386] width 457 height 89
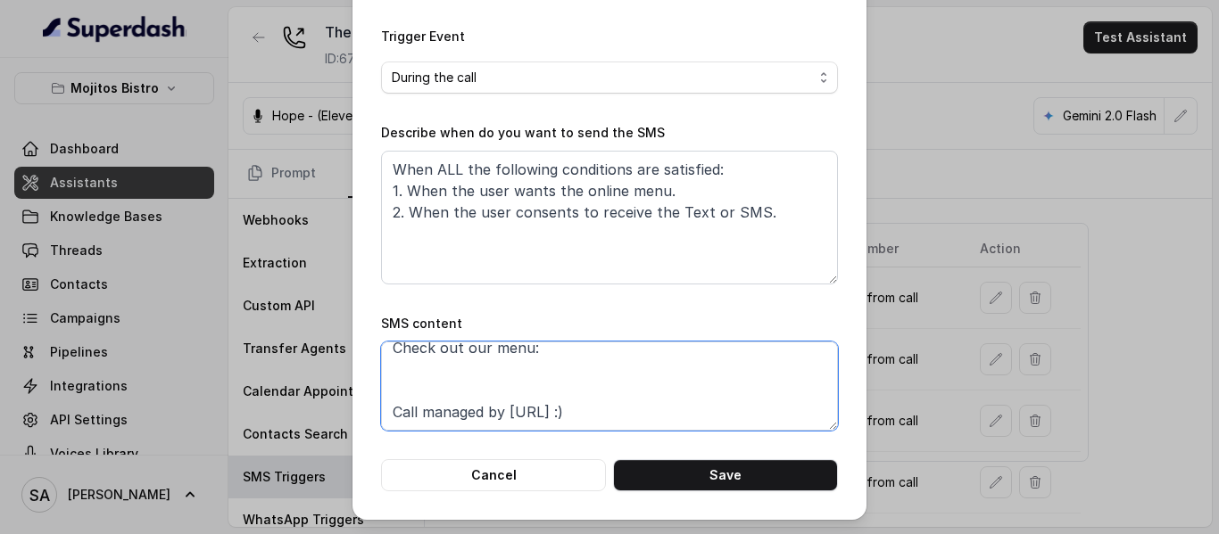
paste textarea "[URL][DOMAIN_NAME]"
type textarea "Thanks for calling The Crossing Steakhouse! Check out our menu: [URL][DOMAIN_NA…"
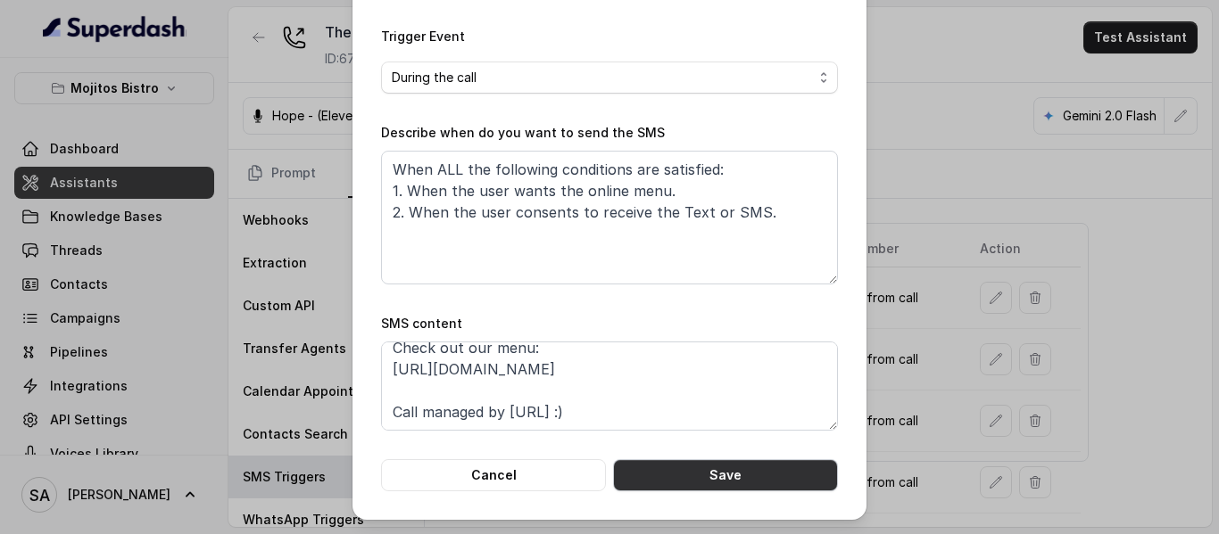
click at [751, 474] on button "Save" at bounding box center [725, 475] width 225 height 32
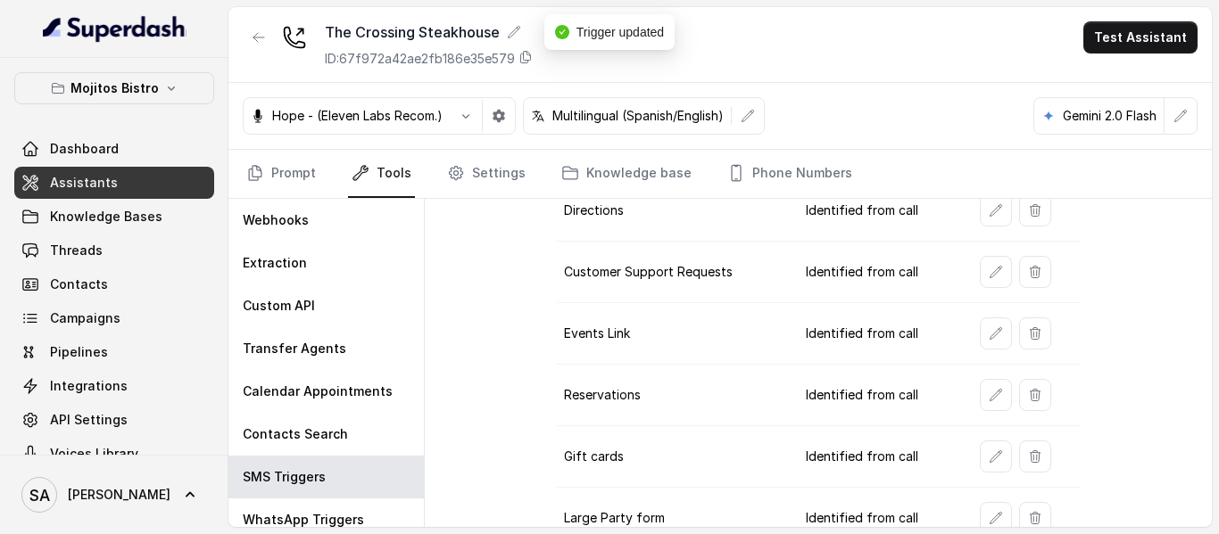
scroll to position [407, 0]
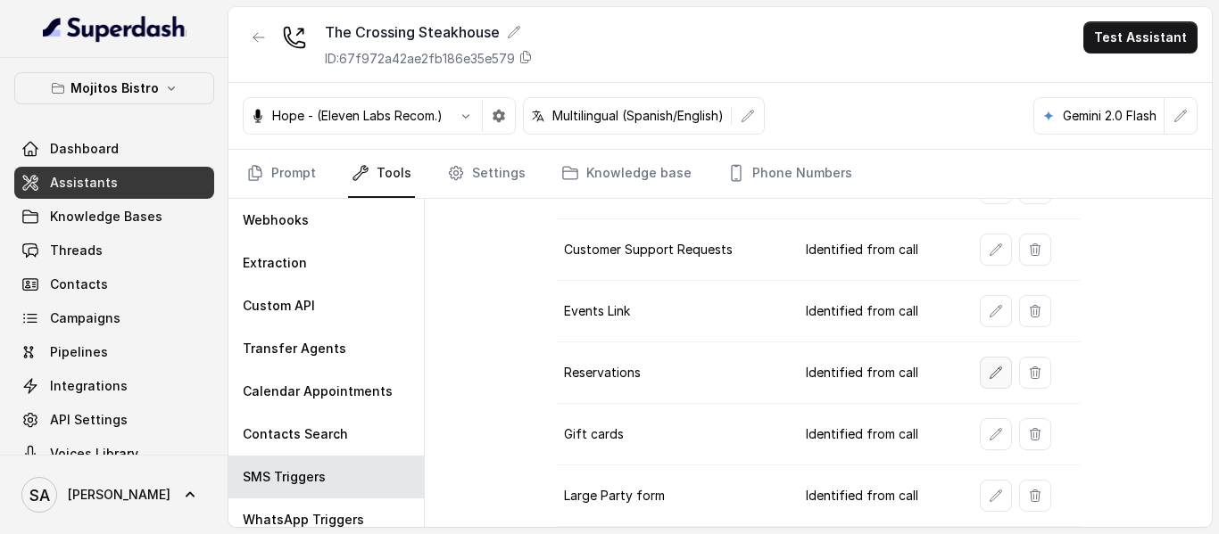
click at [990, 369] on icon "button" at bounding box center [996, 373] width 12 height 12
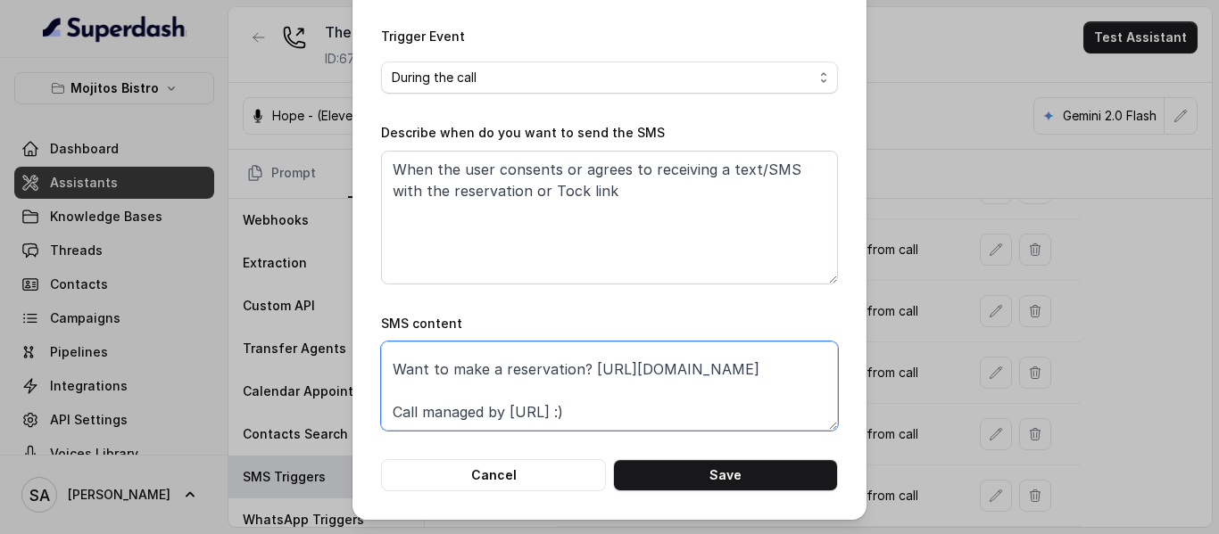
scroll to position [55, 0]
drag, startPoint x: 633, startPoint y: 371, endPoint x: 379, endPoint y: 374, distance: 253.4
click at [381, 374] on textarea "Thanks for calling The Crossing Steakhouse! Want to make a reservation? [URL][D…" at bounding box center [609, 386] width 457 height 89
paste textarea "[URL][DOMAIN_NAME]"
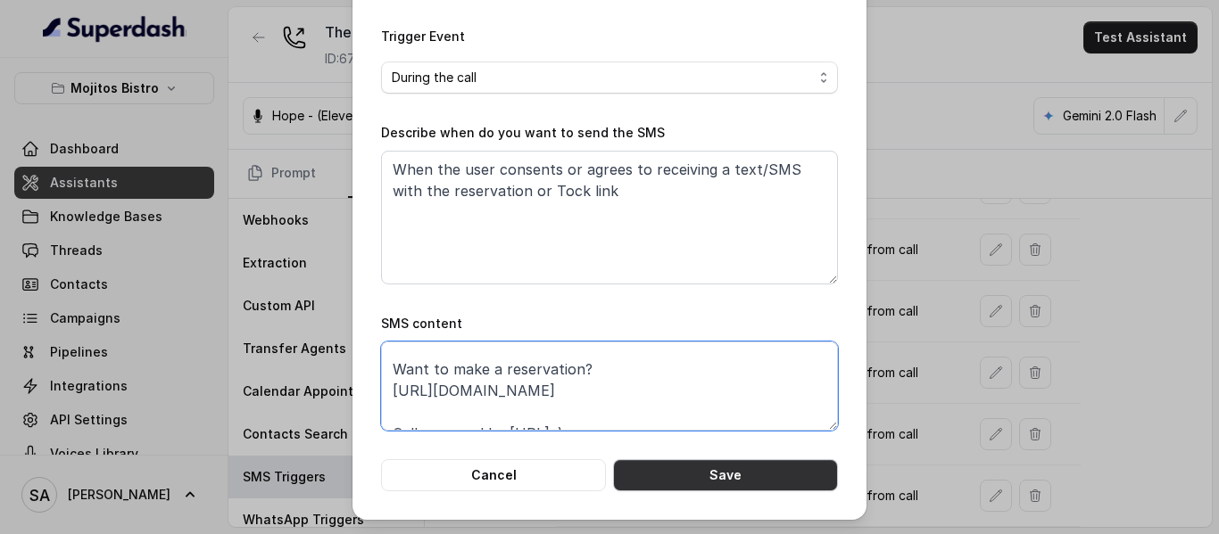
type textarea "Thanks for calling The Crossing Steakhouse! Want to make a reservation? [URL][D…"
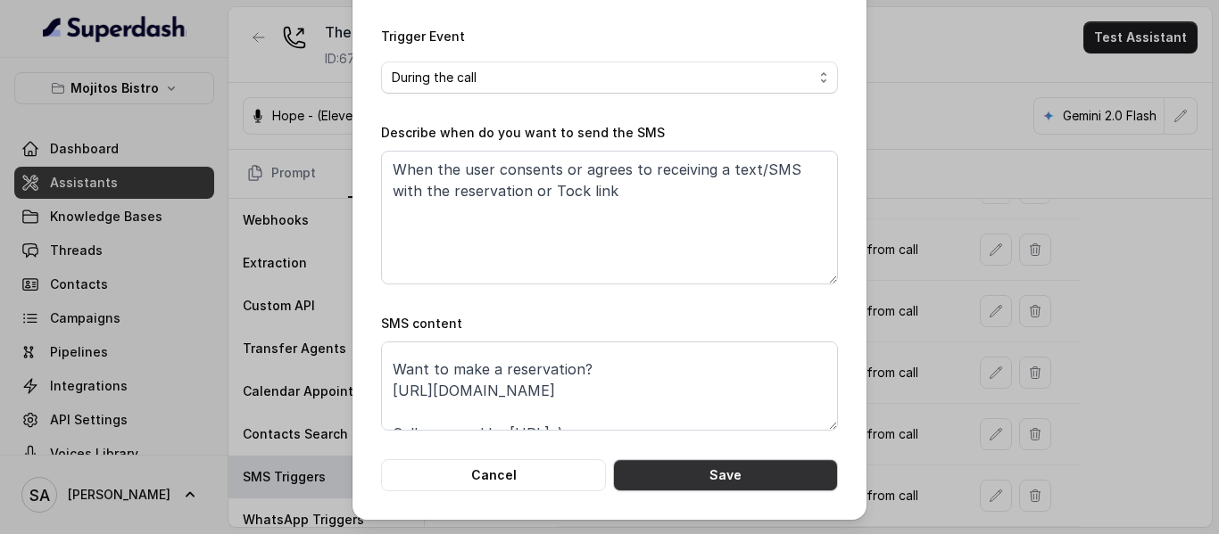
click at [709, 473] on button "Save" at bounding box center [725, 475] width 225 height 32
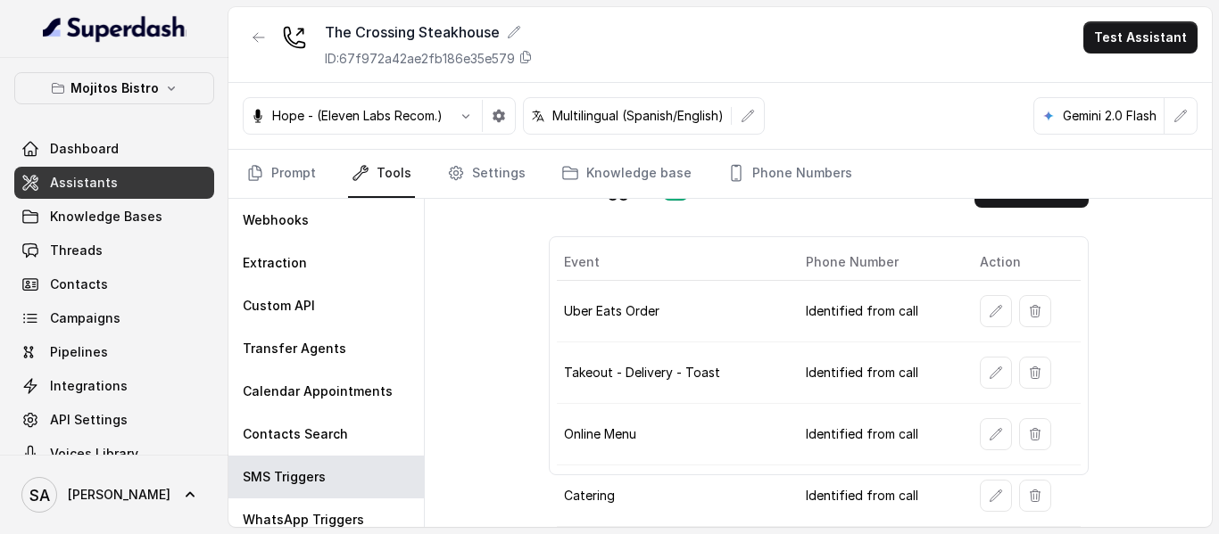
scroll to position [0, 0]
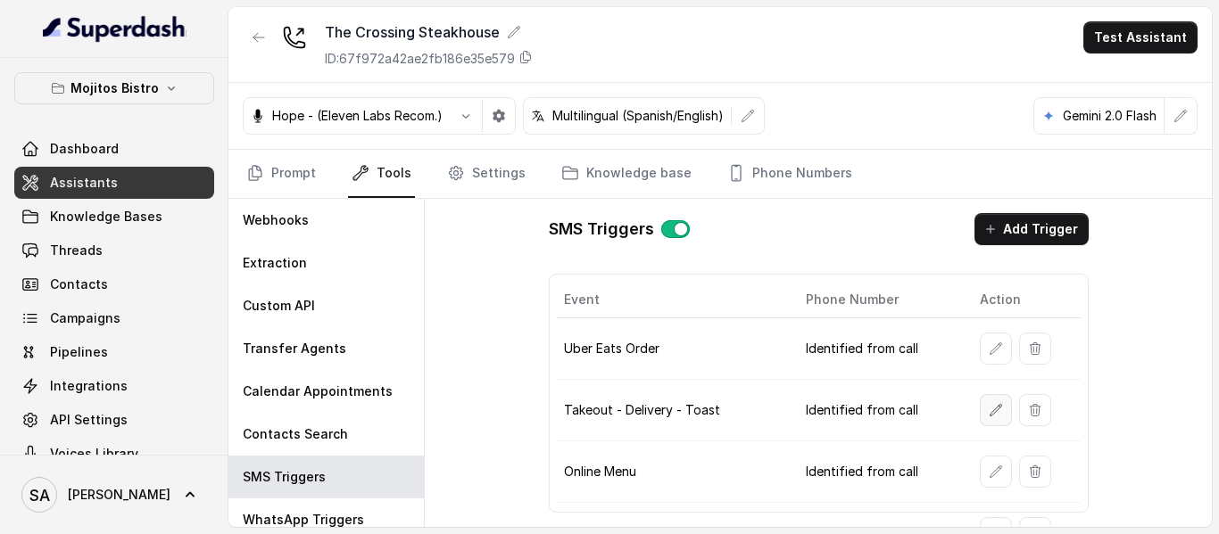
click at [992, 414] on icon "button" at bounding box center [996, 410] width 14 height 14
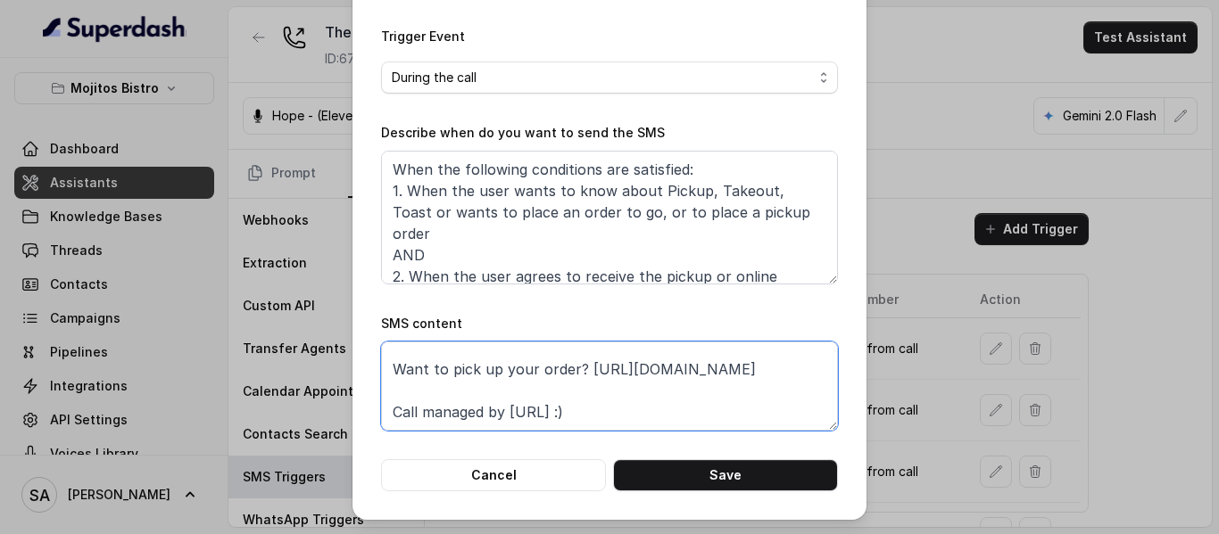
scroll to position [55, 0]
drag, startPoint x: 639, startPoint y: 372, endPoint x: 361, endPoint y: 367, distance: 277.5
click at [361, 367] on div "Edit SMS Trigger Name of the event Takeout - Delivery - Toast To number Leave i…" at bounding box center [609, 126] width 514 height 787
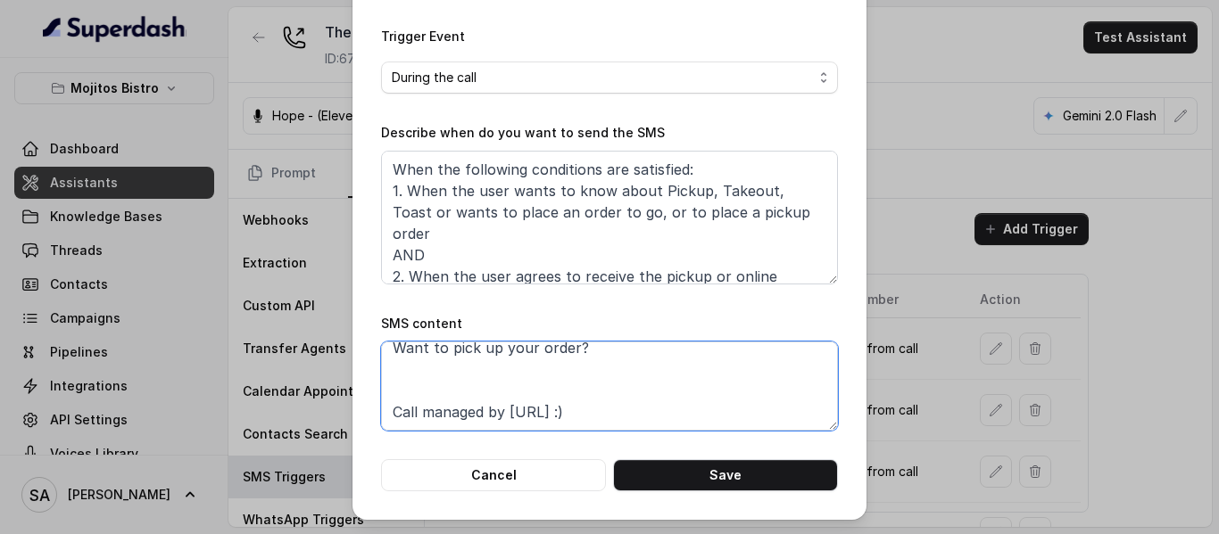
paste textarea "[URL][DOMAIN_NAME]"
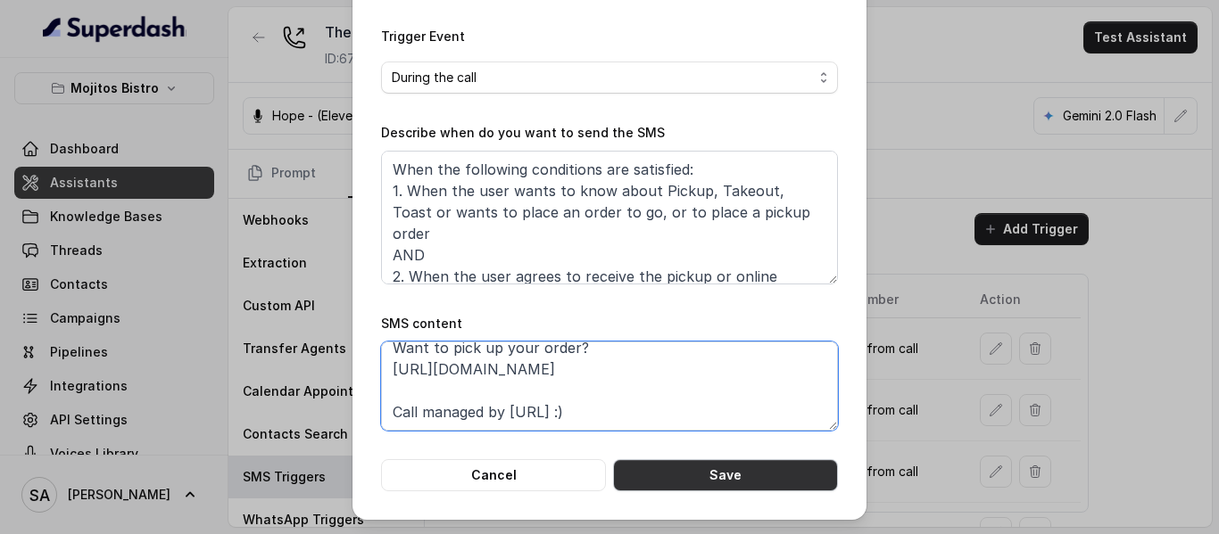
type textarea "Thanks for calling The Crossing Steakhouse! Want to pick up your order? [URL][D…"
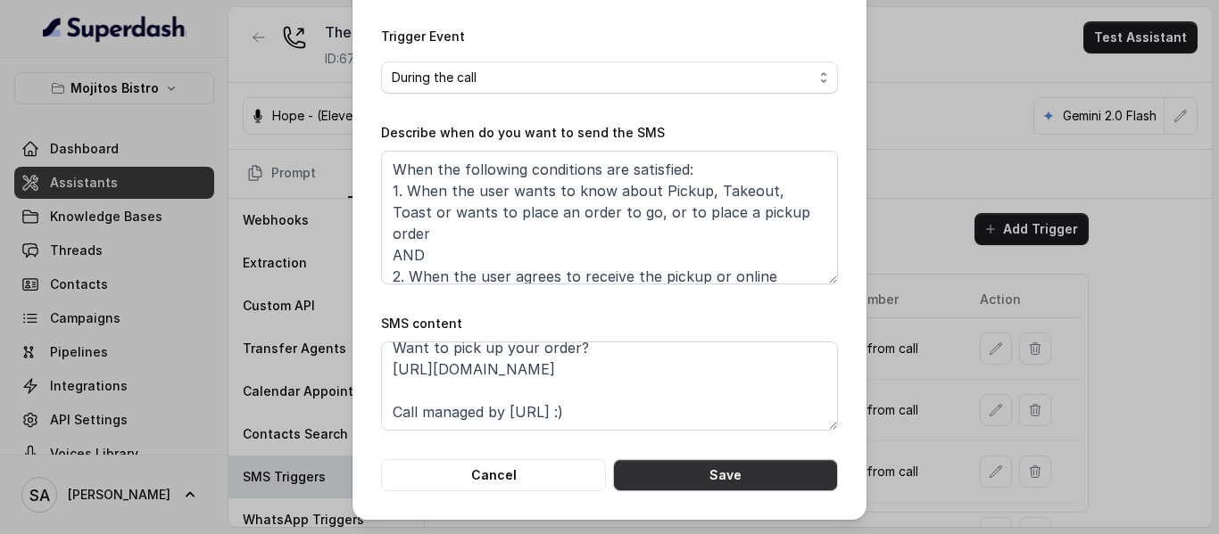
click at [751, 477] on button "Save" at bounding box center [725, 475] width 225 height 32
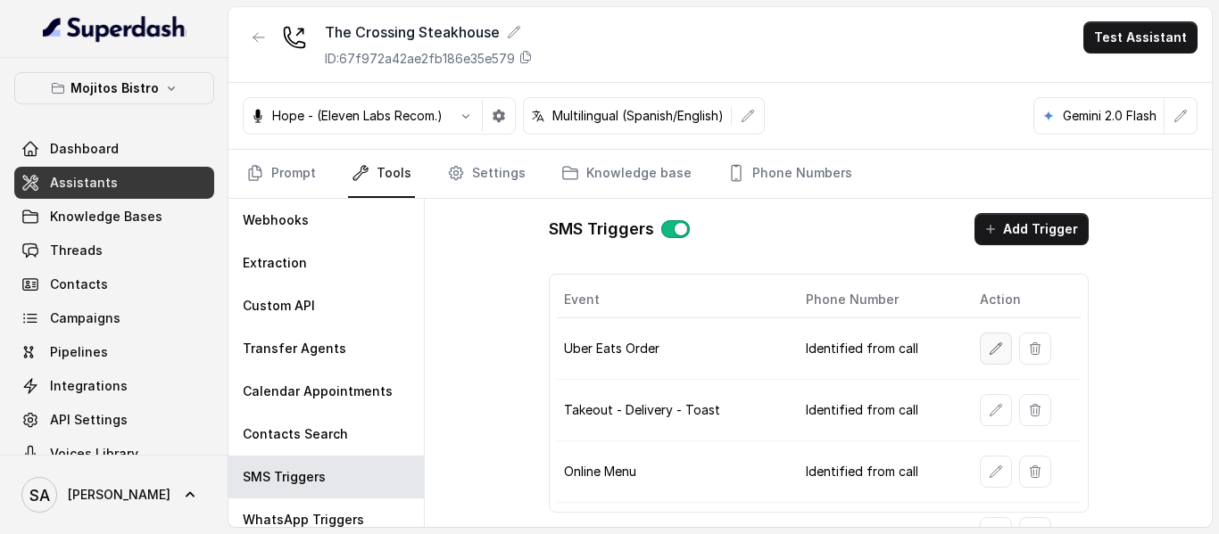
click at [989, 348] on icon "button" at bounding box center [996, 349] width 14 height 14
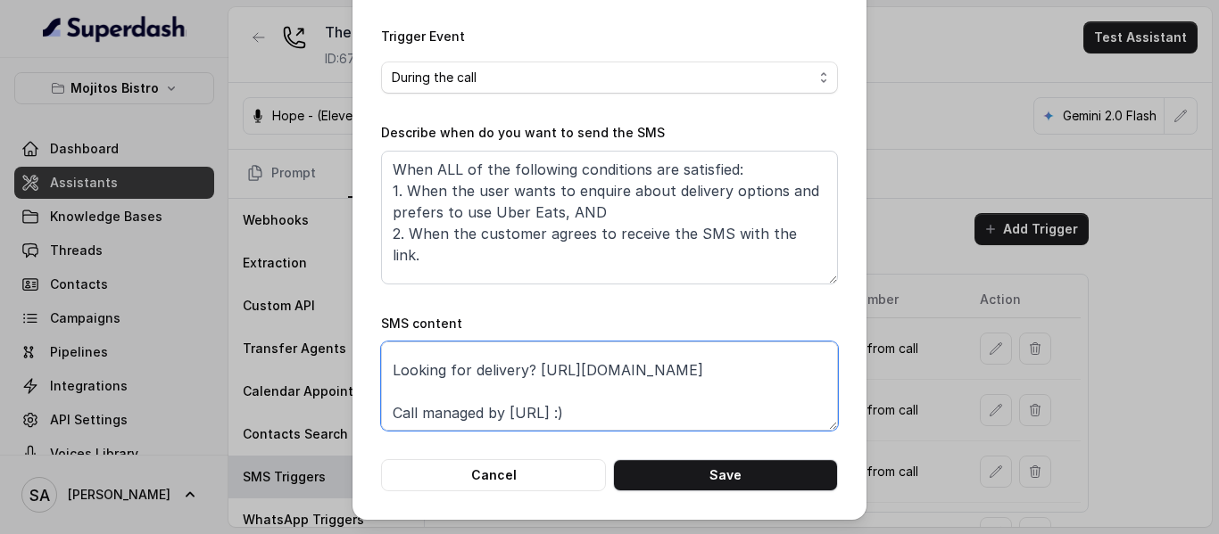
scroll to position [34, 0]
drag, startPoint x: 534, startPoint y: 370, endPoint x: 807, endPoint y: 377, distance: 273.1
click at [807, 377] on textarea "Thanks for calling The Crossing Steakhouse! Looking for delivery? [URL][DOMAIN_…" at bounding box center [609, 386] width 457 height 89
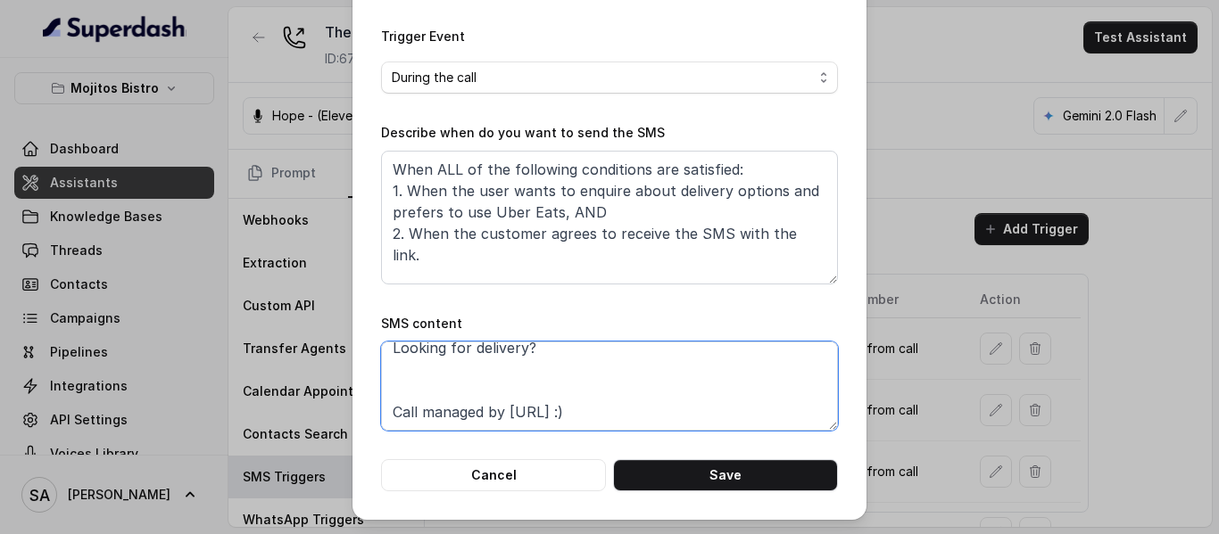
paste textarea "[URL][DOMAIN_NAME]"
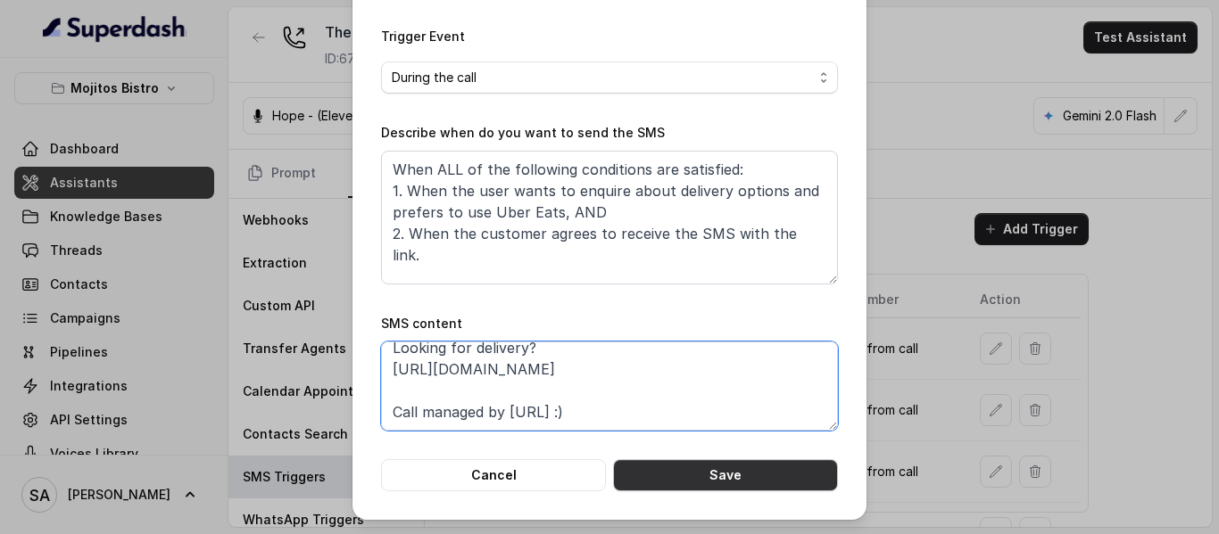
type textarea "Thanks for calling The Crossing Steakhouse! Looking for delivery? [URL][DOMAIN_…"
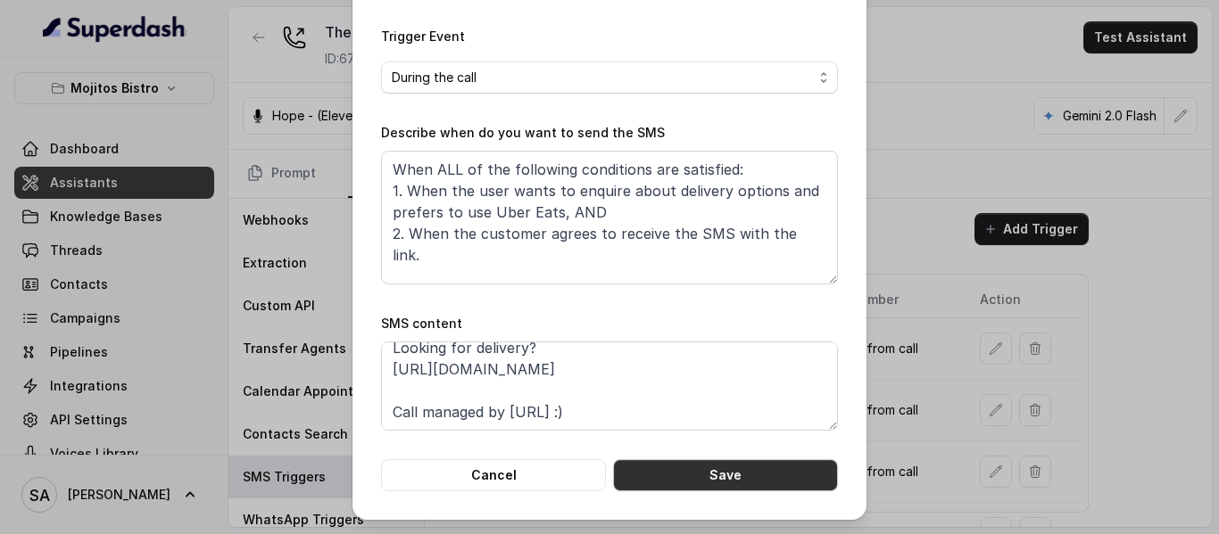
click at [725, 475] on button "Save" at bounding box center [725, 475] width 225 height 32
